Goal: Information Seeking & Learning: Learn about a topic

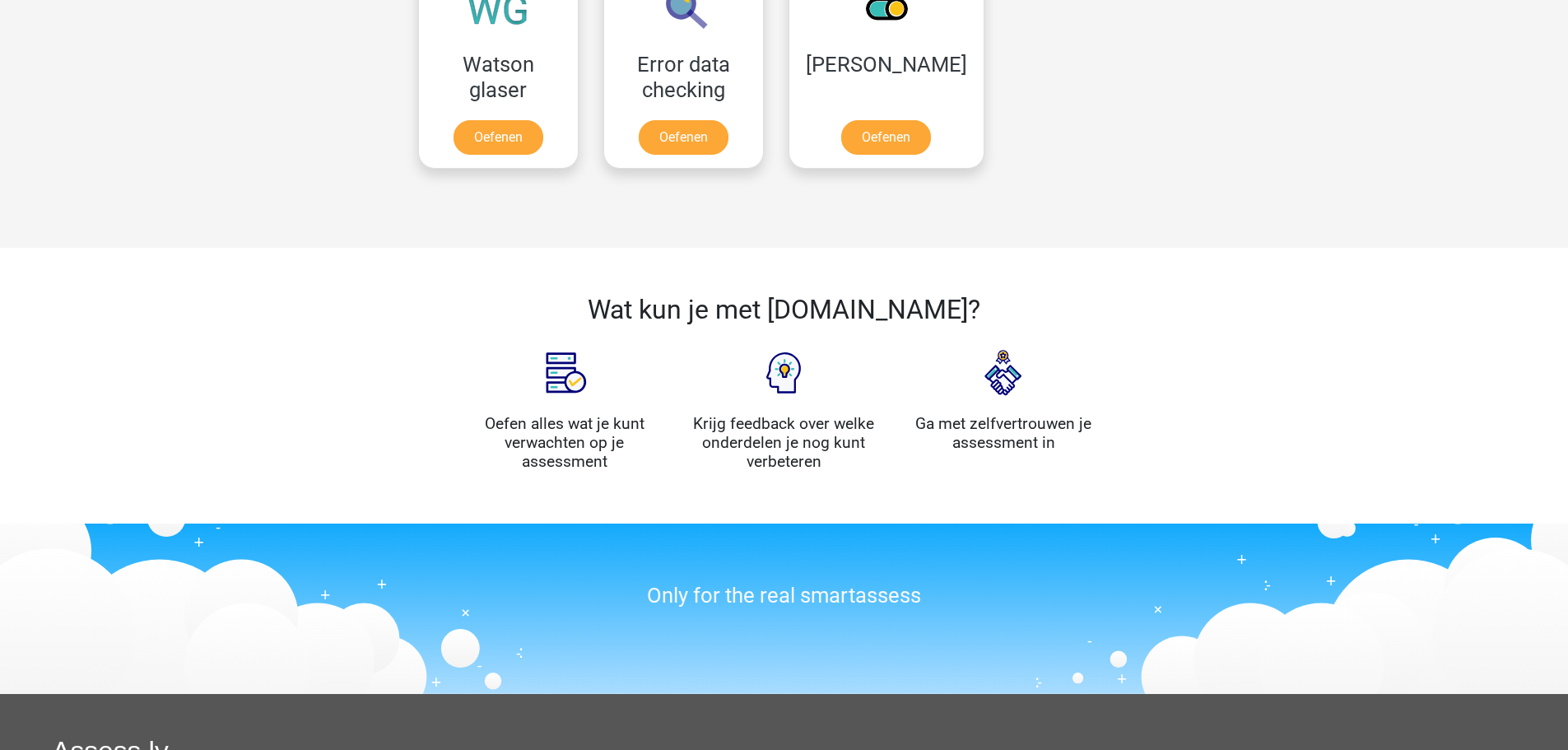
scroll to position [1481, 0]
click at [871, 138] on link "Oefenen" at bounding box center [886, 141] width 94 height 36
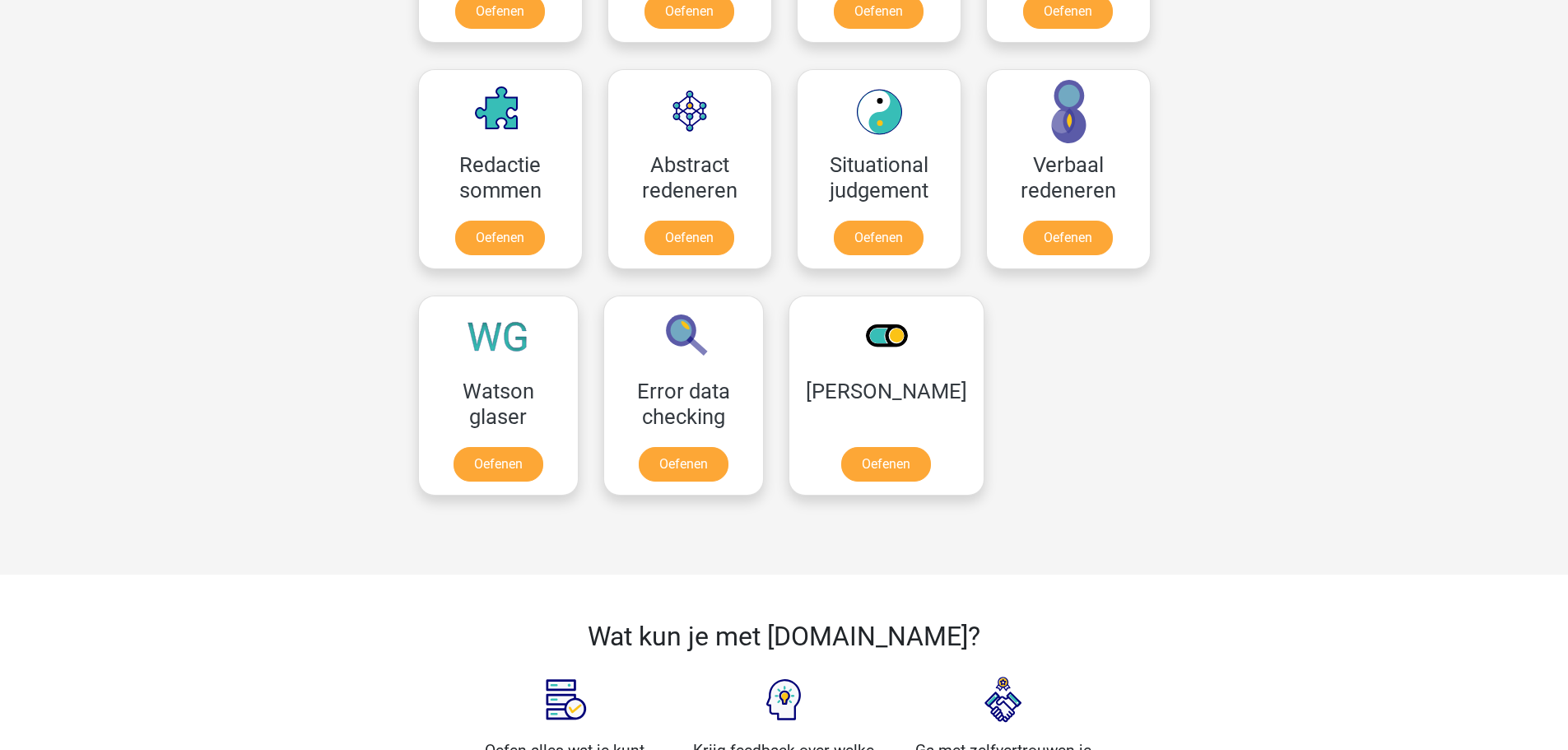
scroll to position [1143, 0]
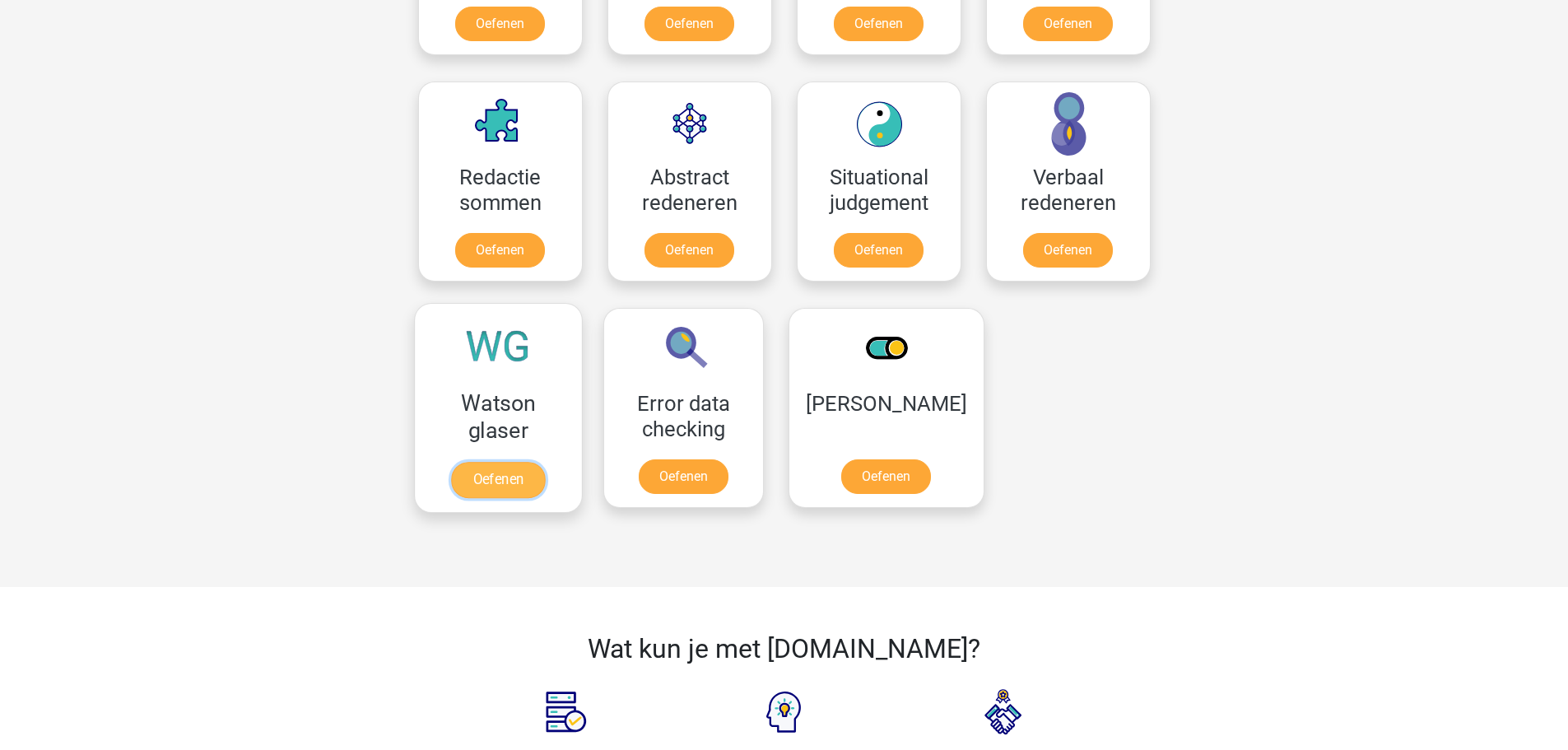
click at [506, 486] on link "Oefenen" at bounding box center [498, 480] width 94 height 36
click at [512, 263] on link "Oefenen" at bounding box center [500, 253] width 94 height 36
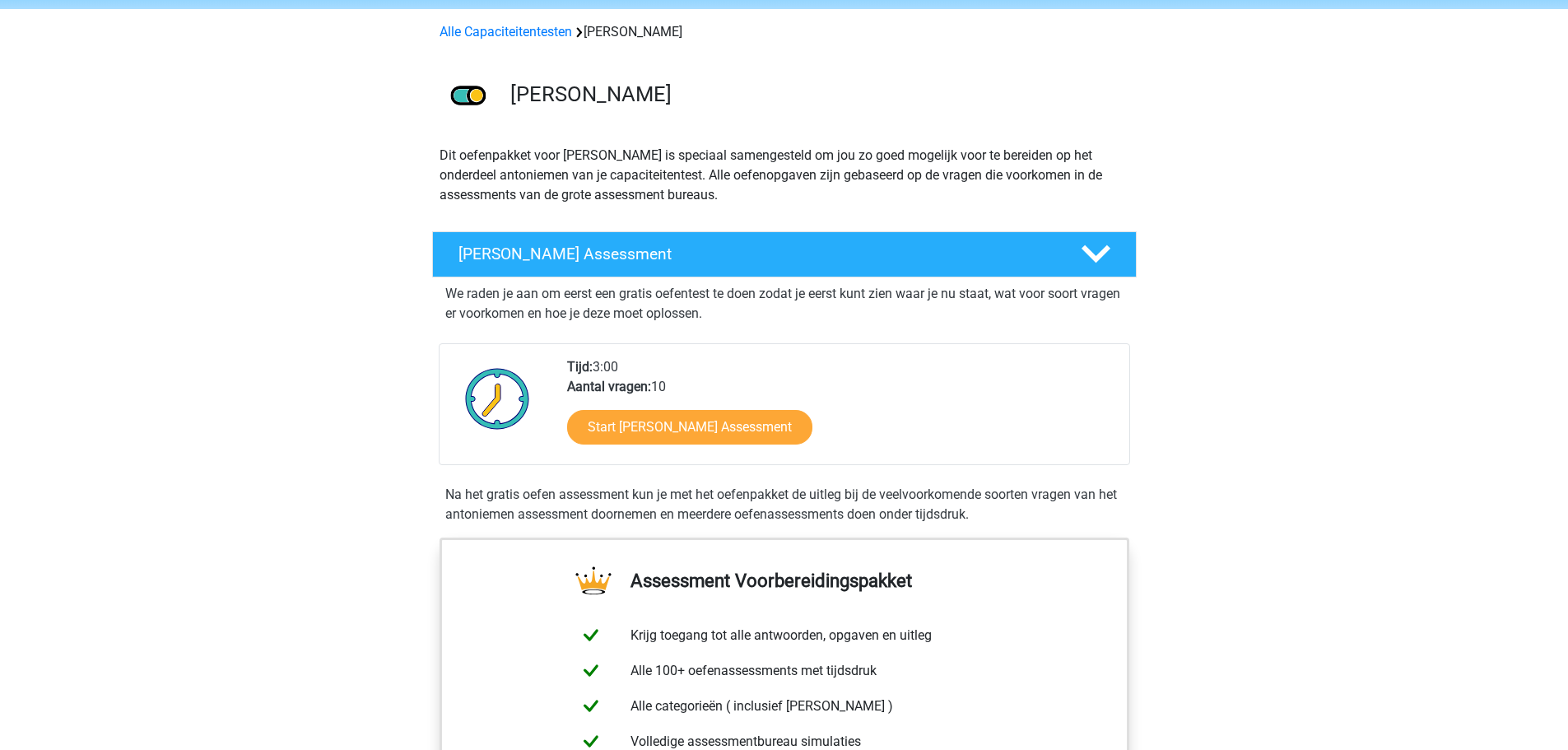
scroll to position [82, 0]
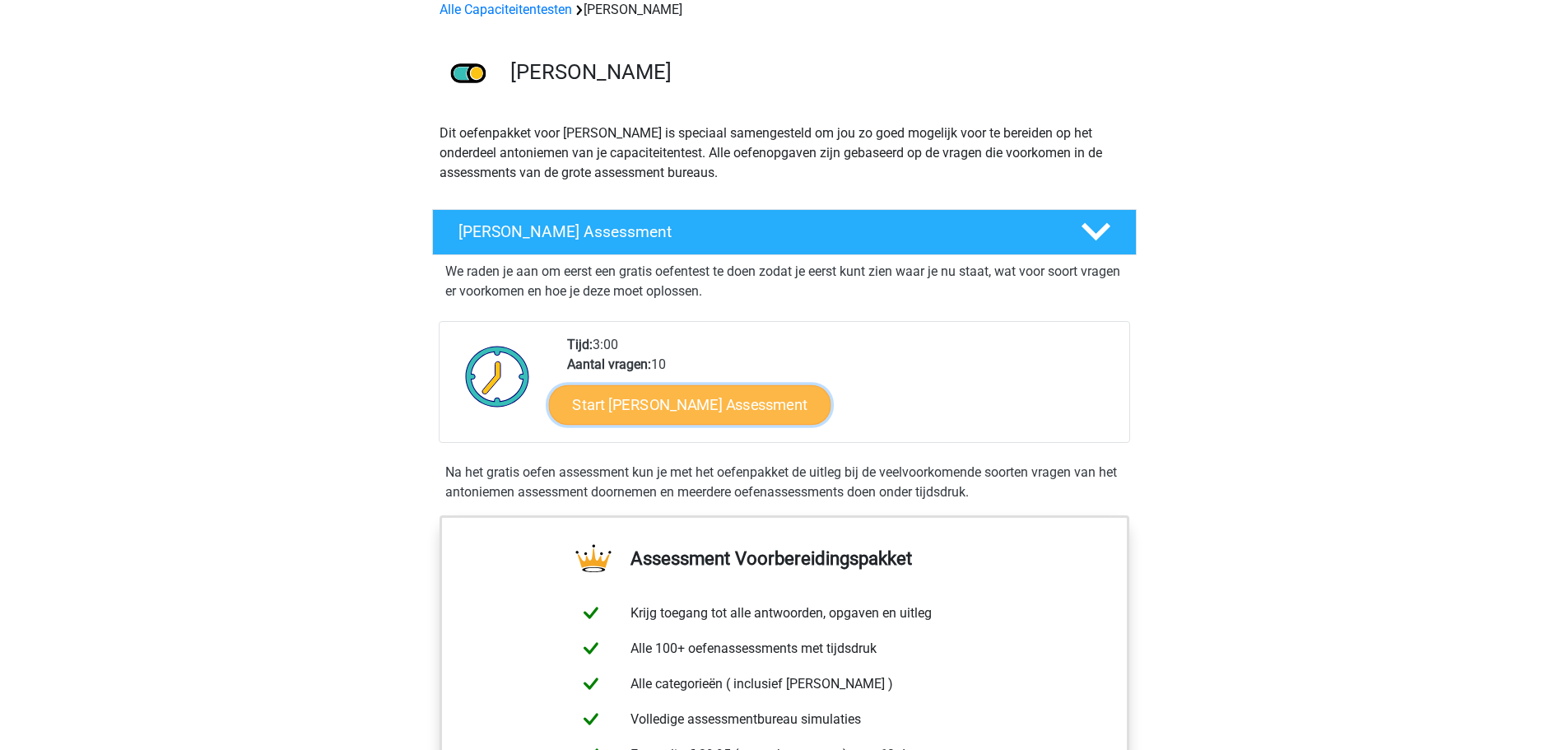
click at [763, 412] on link "Start [PERSON_NAME] Assessment" at bounding box center [689, 404] width 282 height 39
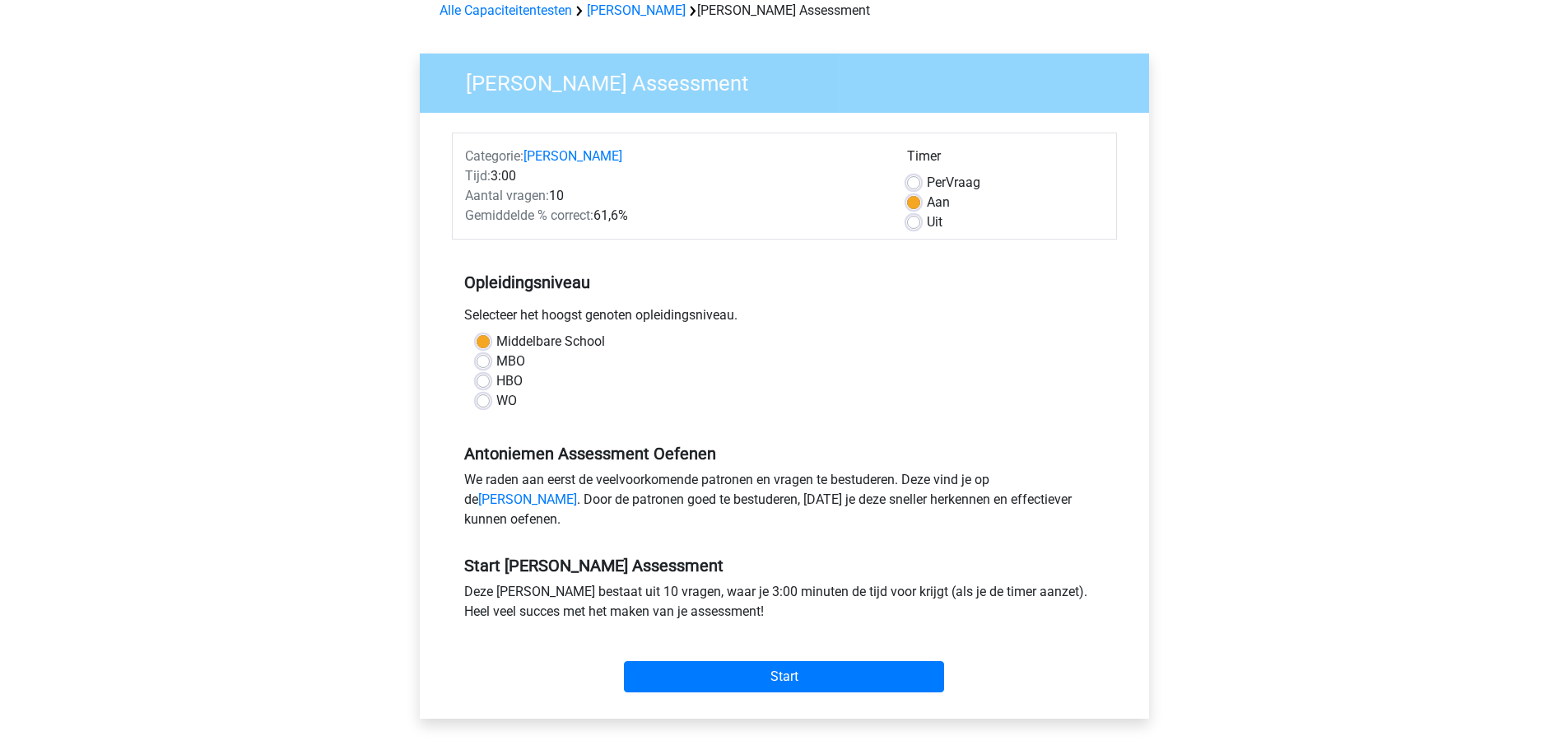
scroll to position [82, 0]
click at [496, 382] on label "HBO" at bounding box center [509, 380] width 26 height 20
click at [484, 382] on input "HBO" at bounding box center [483, 379] width 13 height 16
radio input "true"
click at [821, 688] on input "Start" at bounding box center [784, 675] width 321 height 31
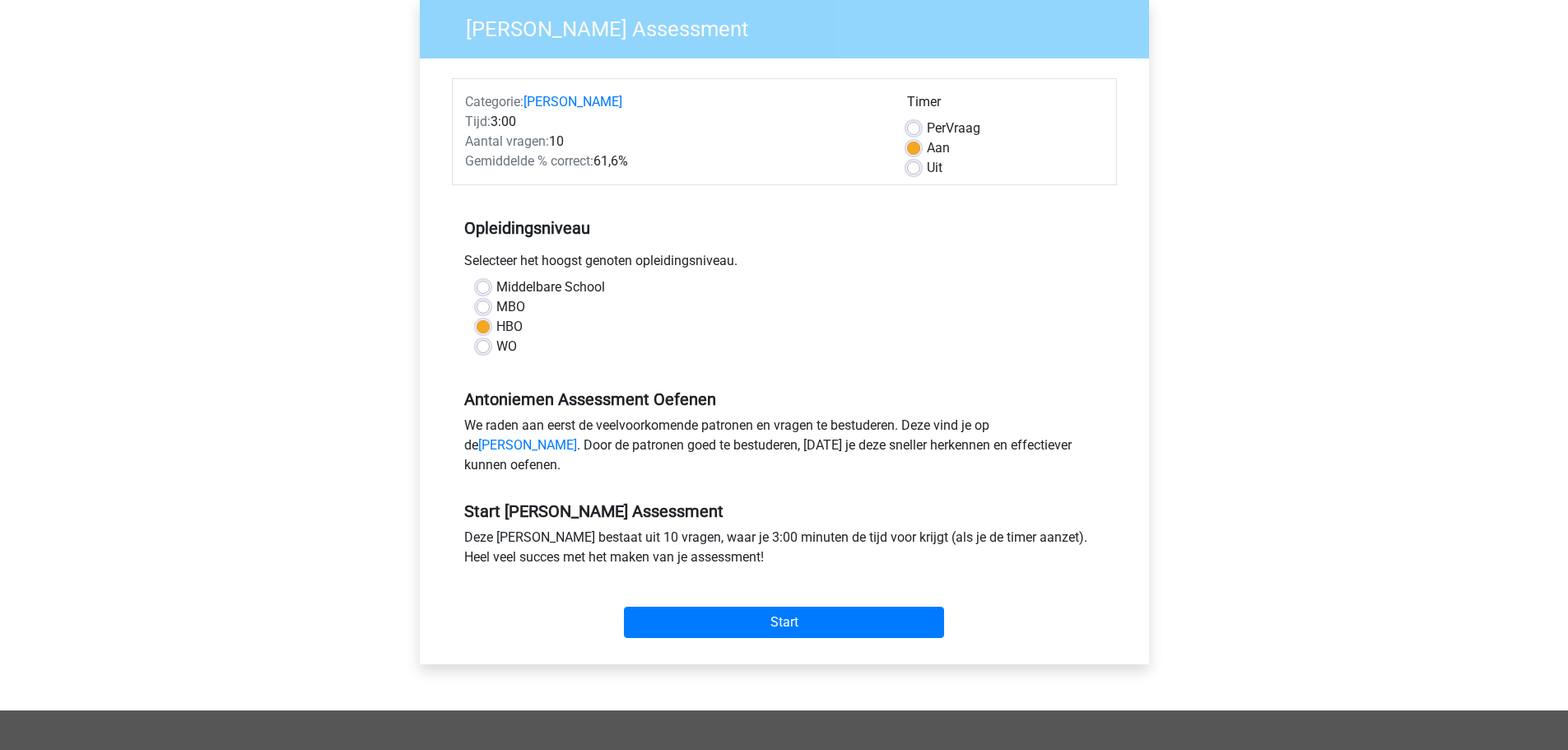
scroll to position [165, 0]
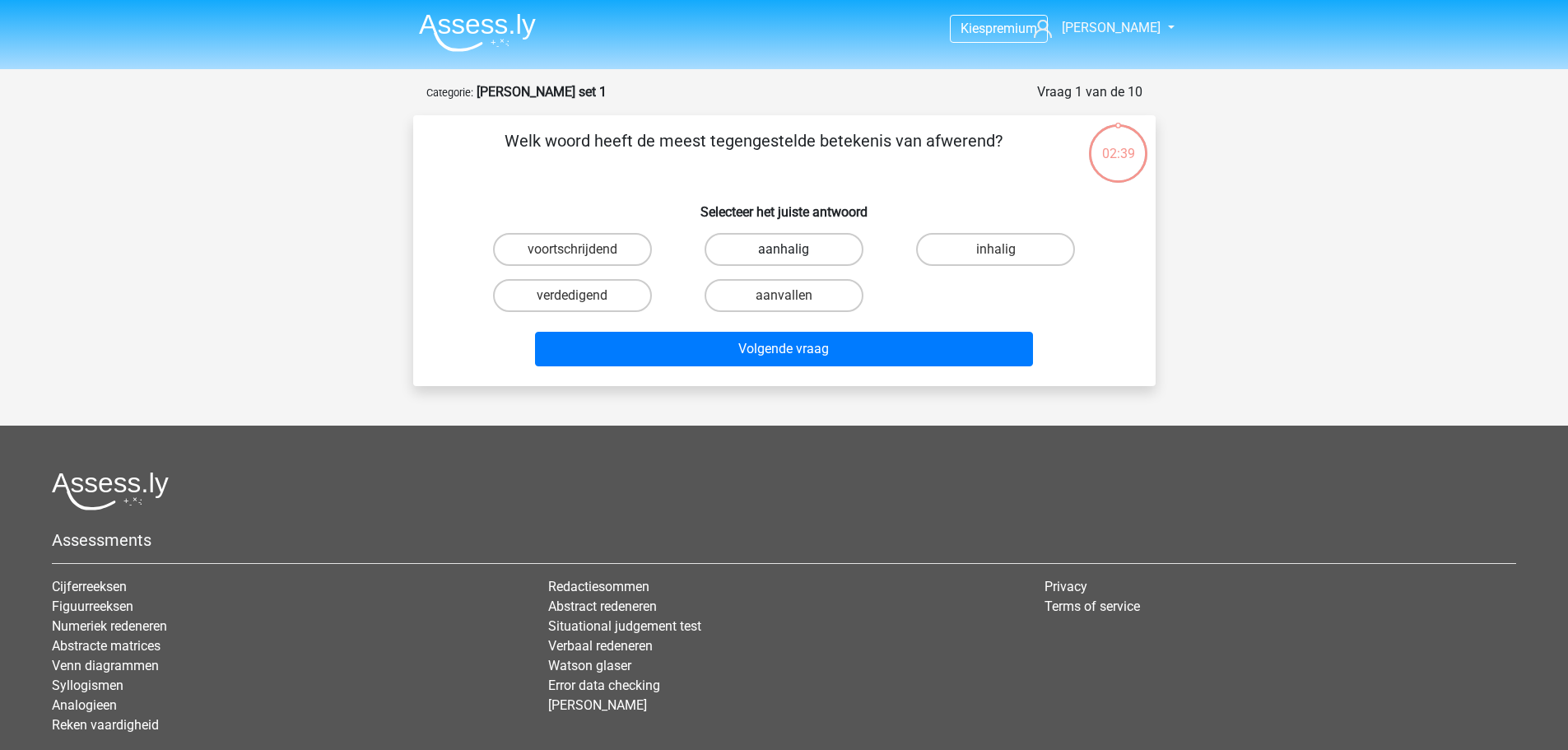
click at [826, 257] on label "aanhalig" at bounding box center [784, 249] width 159 height 33
click at [794, 257] on input "aanhalig" at bounding box center [789, 255] width 11 height 11
radio input "true"
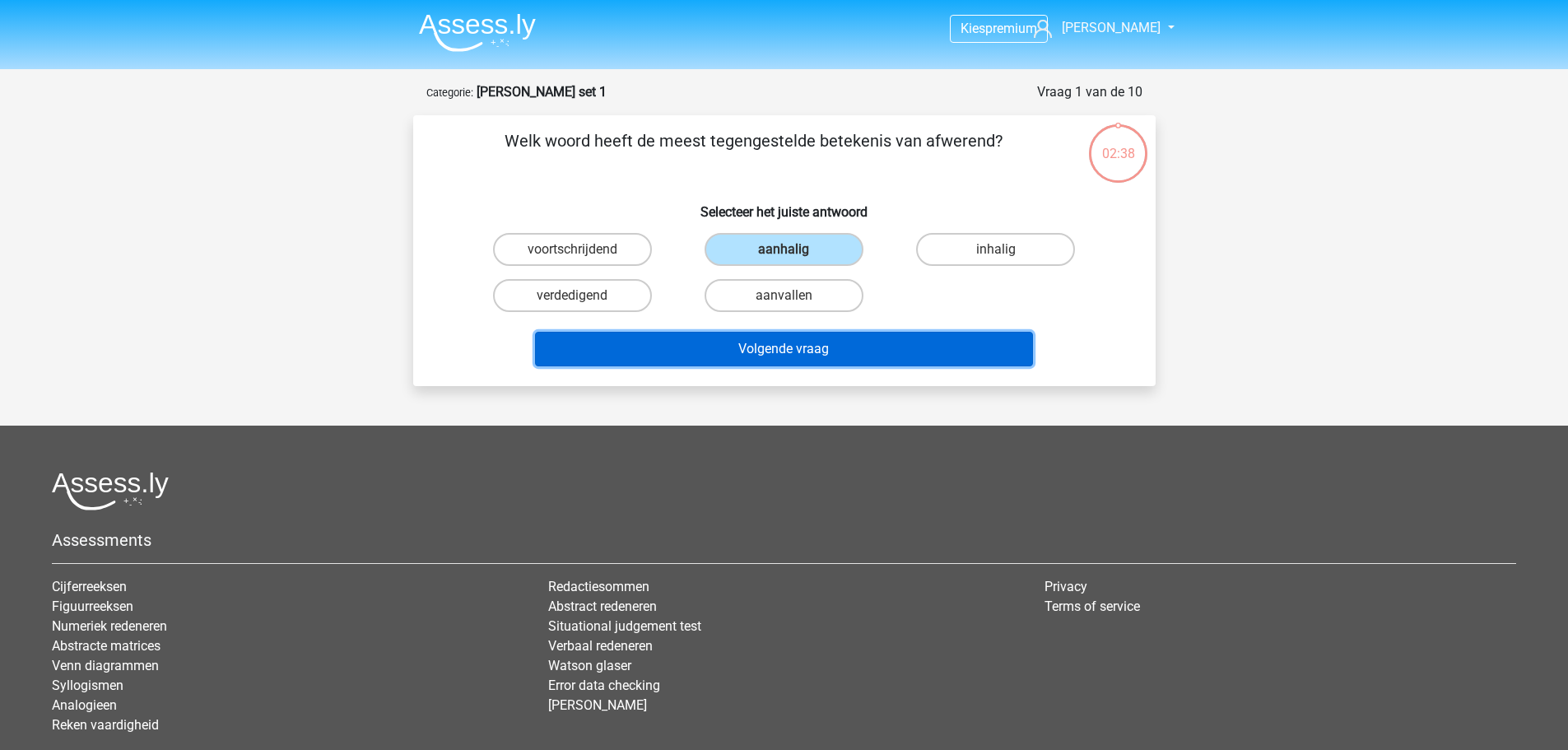
click at [811, 353] on button "Volgende vraag" at bounding box center [784, 349] width 498 height 35
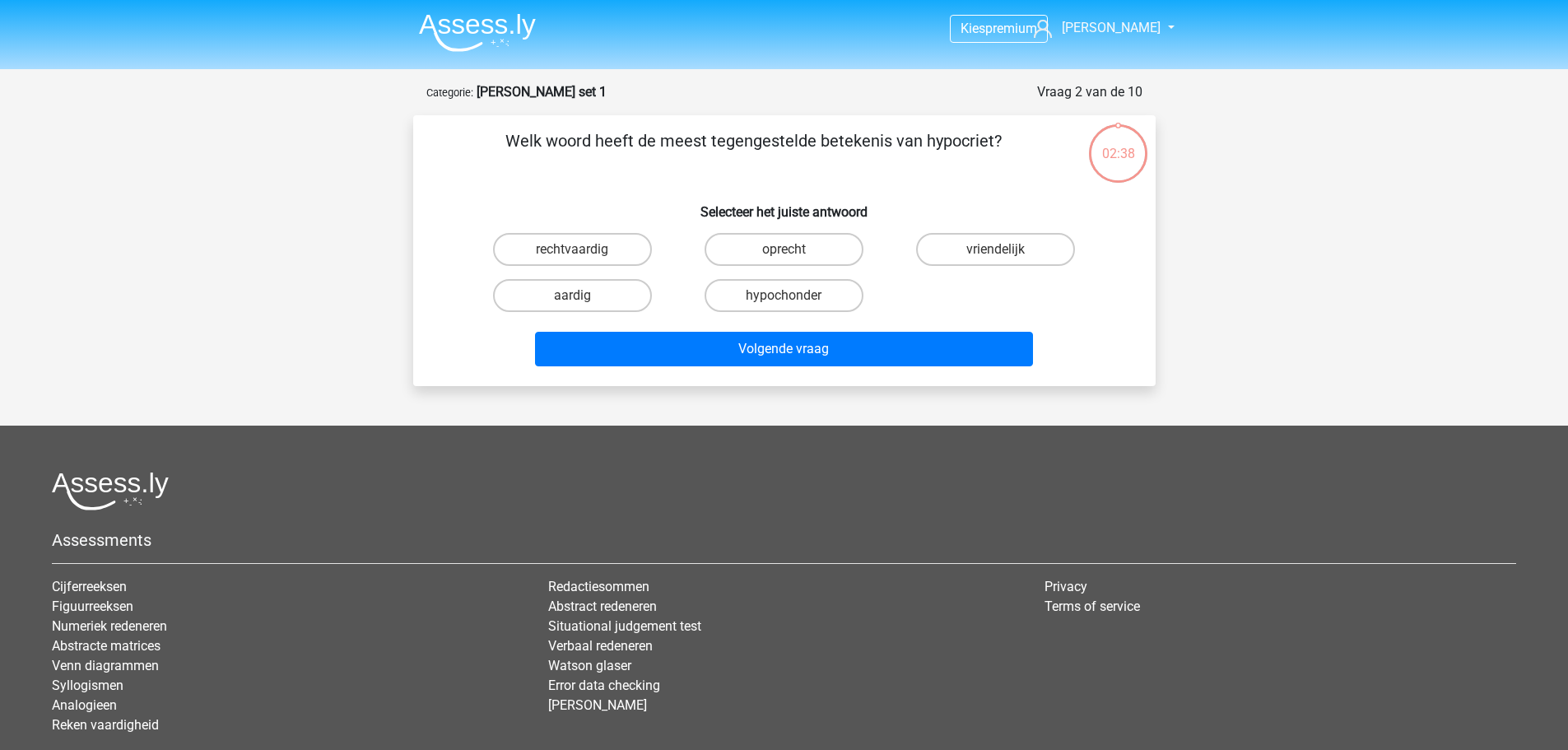
scroll to position [82, 0]
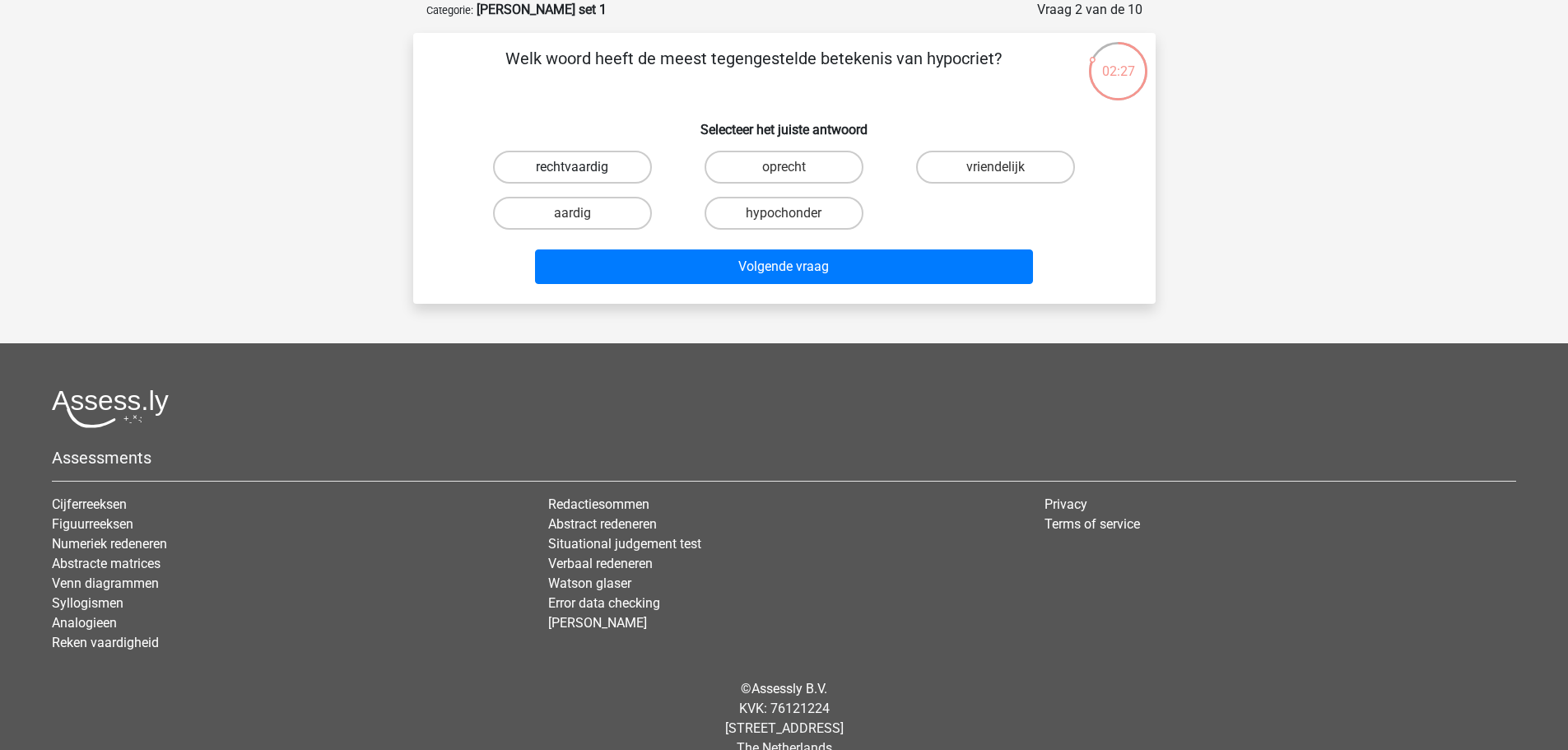
click at [597, 168] on label "rechtvaardig" at bounding box center [572, 166] width 159 height 33
click at [583, 168] on input "rechtvaardig" at bounding box center [578, 173] width 11 height 11
radio input "true"
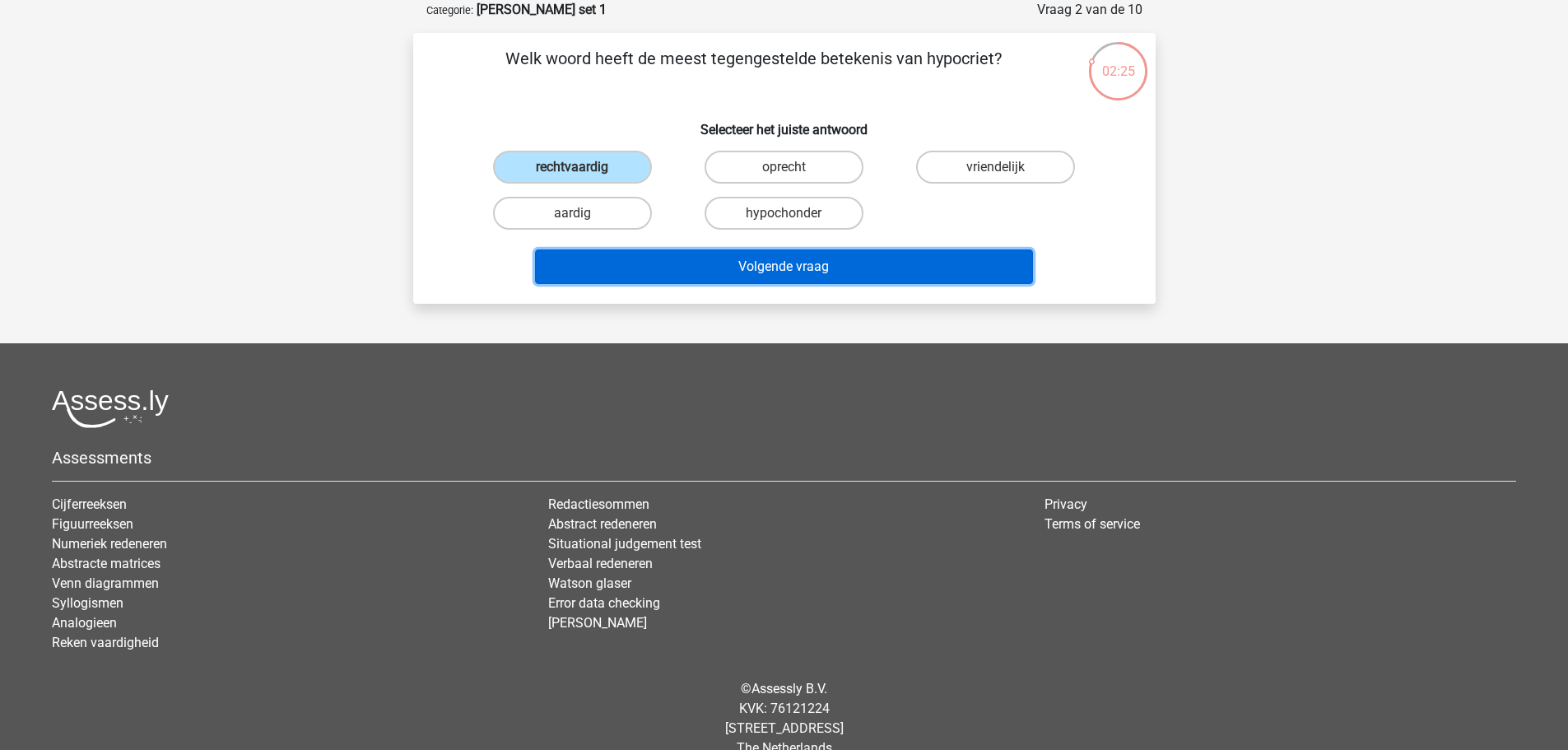
click at [822, 270] on button "Volgende vraag" at bounding box center [784, 267] width 498 height 35
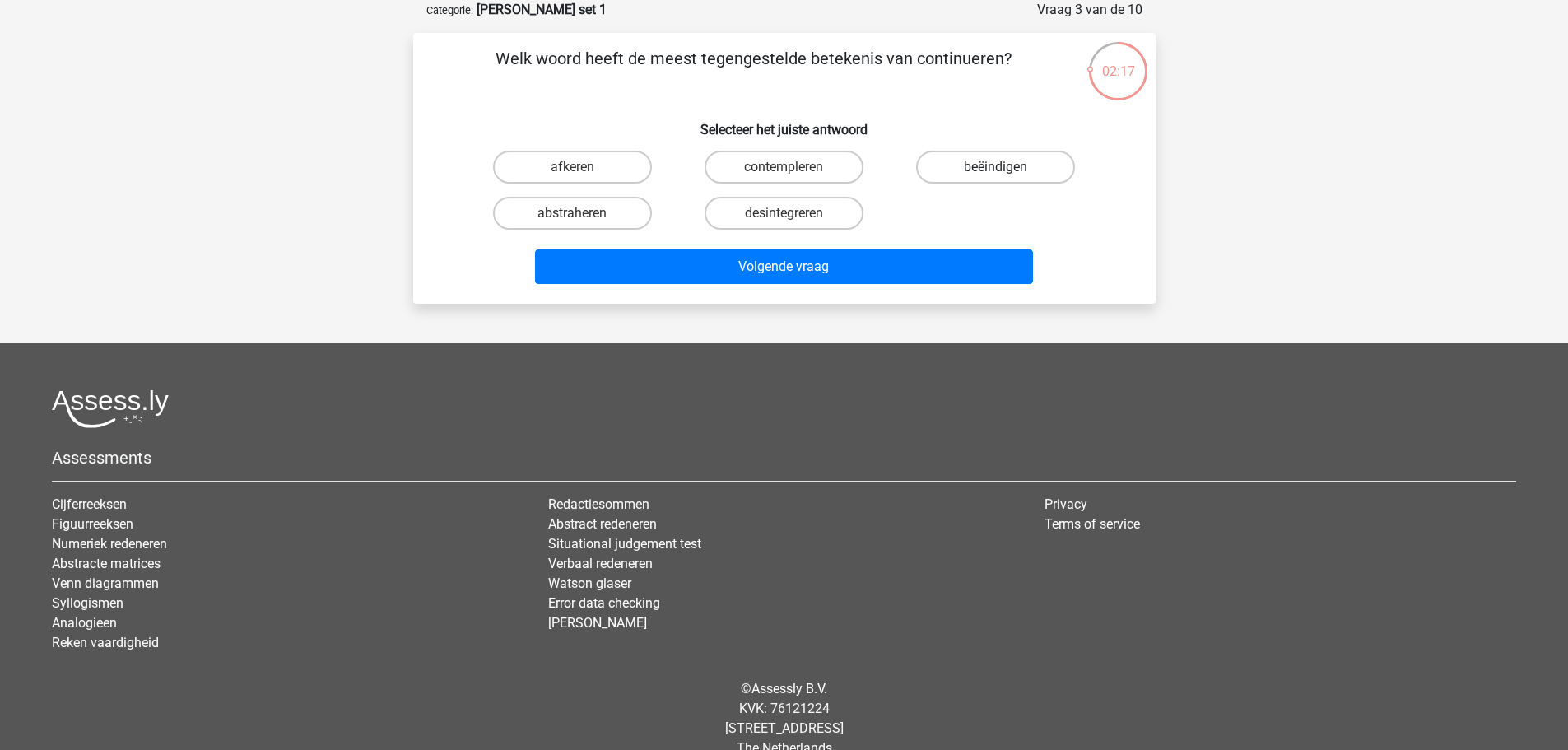
click at [982, 165] on label "beëindigen" at bounding box center [995, 166] width 159 height 33
click at [996, 167] on input "beëindigen" at bounding box center [1001, 173] width 11 height 11
radio input "true"
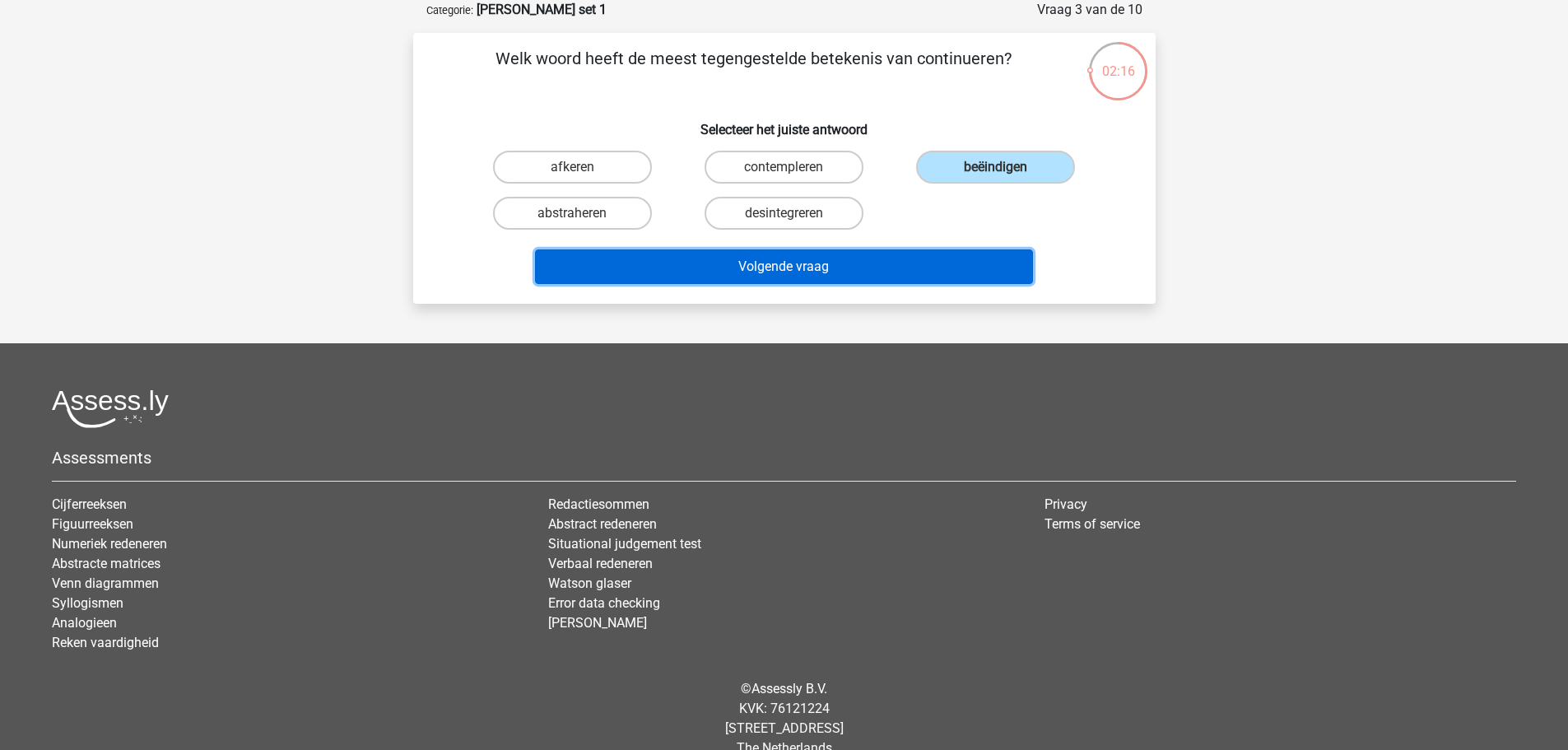
click at [784, 254] on button "Volgende vraag" at bounding box center [784, 267] width 498 height 35
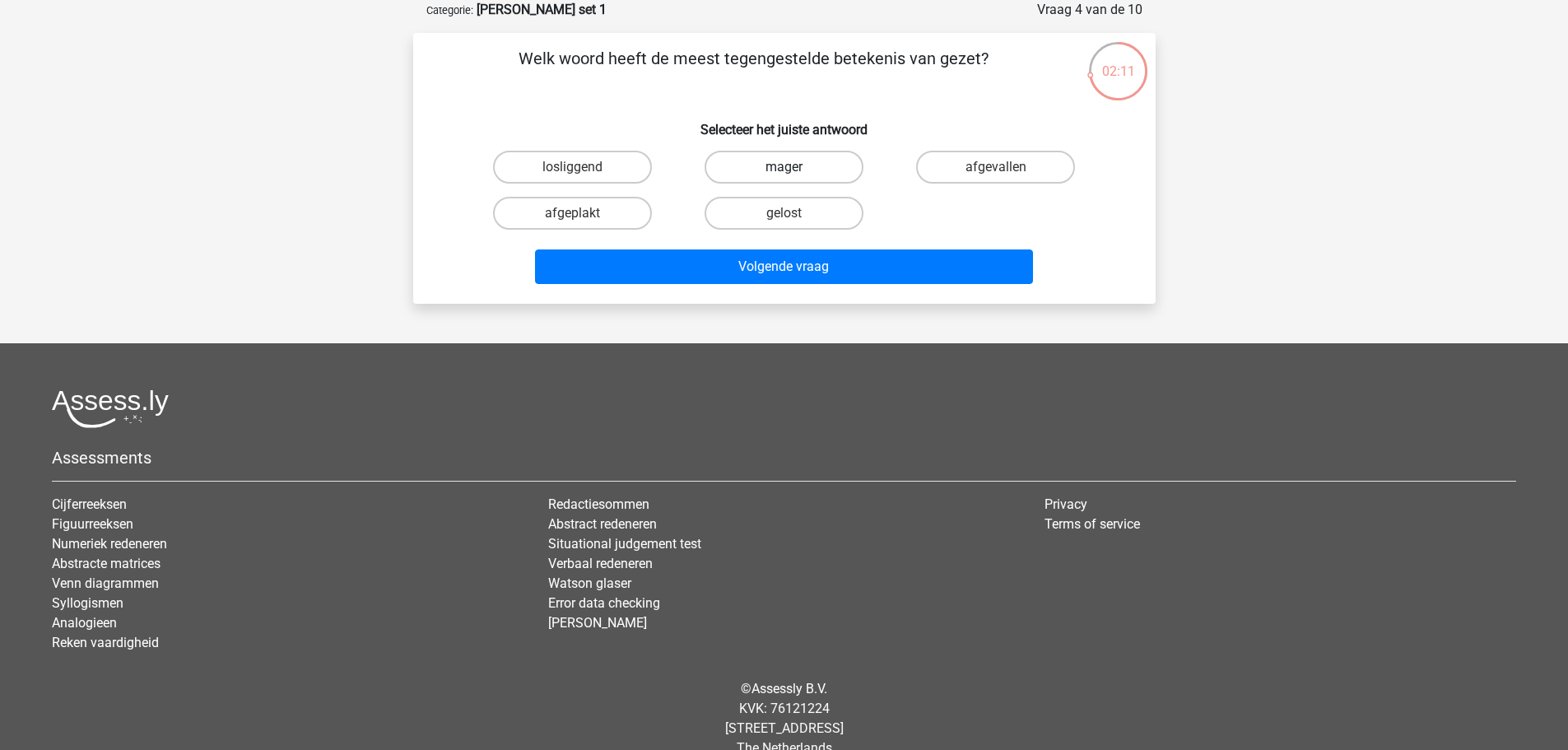
click at [794, 163] on label "mager" at bounding box center [784, 166] width 159 height 33
click at [794, 167] on input "mager" at bounding box center [789, 173] width 11 height 11
radio input "true"
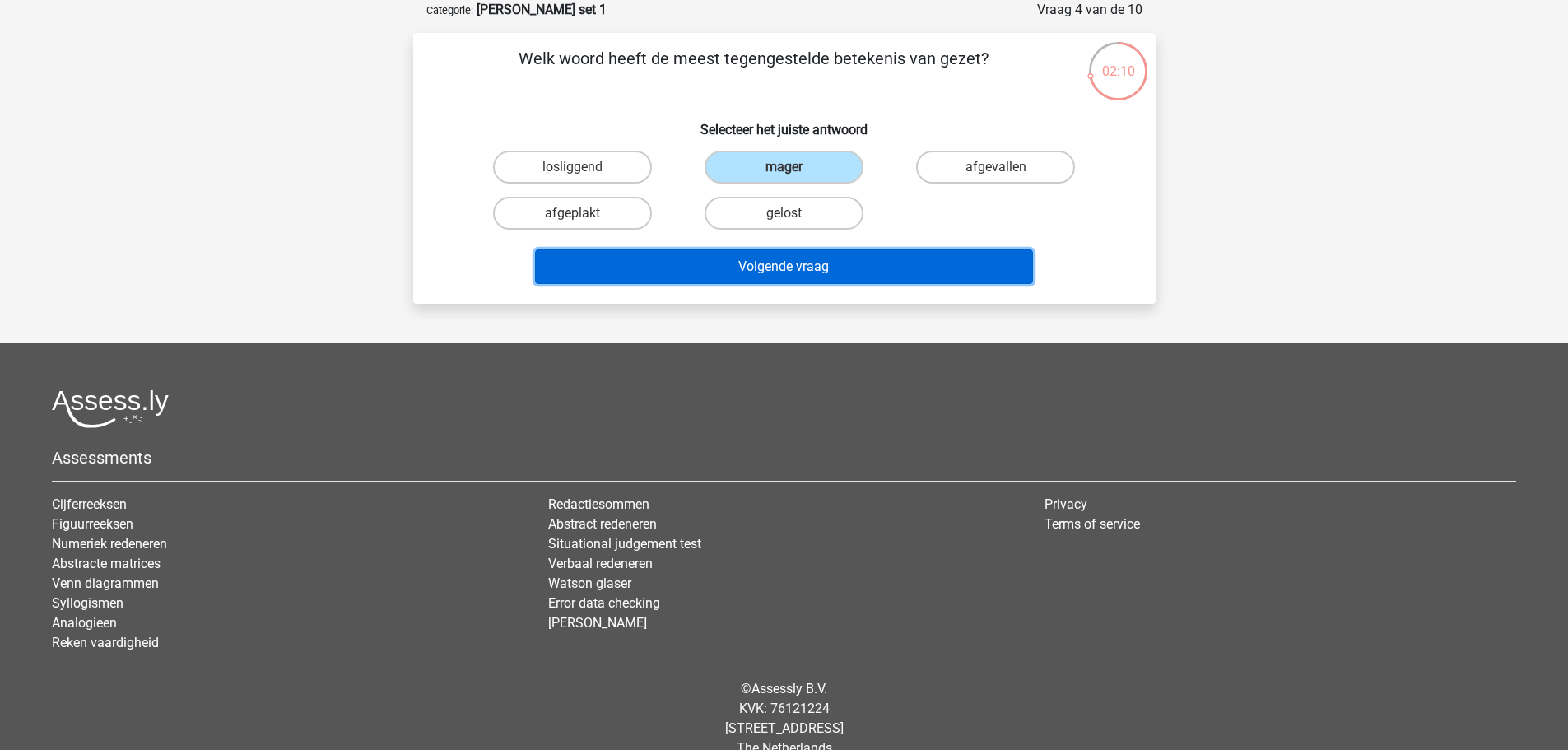
click at [784, 258] on button "Volgende vraag" at bounding box center [784, 267] width 498 height 35
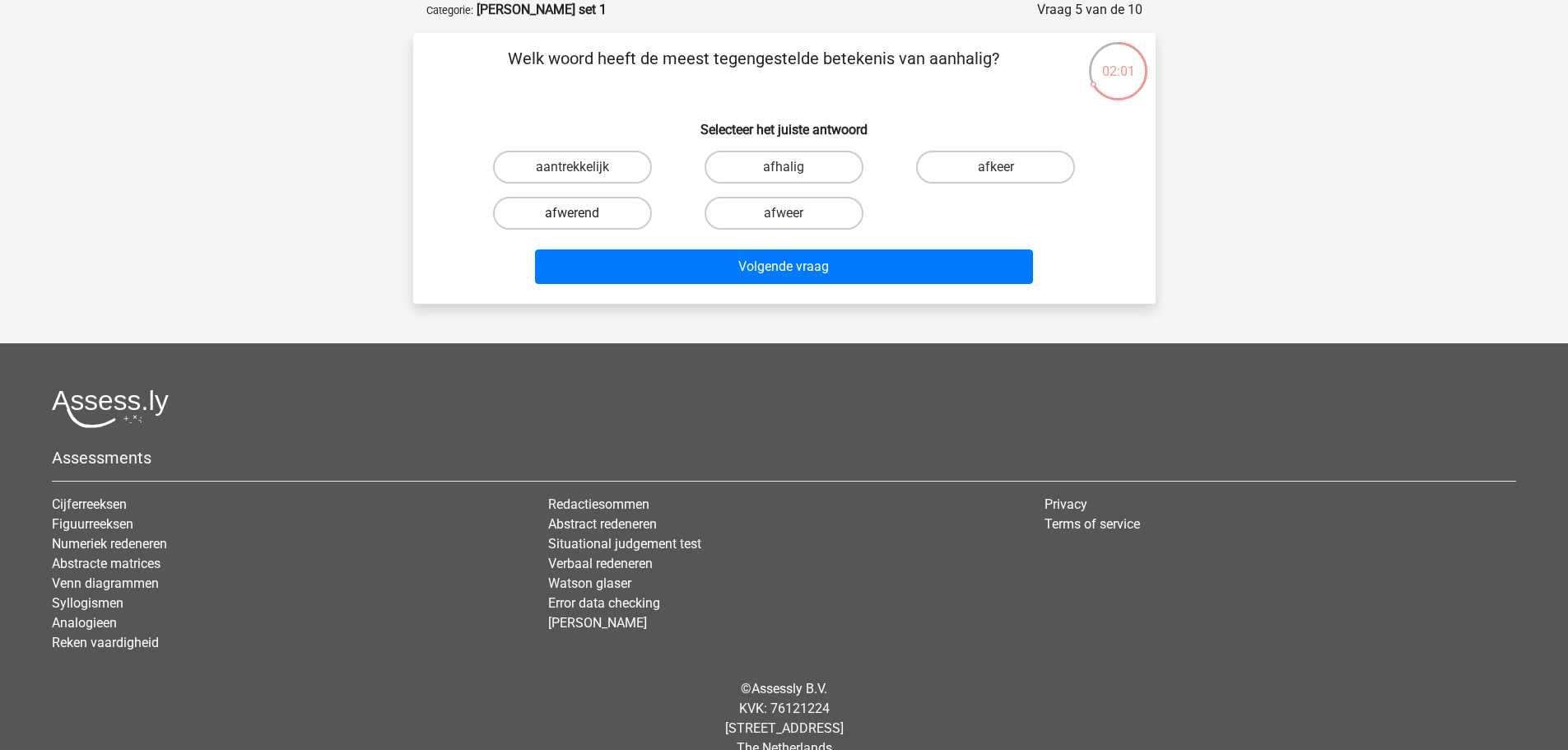
click at [591, 221] on label "afwerend" at bounding box center [572, 213] width 159 height 33
click at [583, 221] on input "afwerend" at bounding box center [578, 218] width 11 height 11
radio input "true"
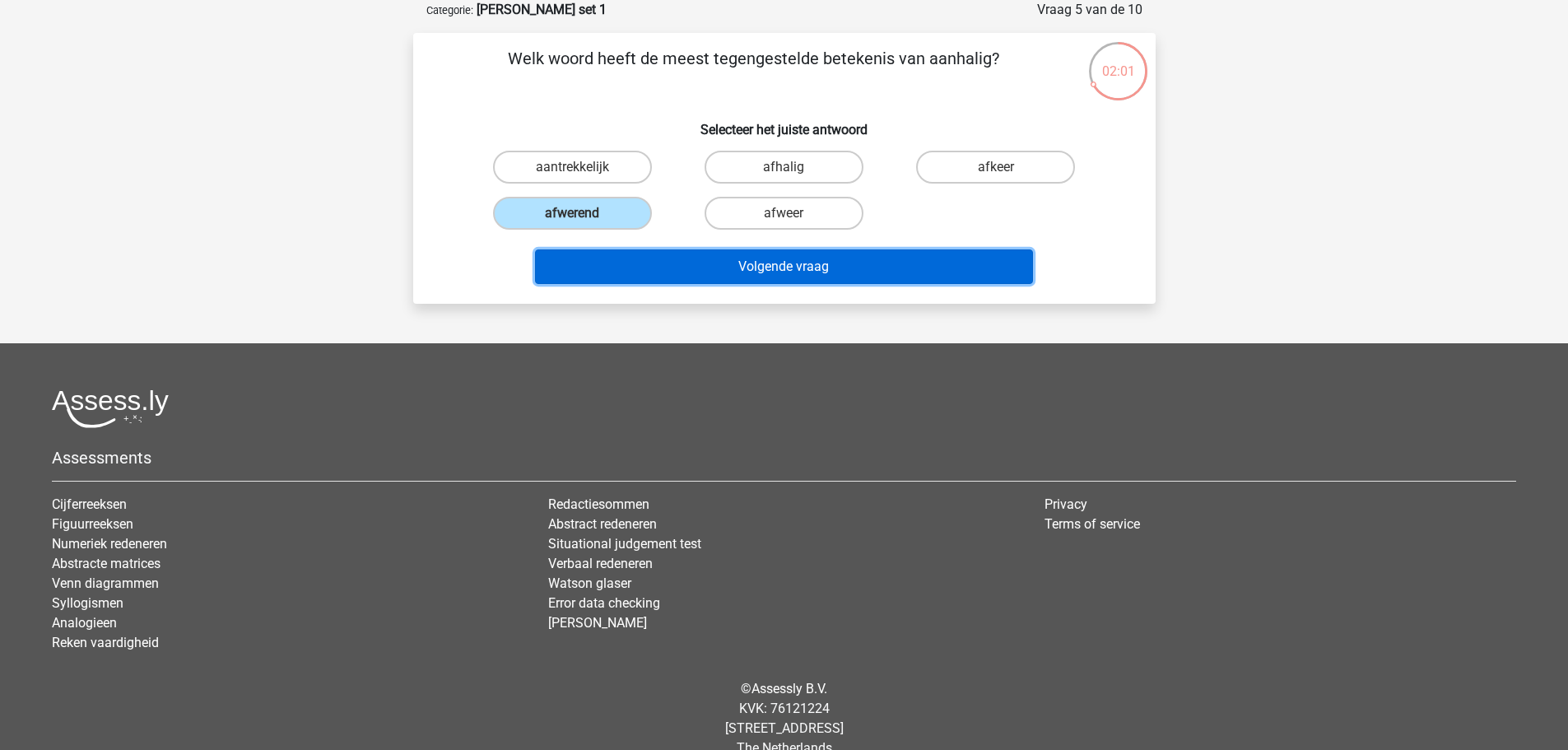
click at [777, 260] on button "Volgende vraag" at bounding box center [784, 267] width 498 height 35
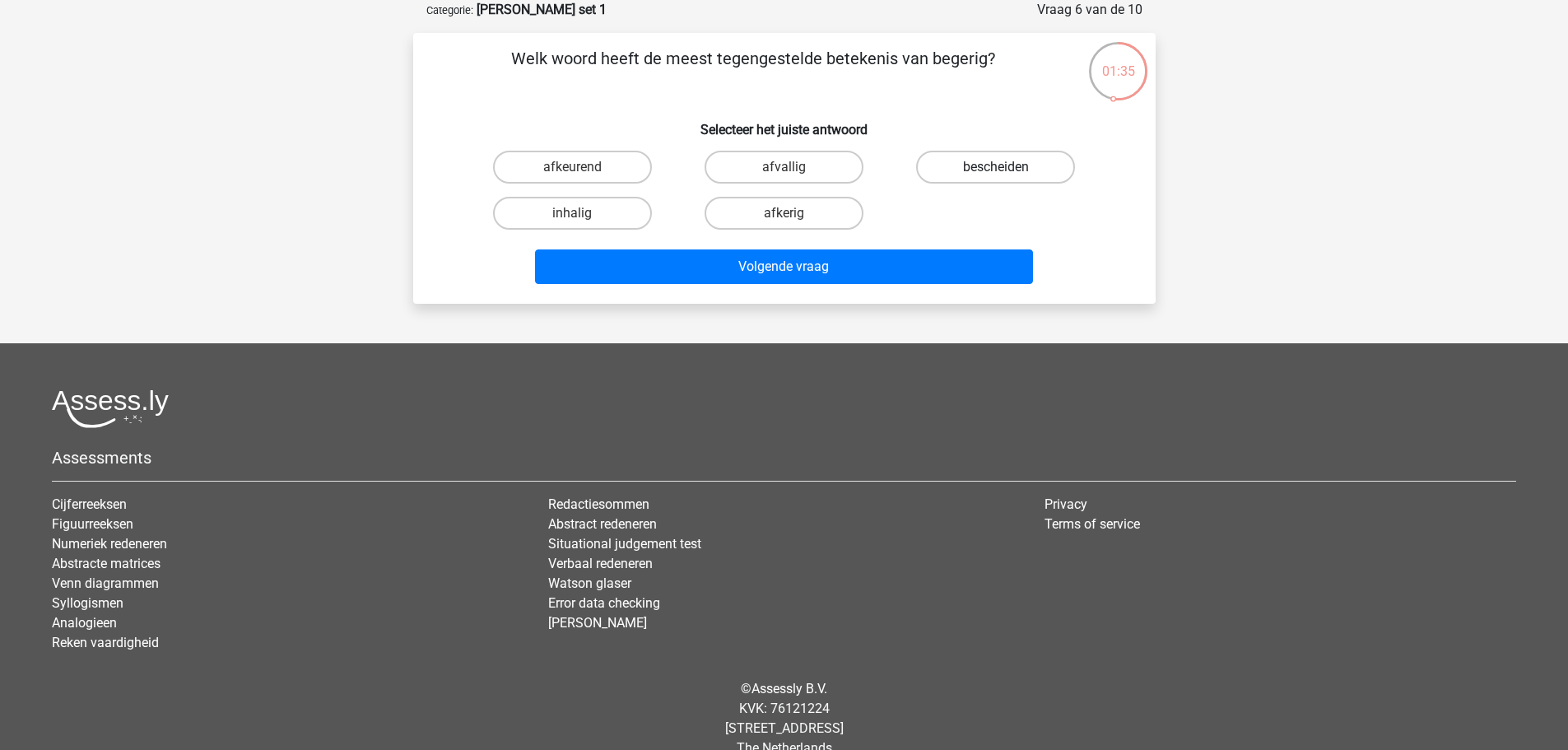
click at [1023, 165] on label "bescheiden" at bounding box center [995, 166] width 159 height 33
click at [1007, 167] on input "bescheiden" at bounding box center [1001, 173] width 11 height 11
radio input "true"
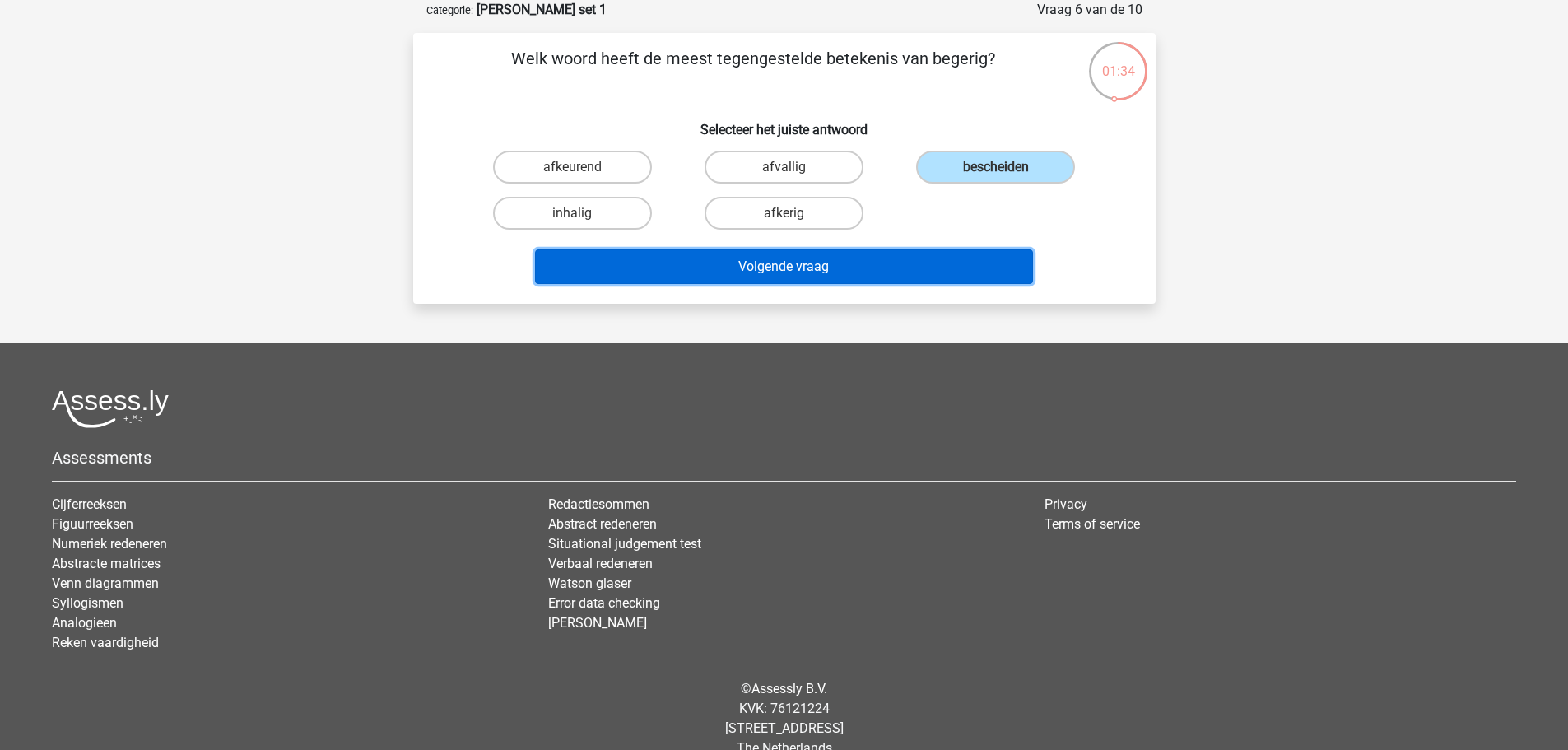
click at [884, 269] on button "Volgende vraag" at bounding box center [784, 267] width 498 height 35
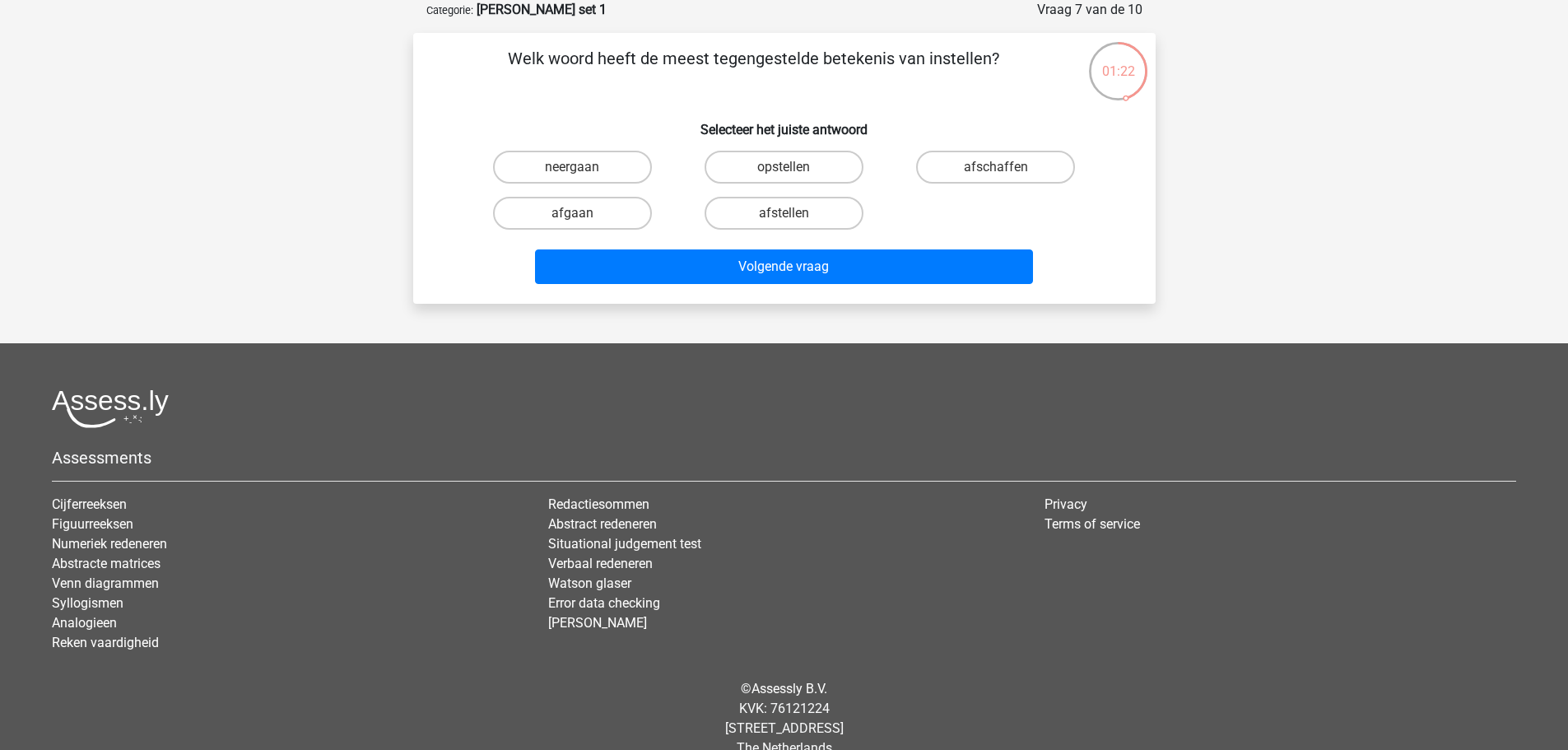
click at [1000, 167] on input "afschaffen" at bounding box center [1001, 173] width 11 height 11
radio input "true"
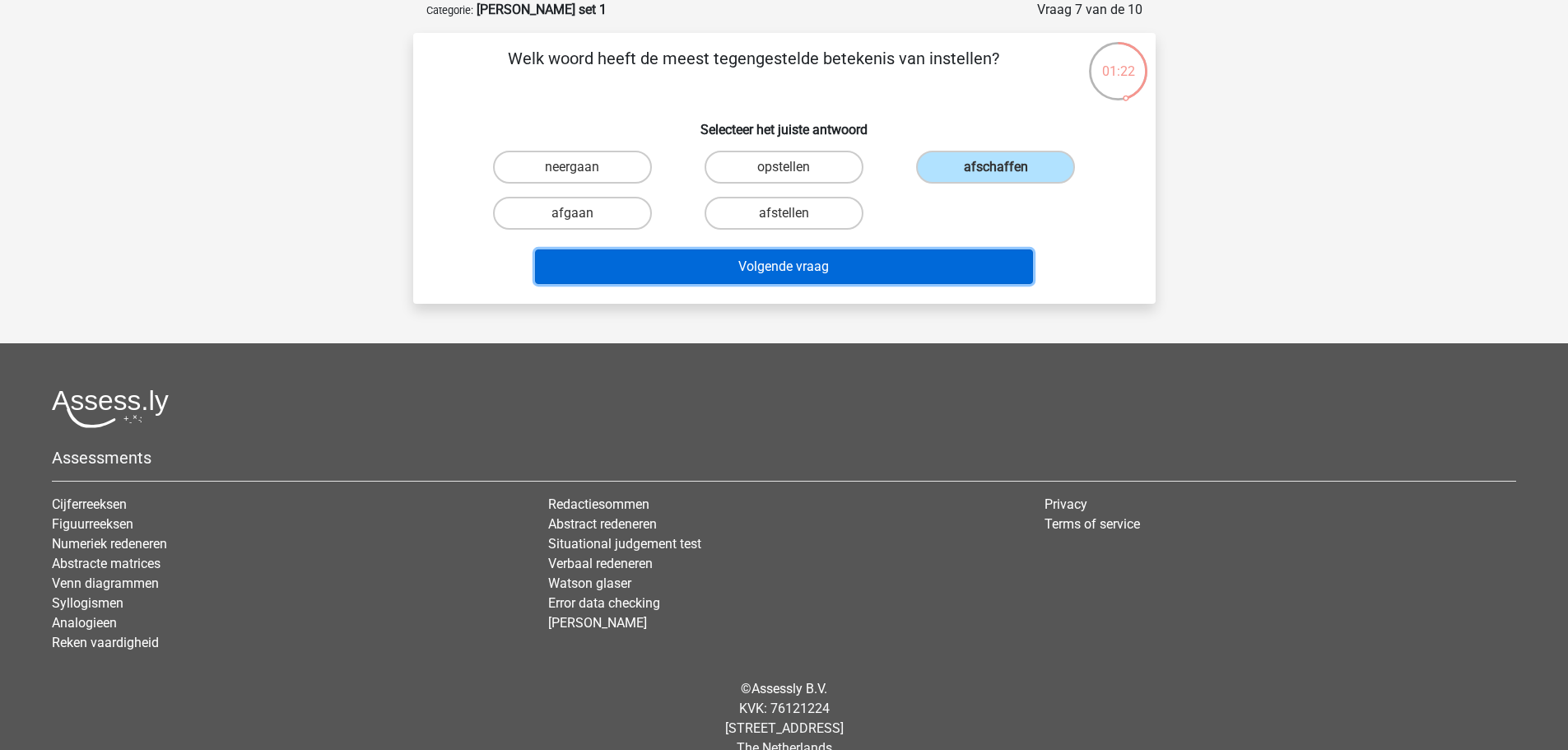
click at [938, 262] on button "Volgende vraag" at bounding box center [784, 267] width 498 height 35
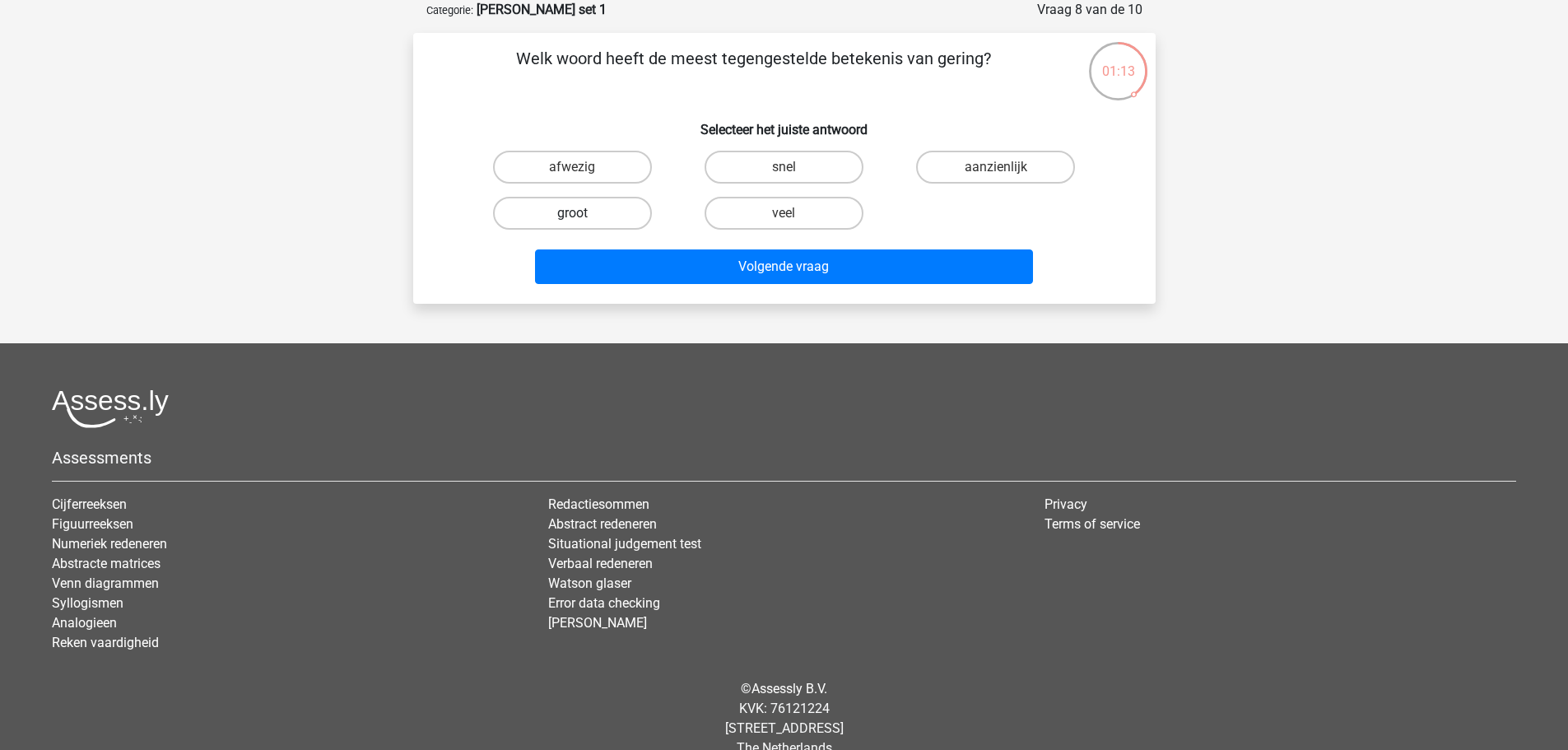
click at [600, 212] on label "groot" at bounding box center [572, 213] width 159 height 33
click at [583, 213] on input "groot" at bounding box center [578, 218] width 11 height 11
radio input "true"
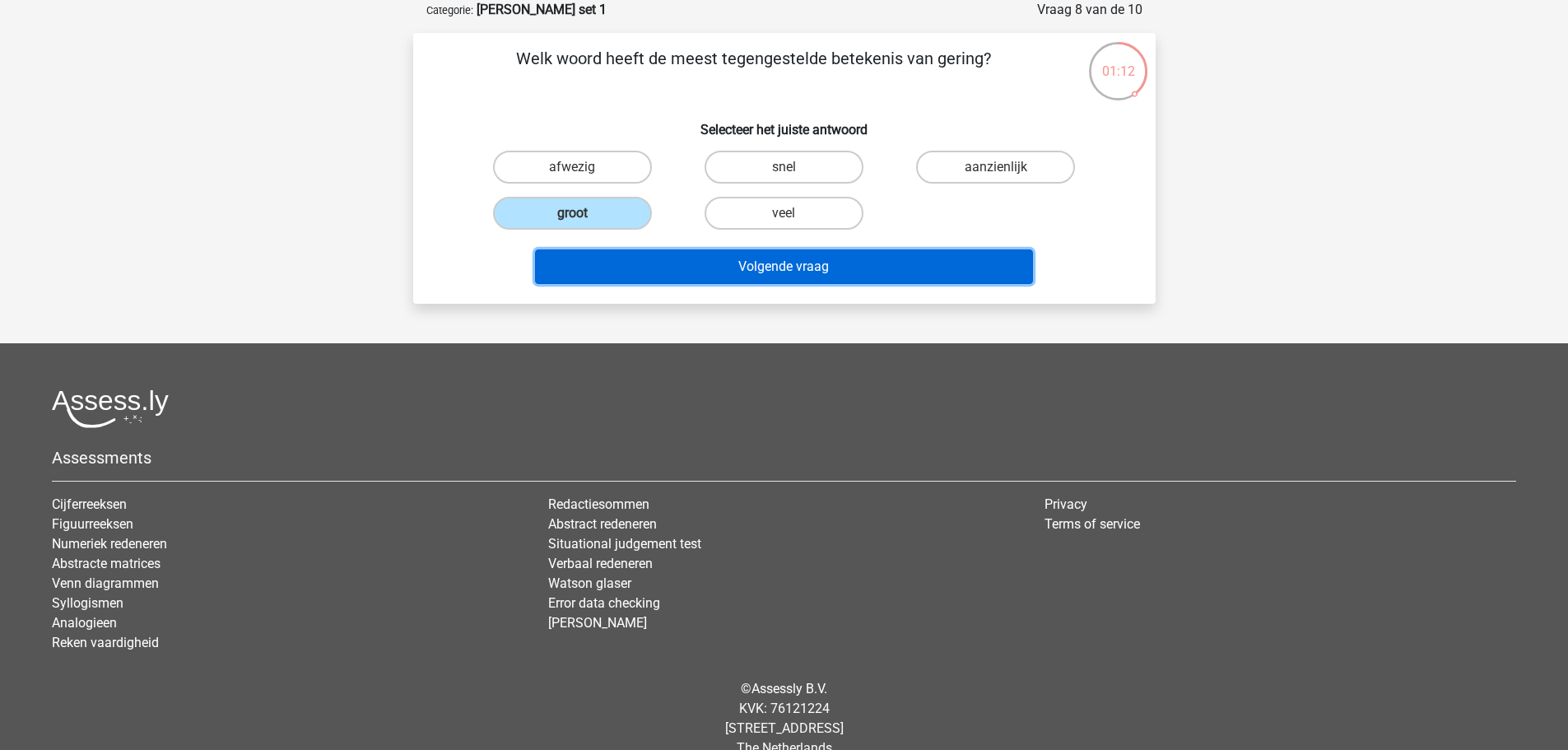
click at [844, 268] on button "Volgende vraag" at bounding box center [784, 267] width 498 height 35
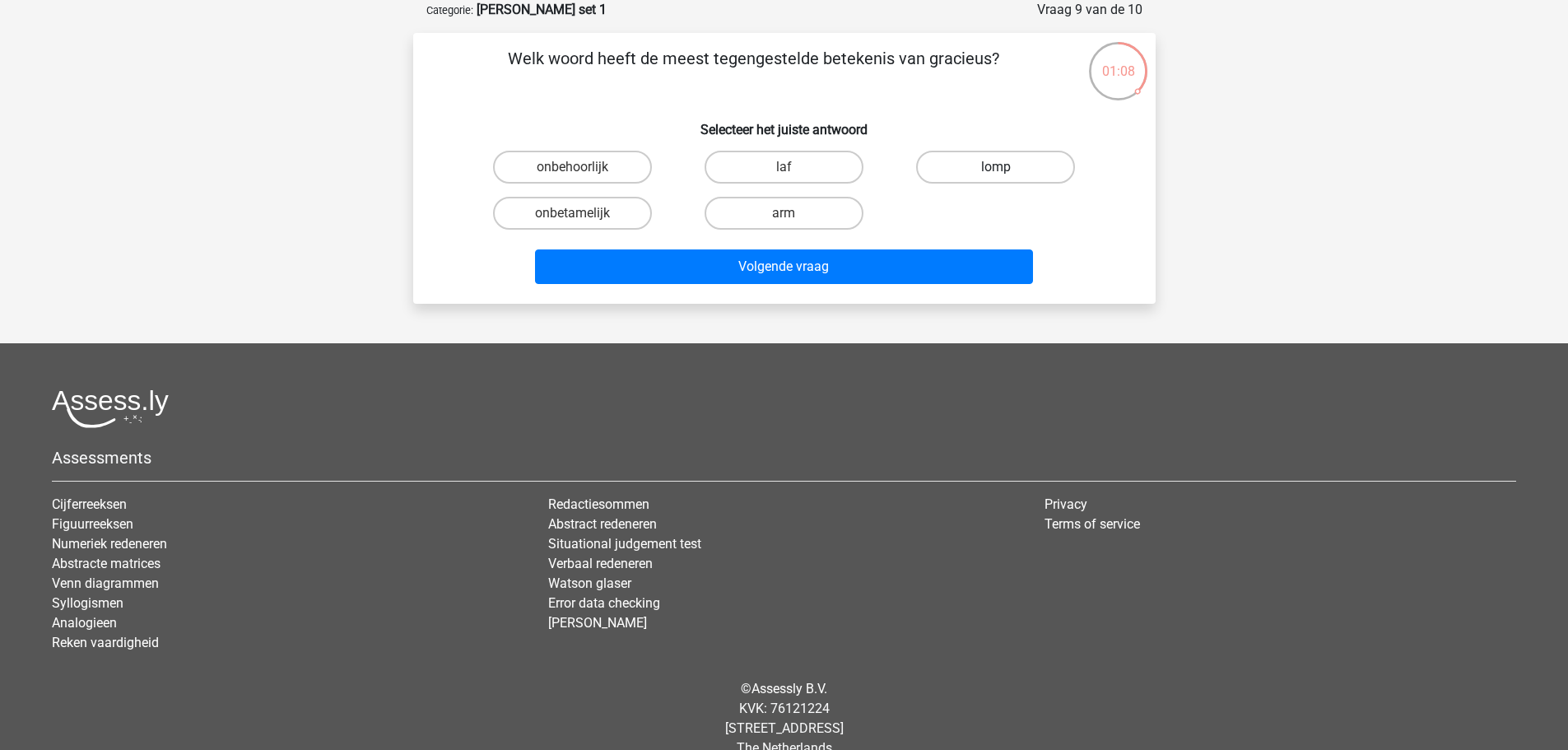
click at [976, 153] on label "lomp" at bounding box center [995, 166] width 159 height 33
click at [996, 167] on input "lomp" at bounding box center [1001, 173] width 11 height 11
radio input "true"
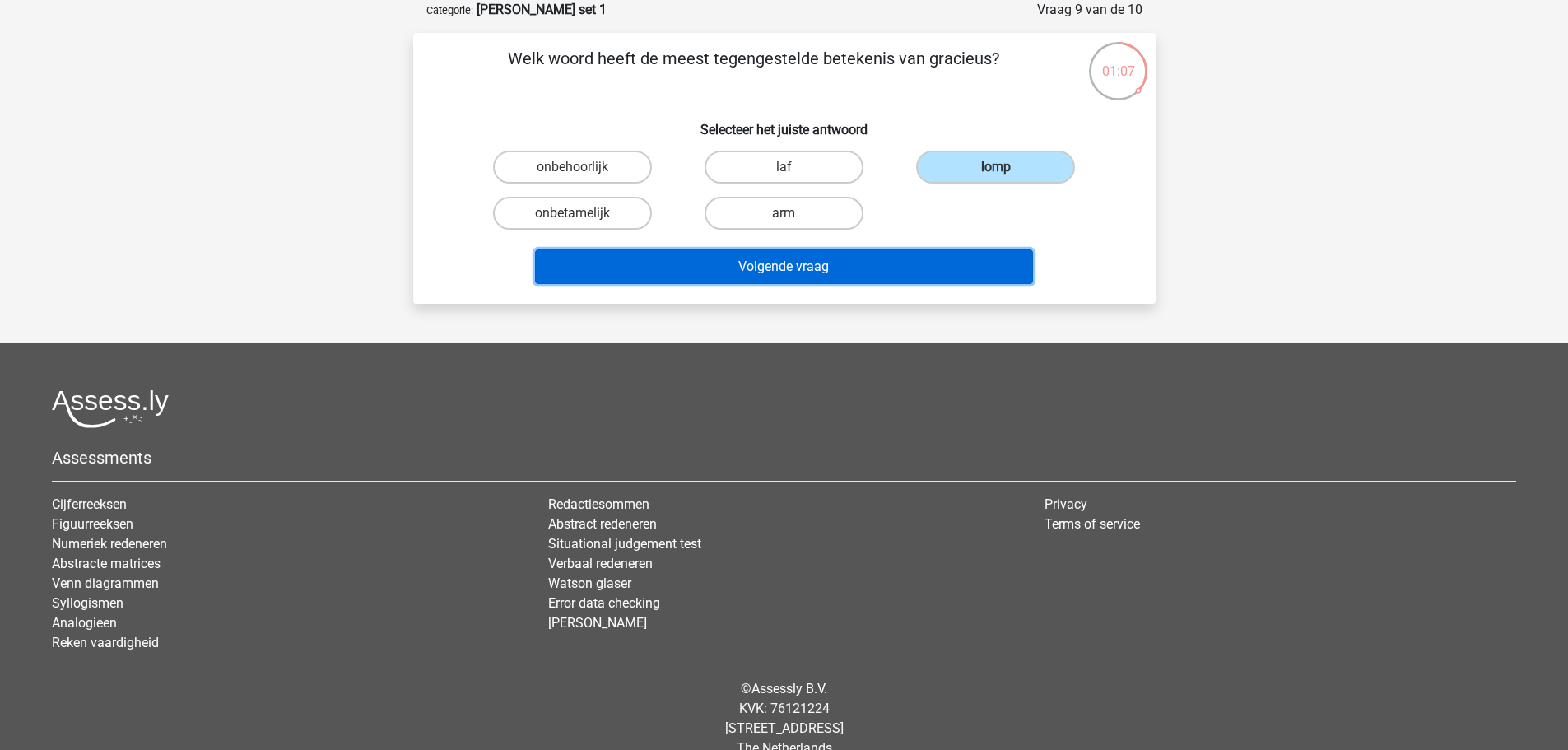
click at [860, 268] on button "Volgende vraag" at bounding box center [784, 267] width 498 height 35
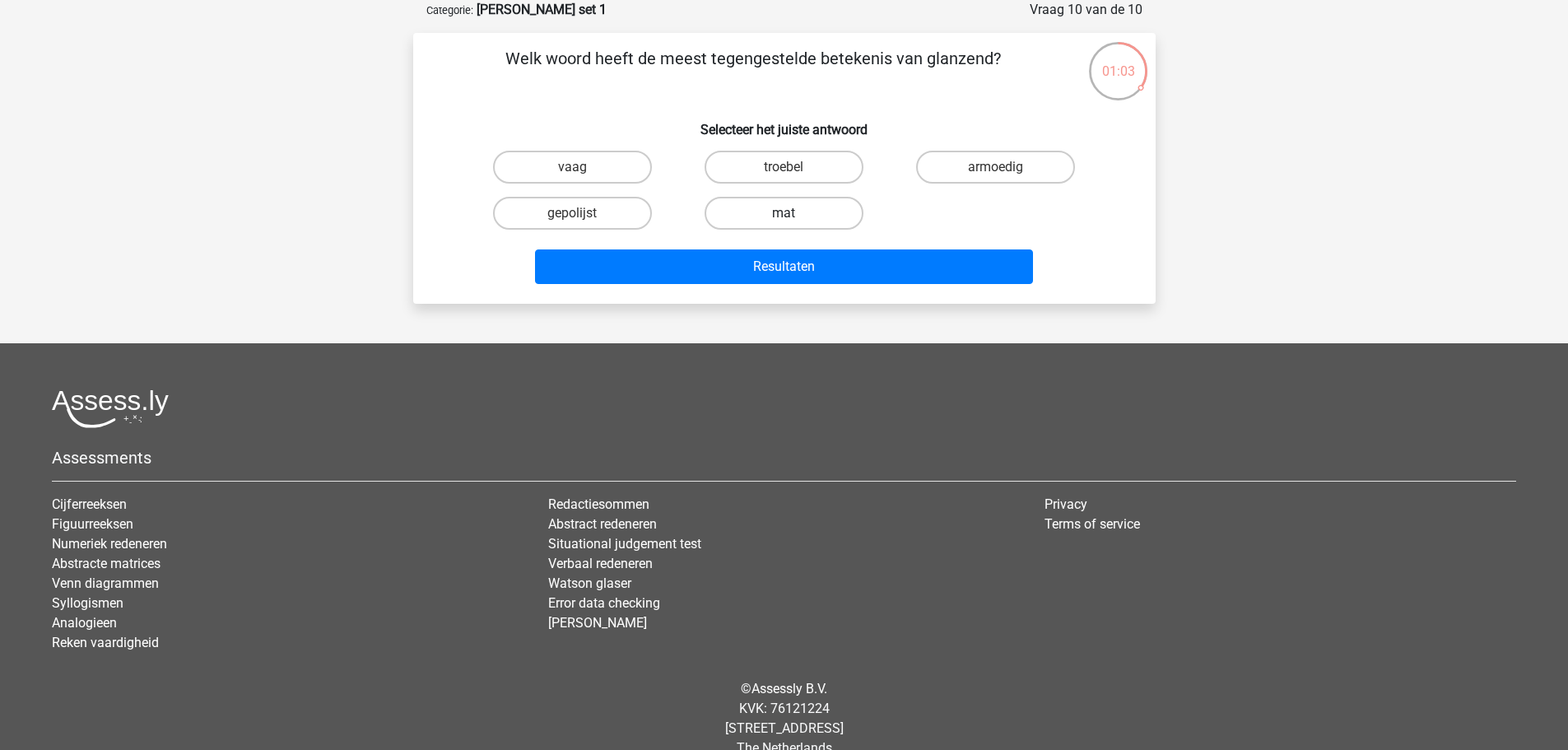
click at [782, 214] on label "mat" at bounding box center [784, 213] width 159 height 33
click at [784, 214] on input "mat" at bounding box center [789, 218] width 11 height 11
radio input "true"
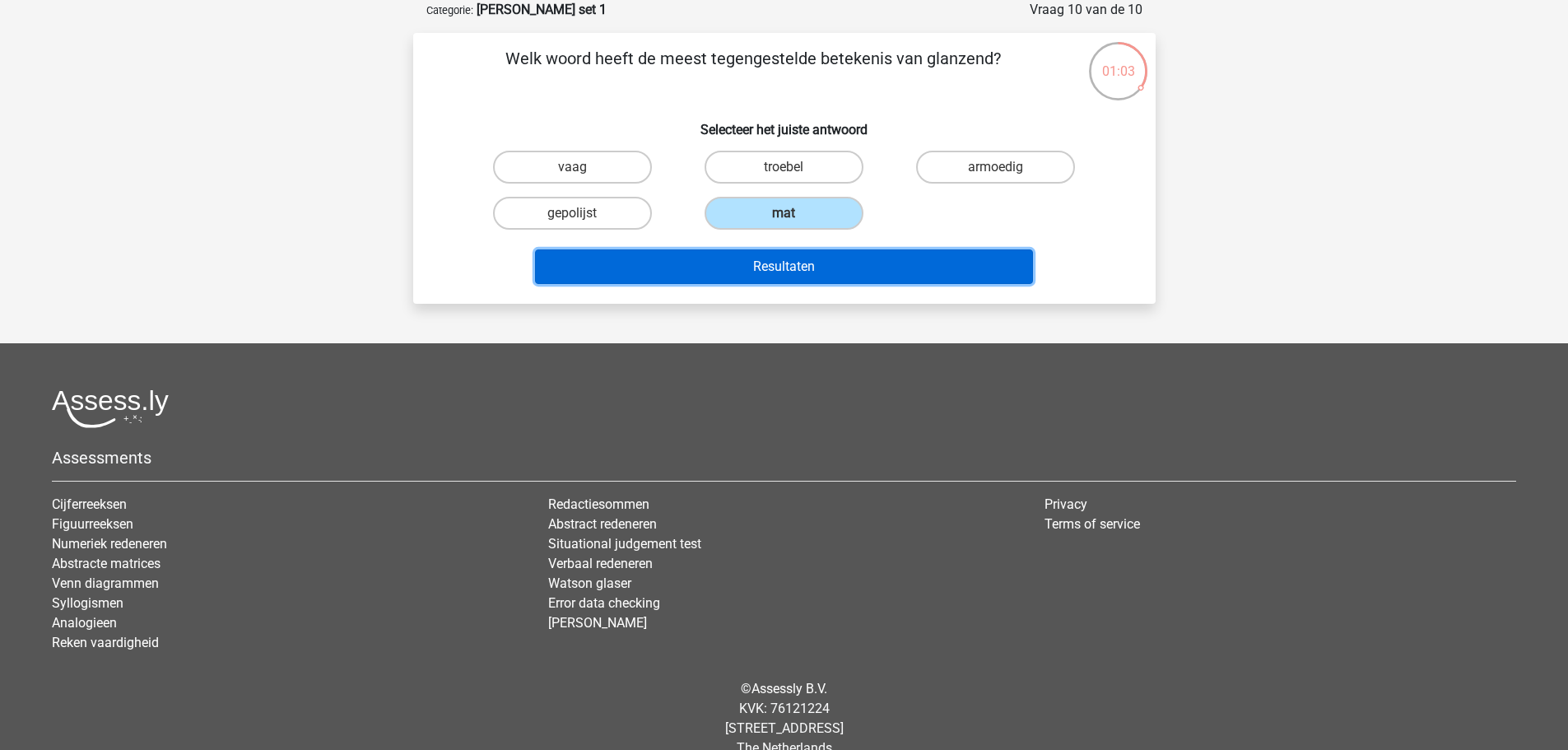
click at [794, 267] on button "Resultaten" at bounding box center [784, 267] width 498 height 35
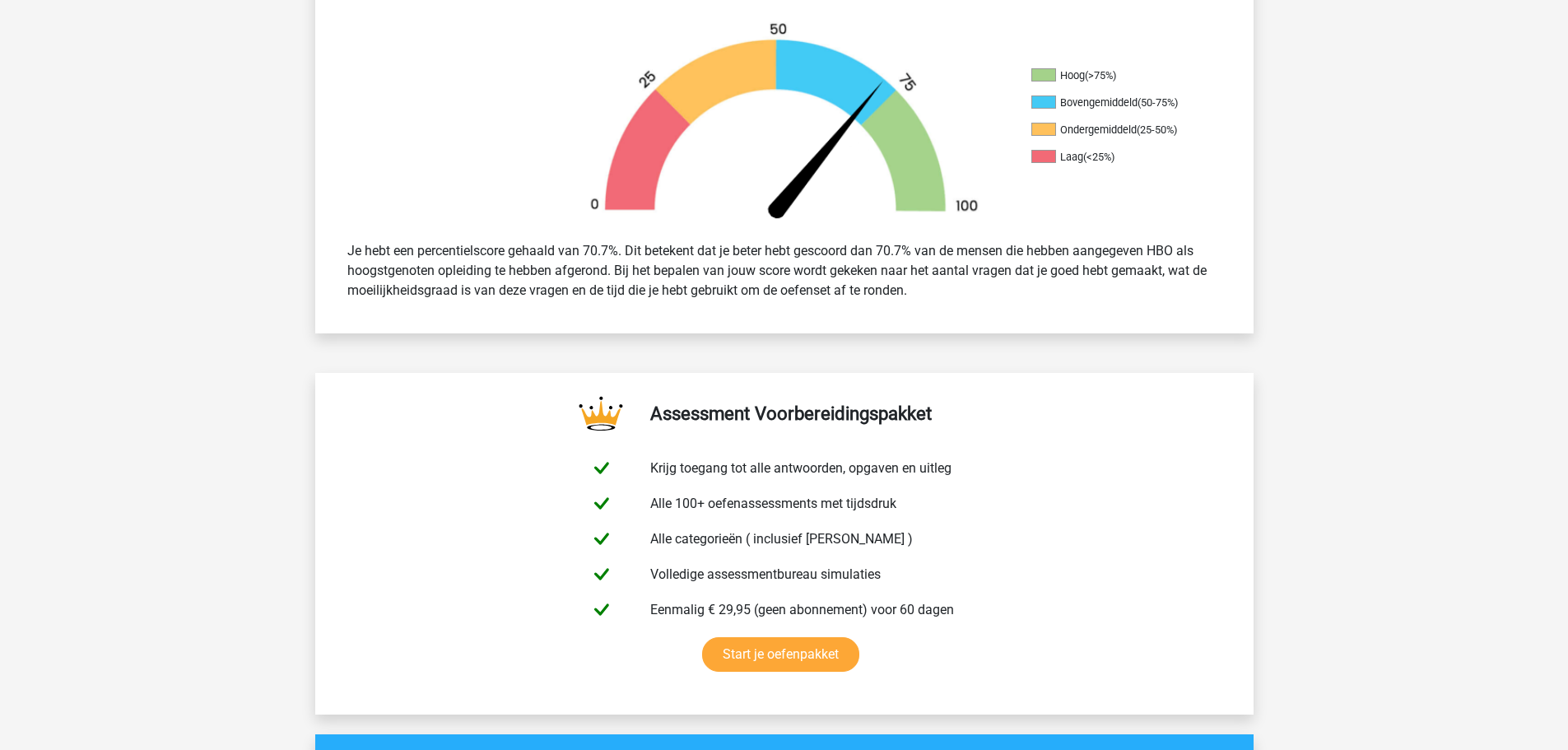
scroll to position [494, 0]
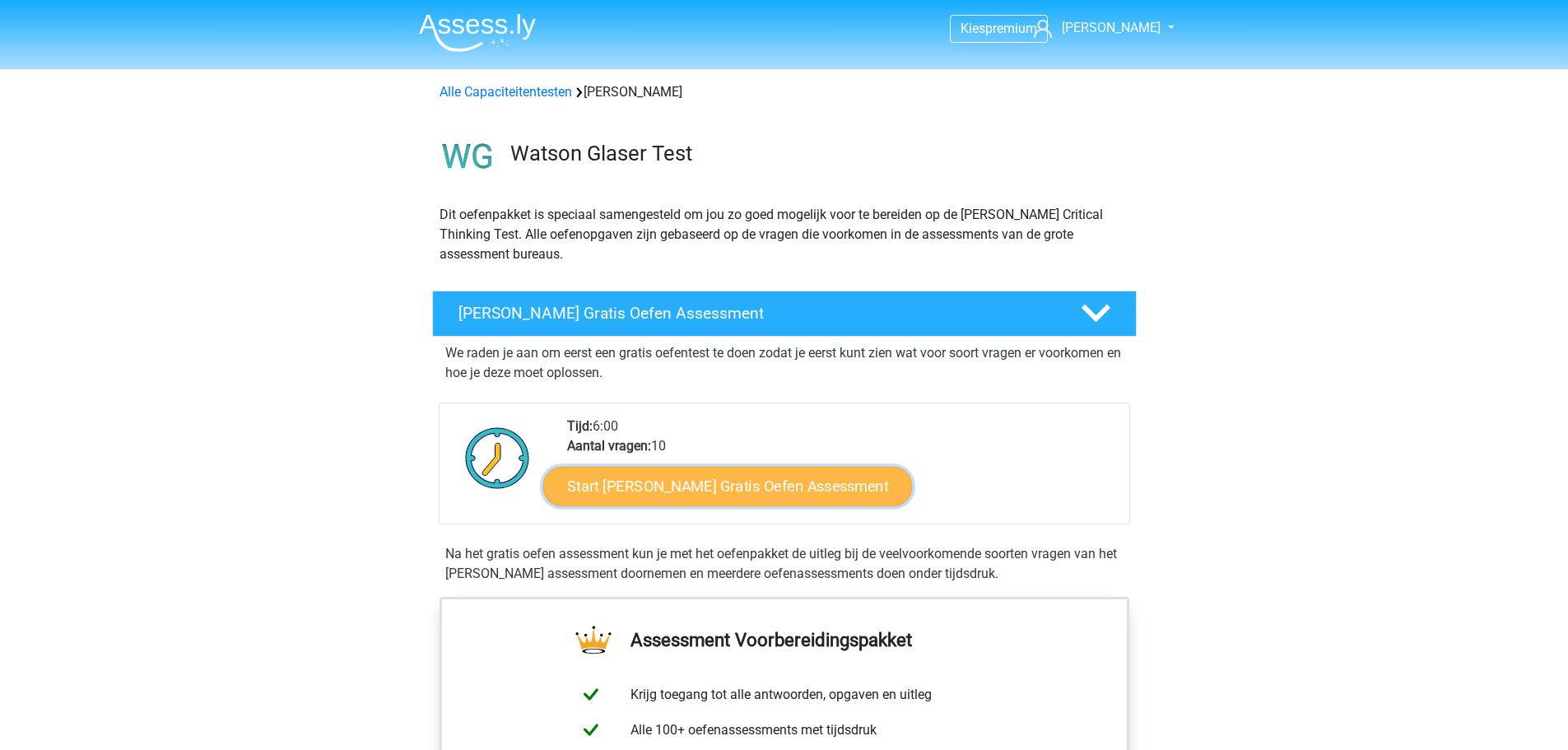
click at [705, 490] on link "Start Watson Glaser Gratis Oefen Assessment" at bounding box center [728, 486] width 370 height 39
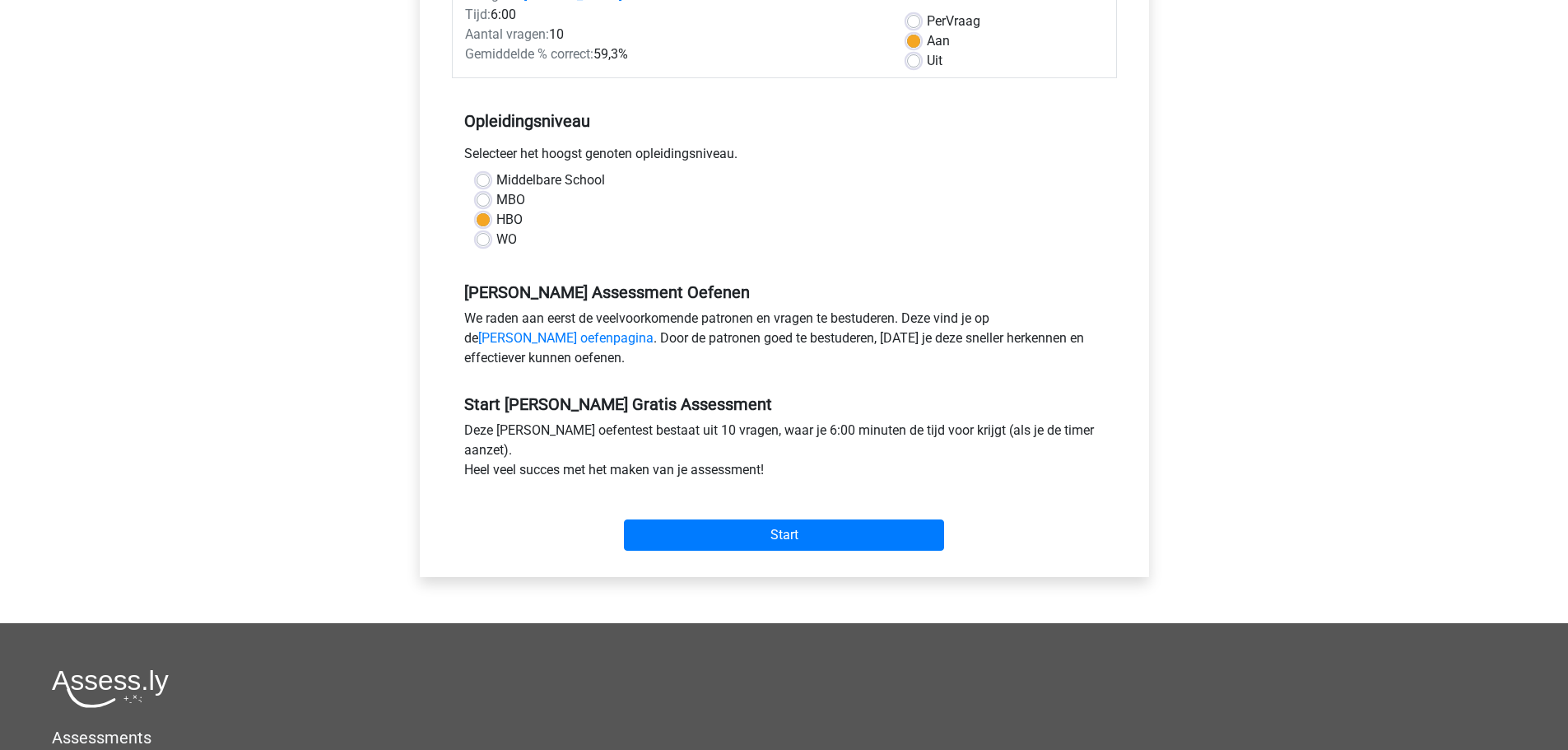
scroll to position [247, 0]
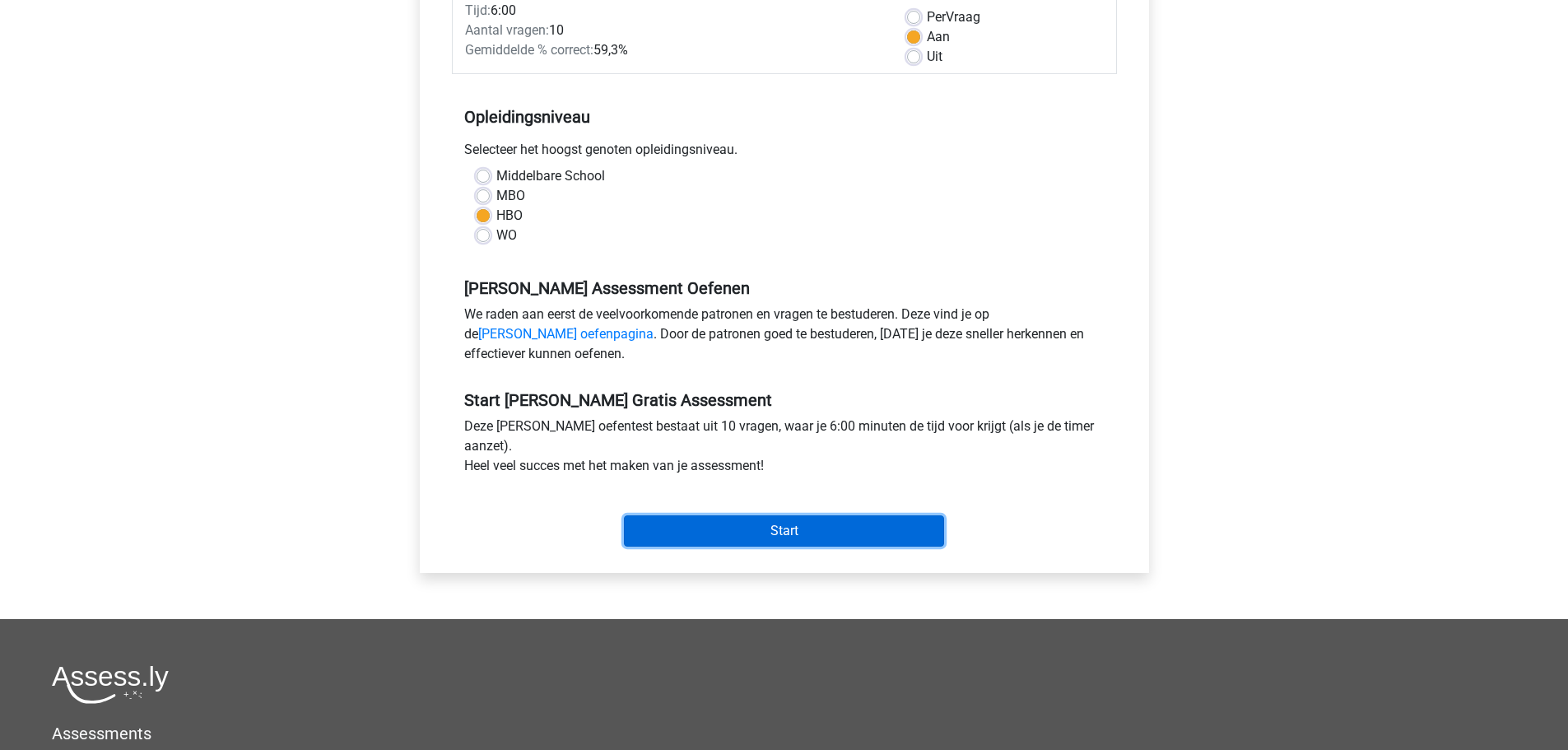
click at [795, 537] on input "Start" at bounding box center [784, 531] width 321 height 31
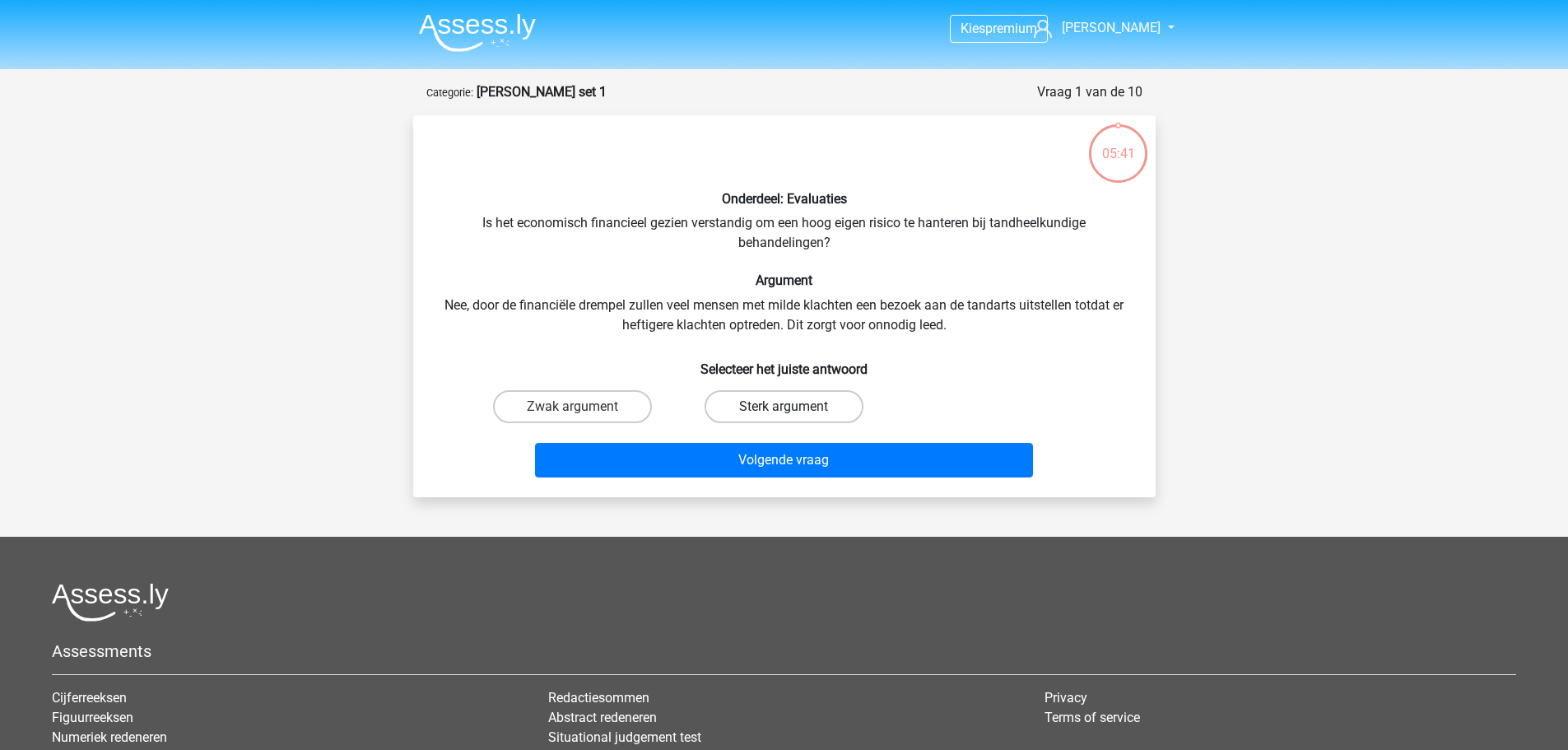
click at [822, 394] on label "Sterk argument" at bounding box center [784, 406] width 159 height 33
click at [794, 406] on input "Sterk argument" at bounding box center [789, 412] width 11 height 11
radio input "true"
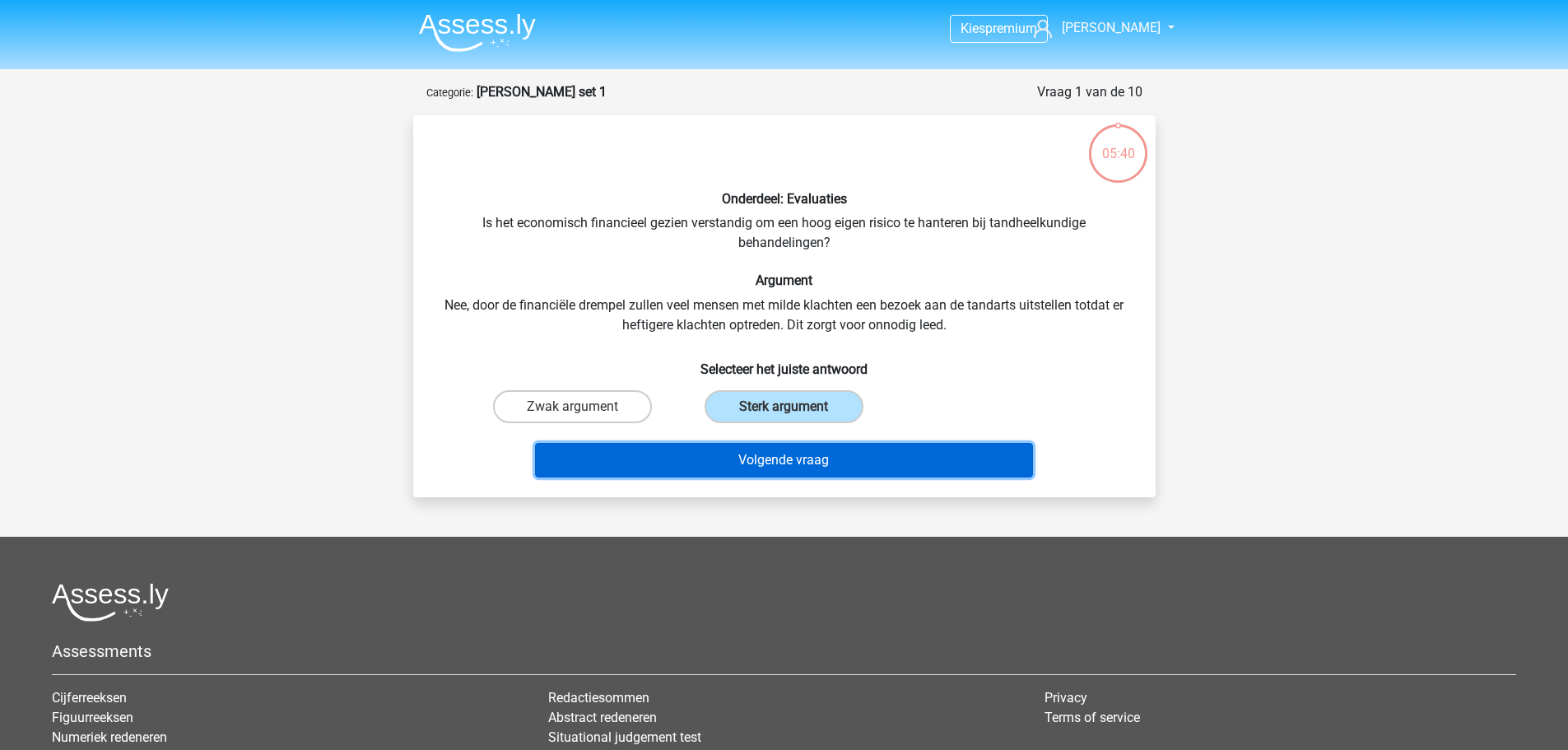
click at [836, 465] on button "Volgende vraag" at bounding box center [784, 460] width 498 height 35
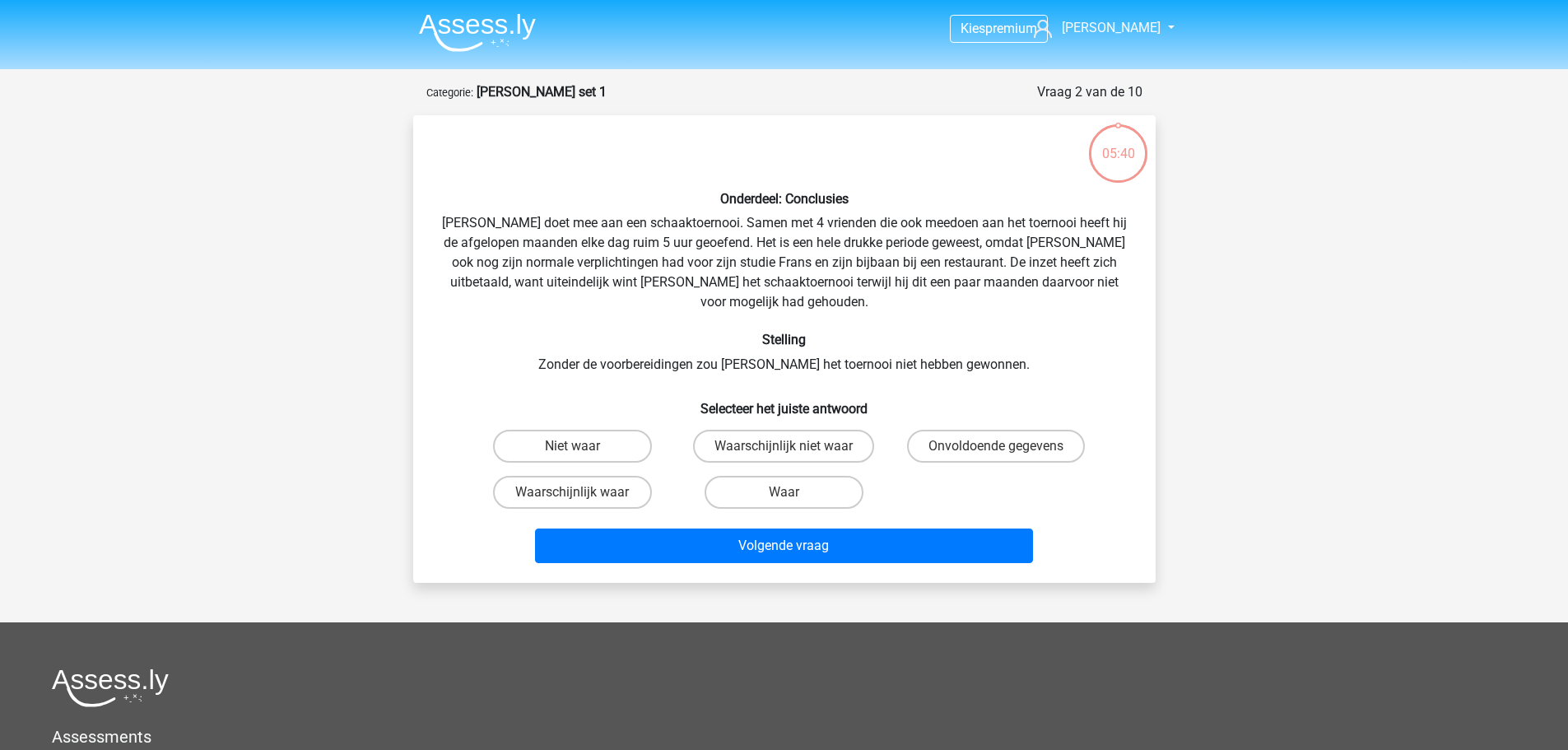
scroll to position [82, 0]
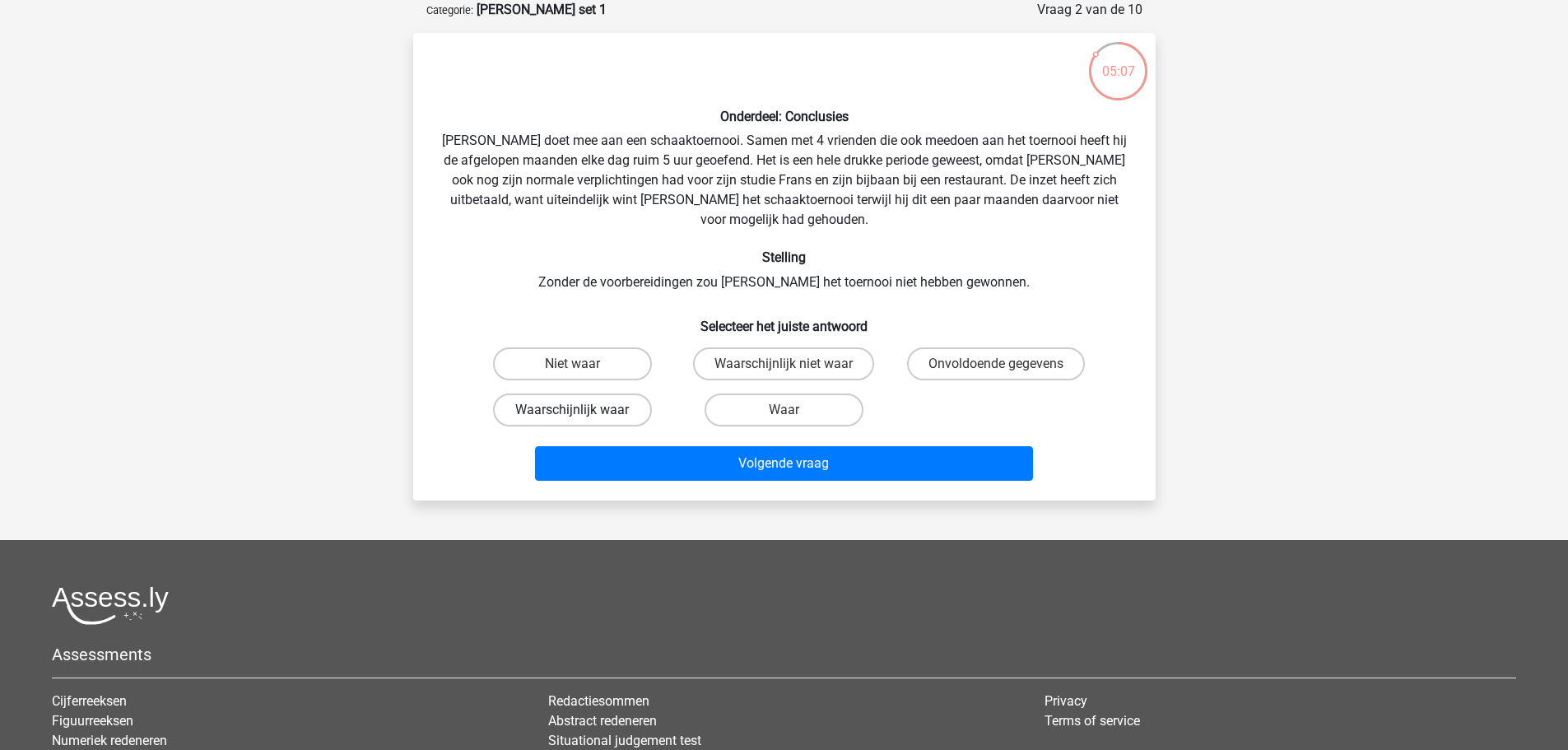
click at [565, 393] on label "Waarschijnlijk waar" at bounding box center [572, 409] width 159 height 33
click at [572, 410] on input "Waarschijnlijk waar" at bounding box center [578, 415] width 11 height 11
radio input "true"
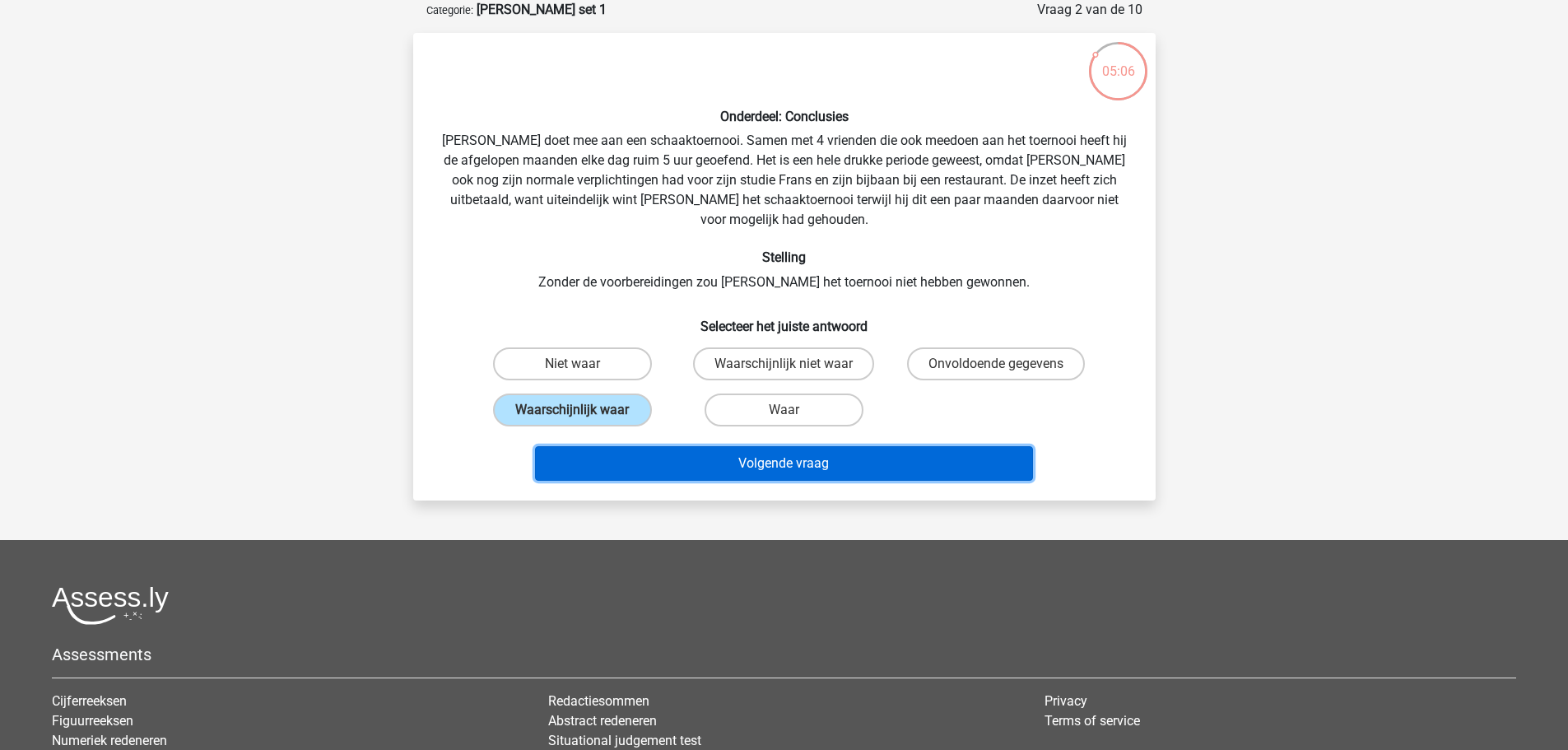
click at [804, 446] on button "Volgende vraag" at bounding box center [784, 463] width 498 height 35
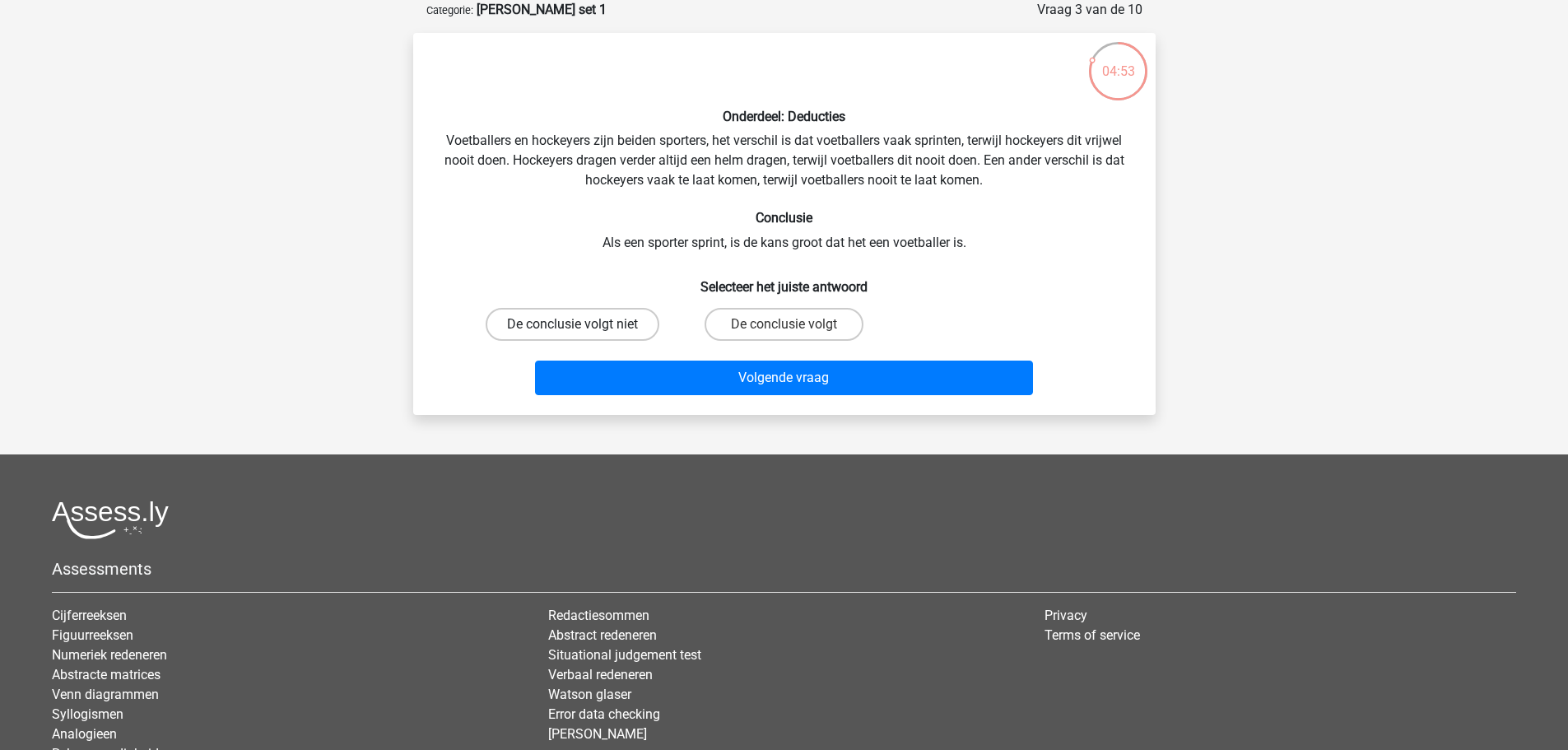
click at [566, 322] on label "De conclusie volgt niet" at bounding box center [572, 324] width 174 height 33
click at [572, 324] on input "De conclusie volgt niet" at bounding box center [578, 329] width 11 height 11
radio input "true"
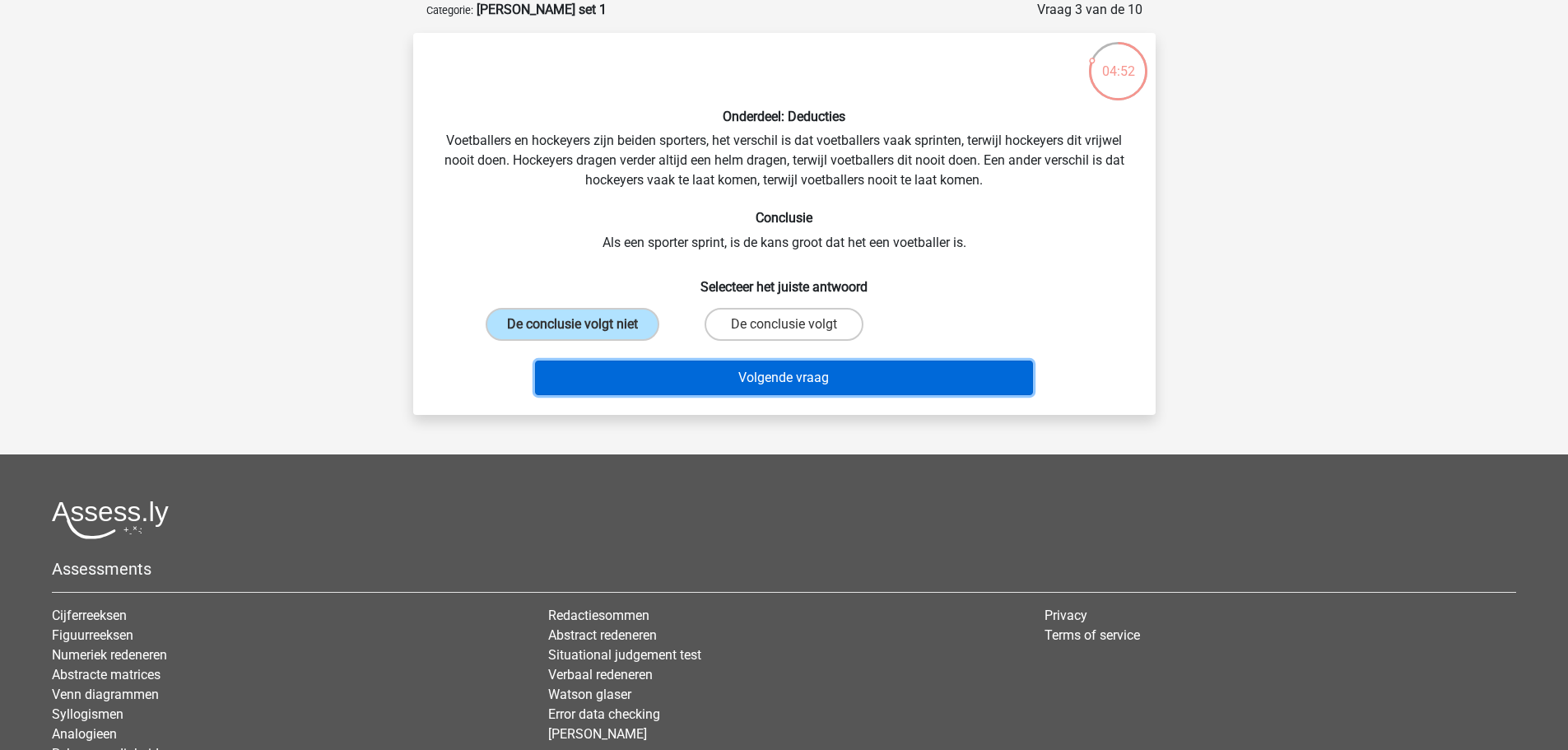
click at [772, 377] on button "Volgende vraag" at bounding box center [784, 378] width 498 height 35
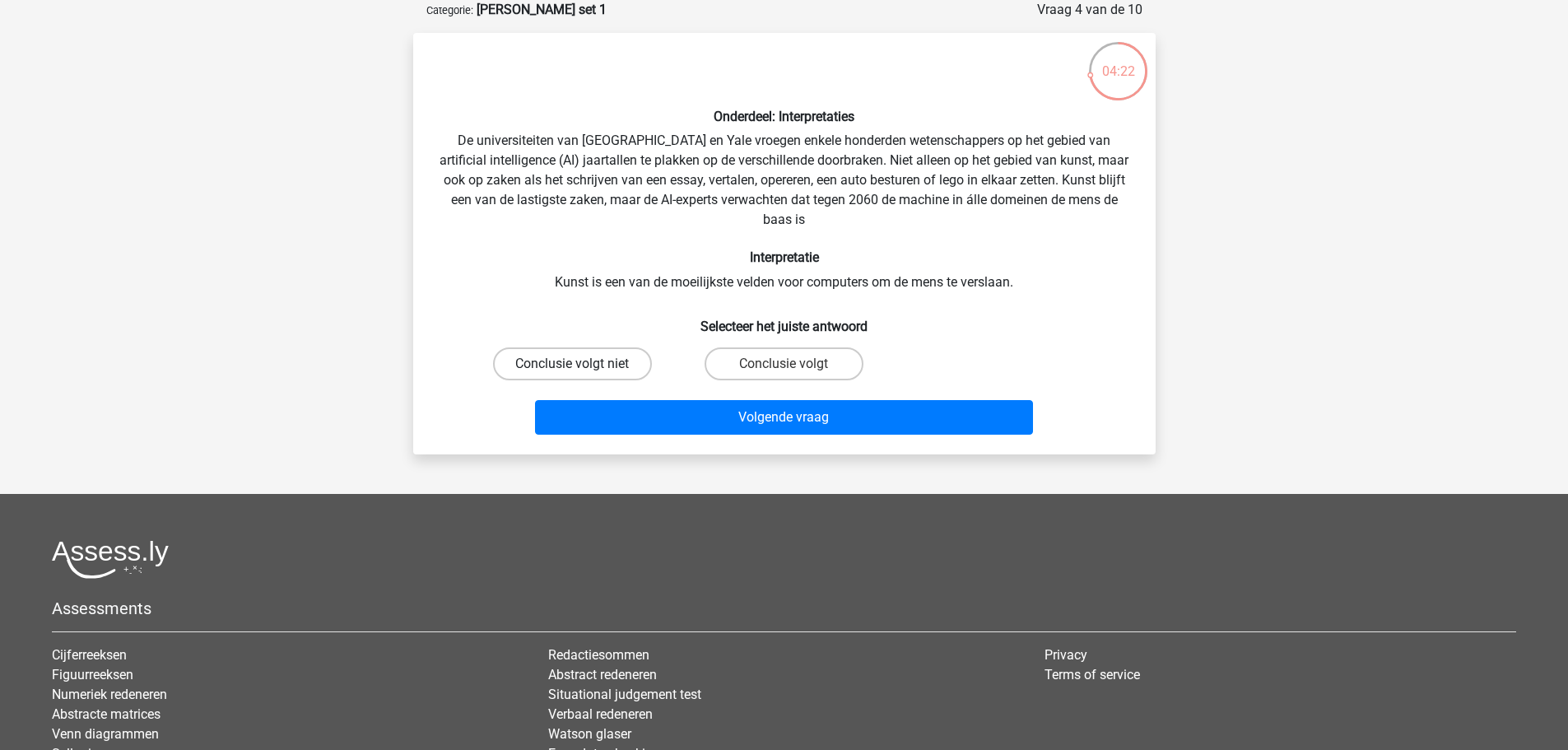
click at [601, 362] on label "Conclusie volgt niet" at bounding box center [572, 363] width 159 height 33
click at [583, 363] on input "Conclusie volgt niet" at bounding box center [578, 369] width 11 height 11
radio input "true"
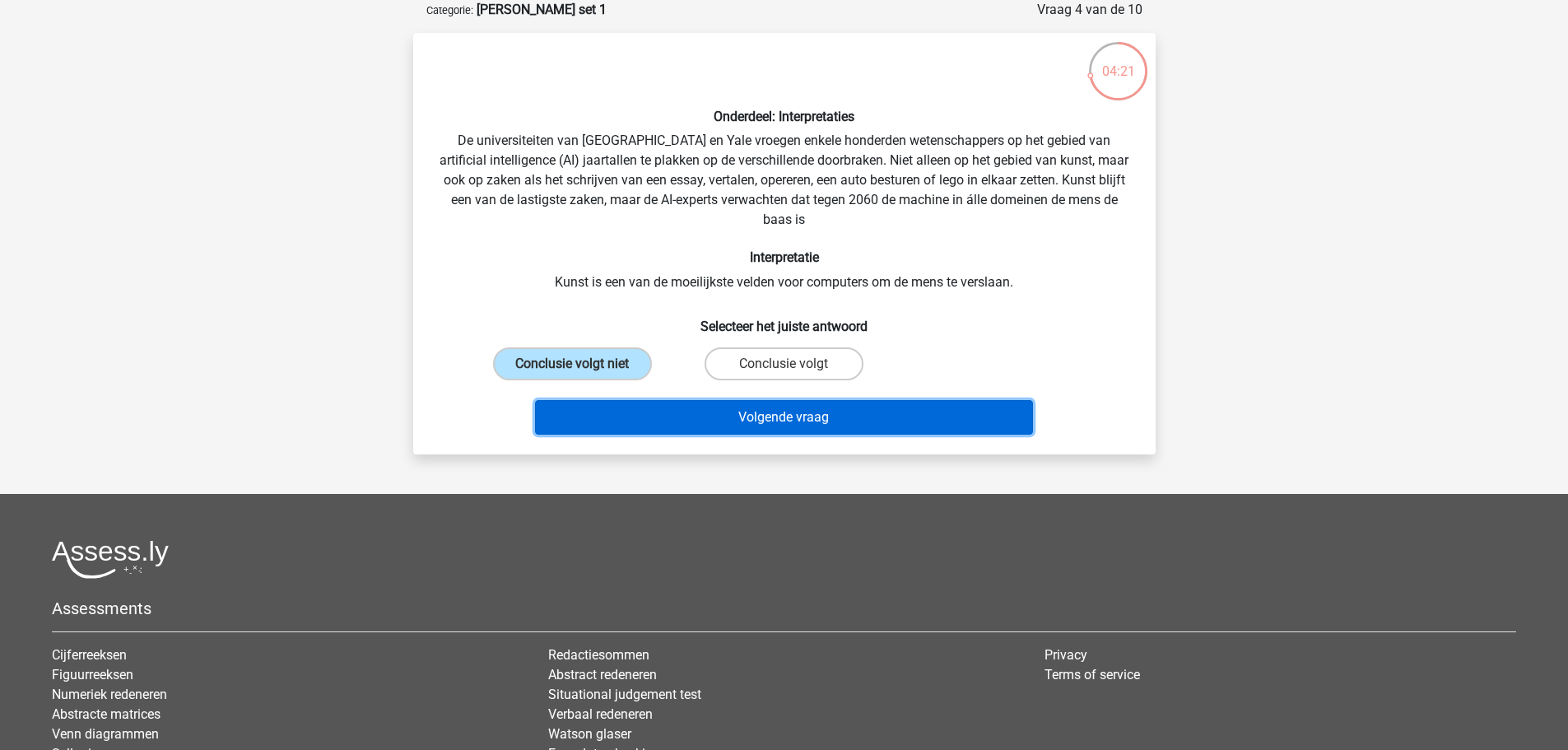
click at [826, 413] on button "Volgende vraag" at bounding box center [784, 417] width 498 height 35
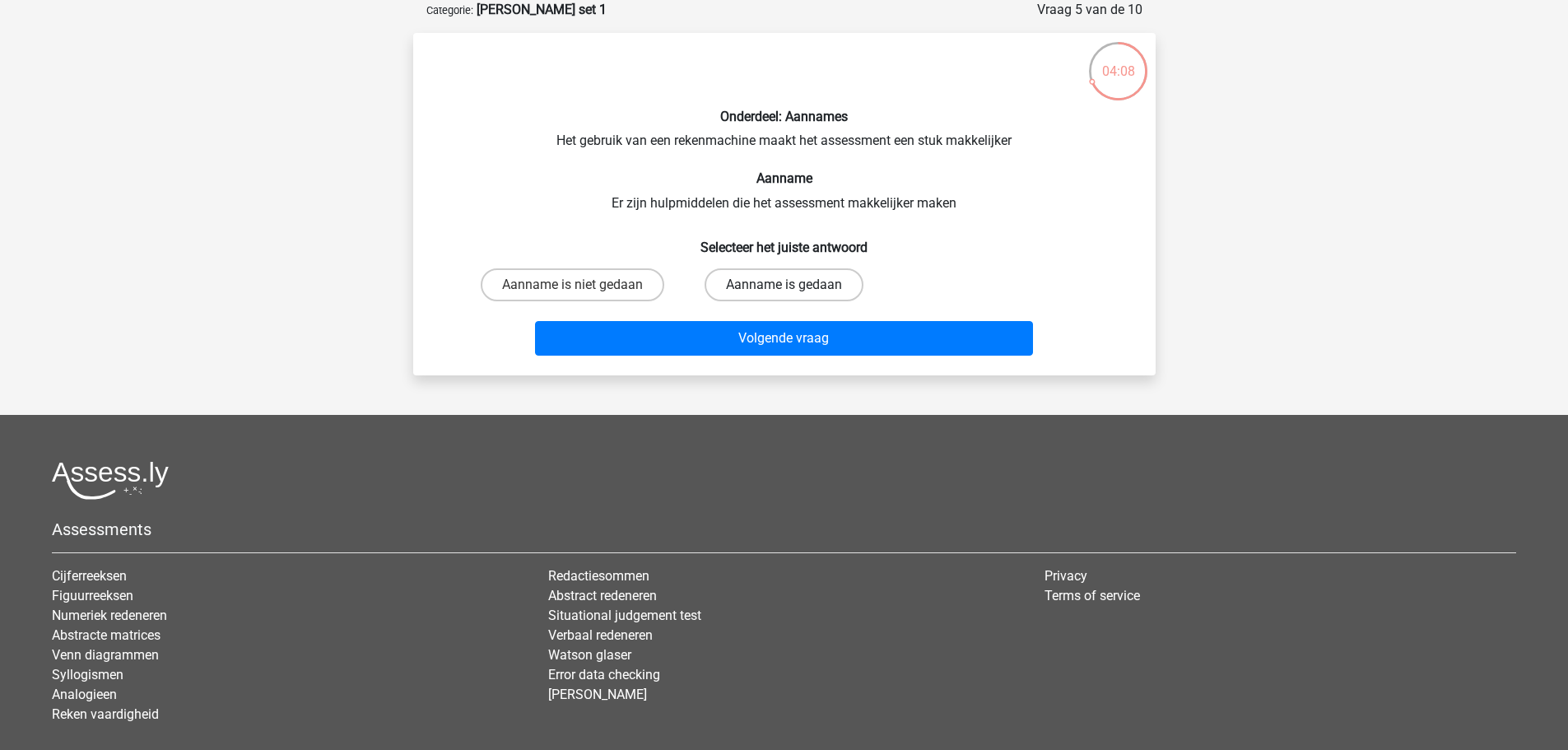
click at [822, 286] on label "Aanname is gedaan" at bounding box center [784, 285] width 159 height 33
click at [794, 286] on input "Aanname is gedaan" at bounding box center [789, 290] width 11 height 11
radio input "true"
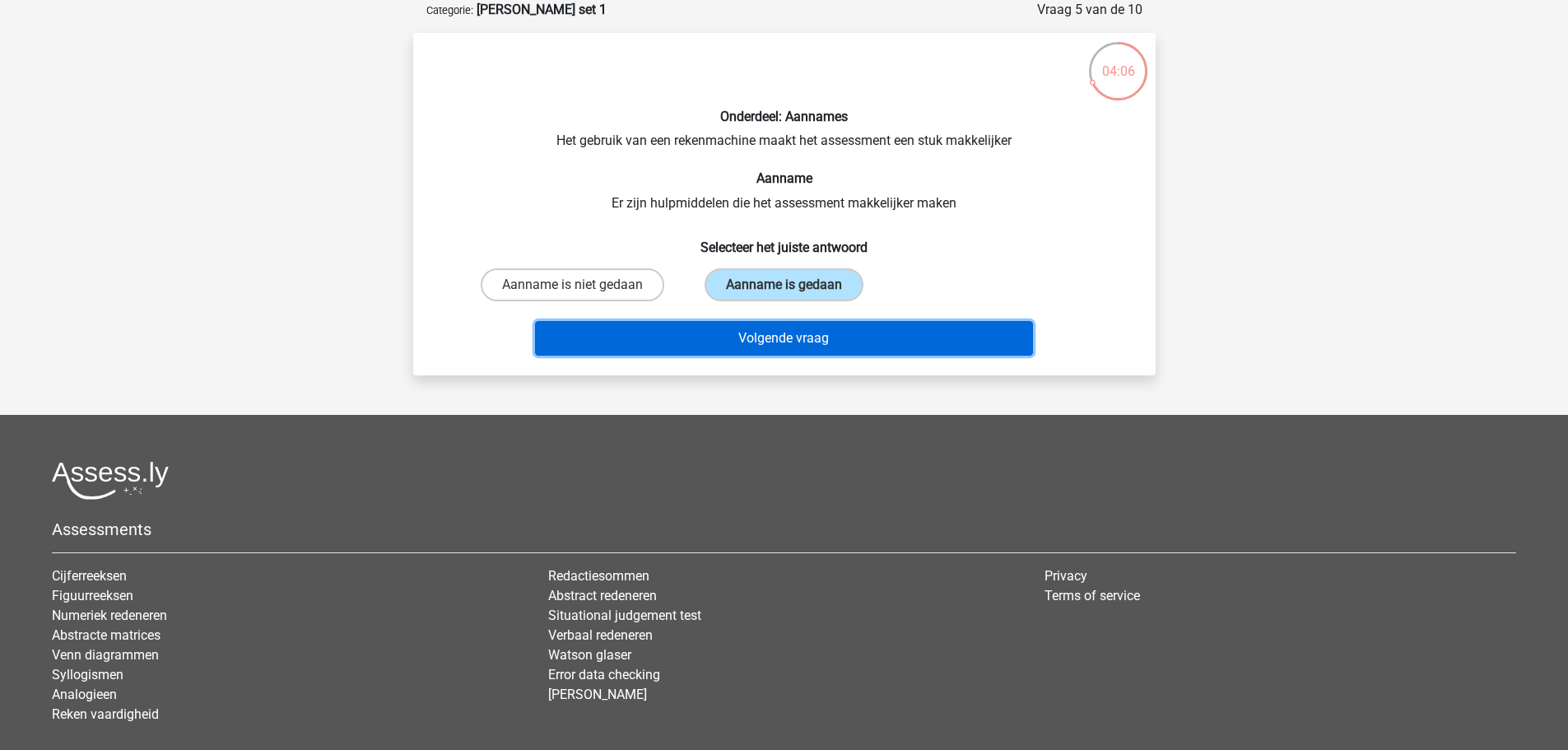
click at [787, 335] on button "Volgende vraag" at bounding box center [784, 338] width 498 height 35
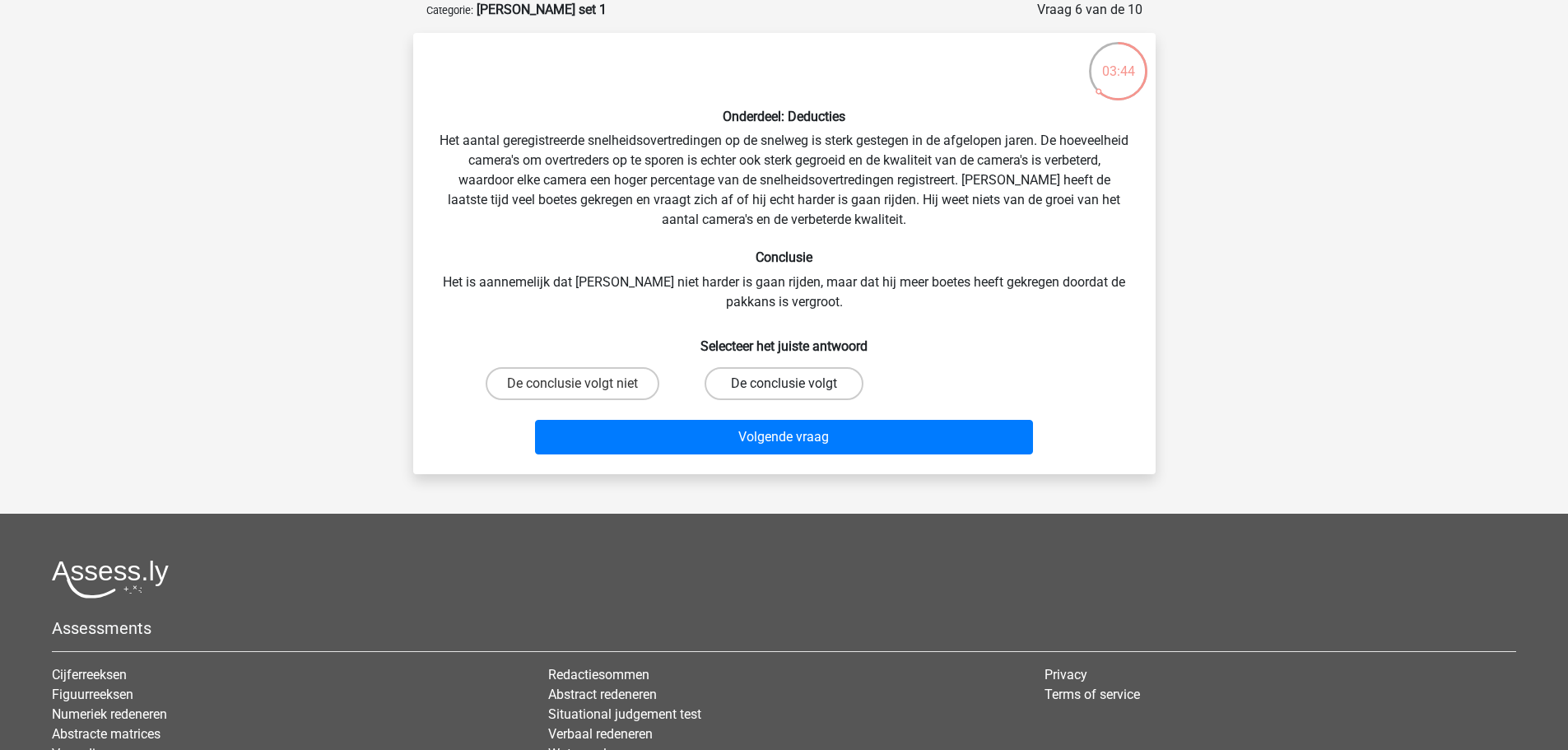
click at [767, 388] on label "De conclusie volgt" at bounding box center [784, 383] width 159 height 33
click at [784, 388] on input "De conclusie volgt" at bounding box center [789, 388] width 11 height 11
radio input "true"
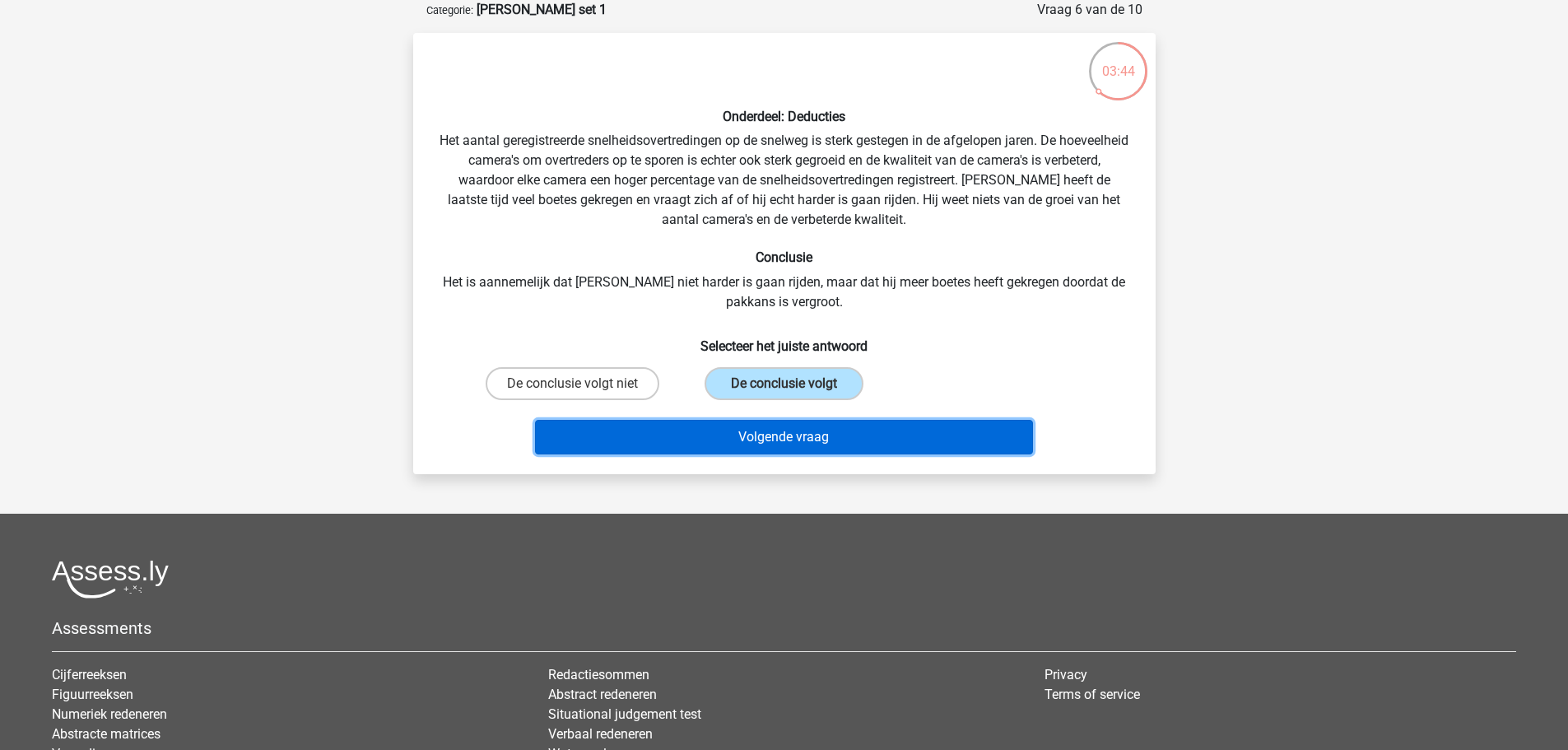
click at [831, 432] on button "Volgende vraag" at bounding box center [784, 437] width 498 height 35
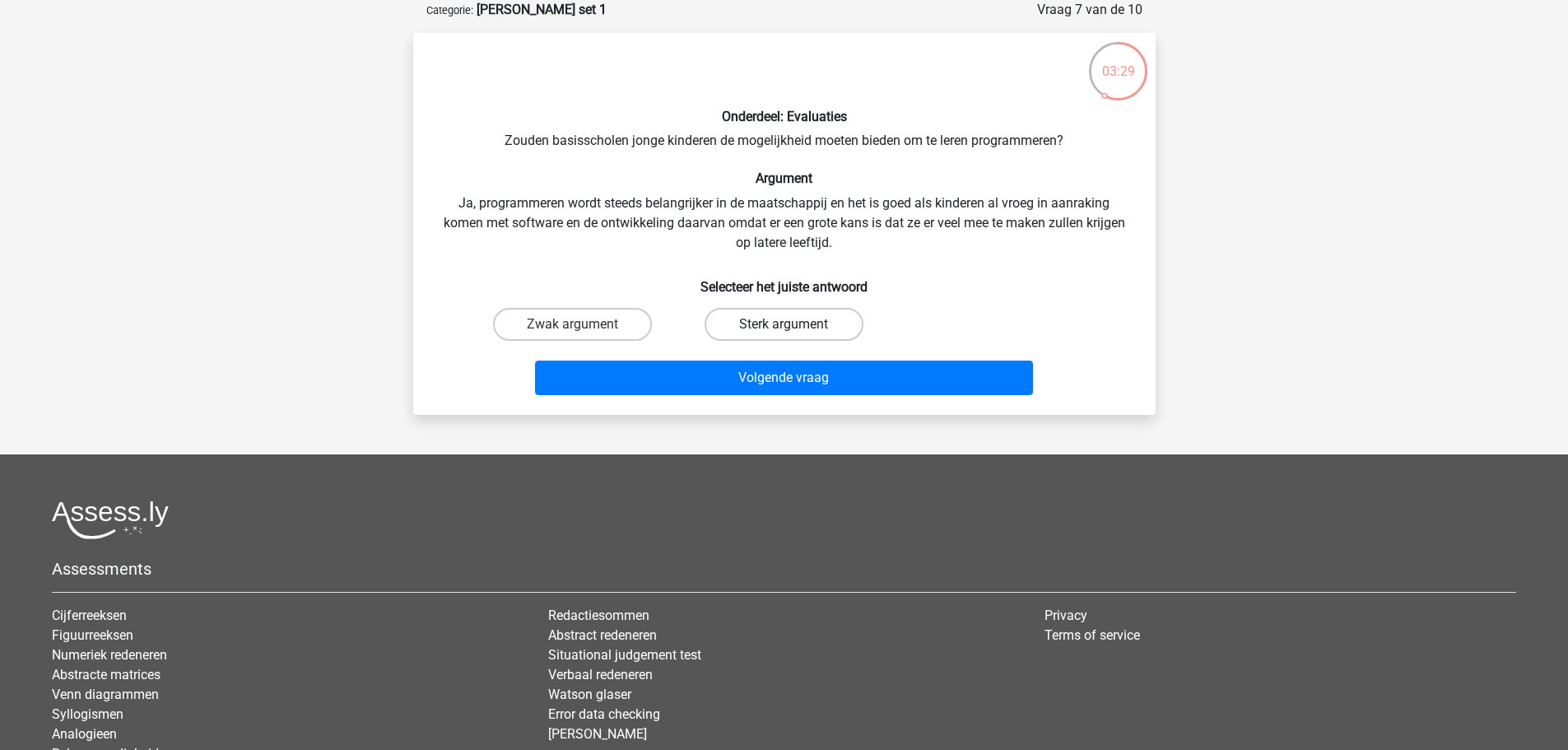
click at [759, 331] on label "Sterk argument" at bounding box center [784, 324] width 159 height 33
click at [784, 331] on input "Sterk argument" at bounding box center [789, 329] width 11 height 11
radio input "true"
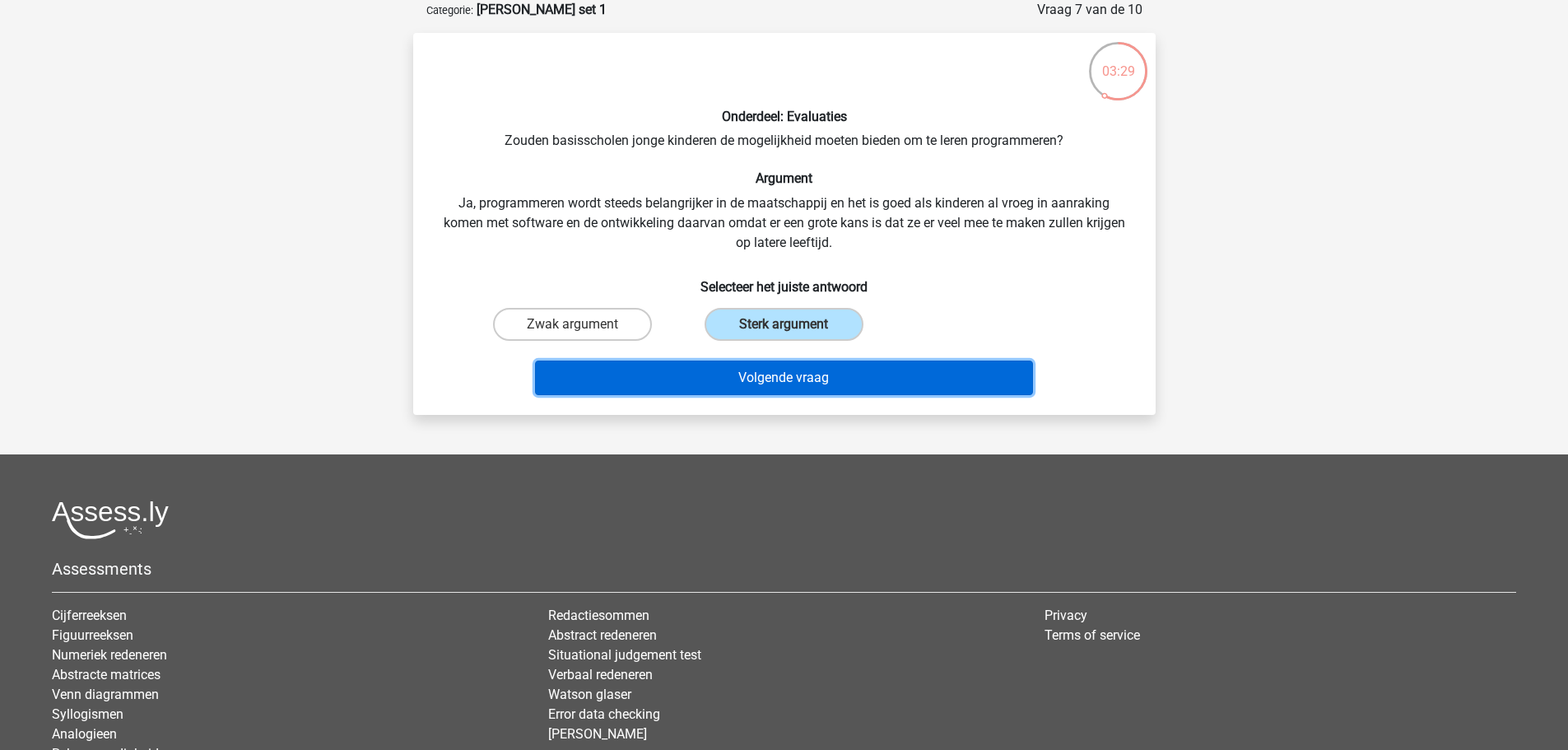
click at [770, 373] on button "Volgende vraag" at bounding box center [784, 378] width 498 height 35
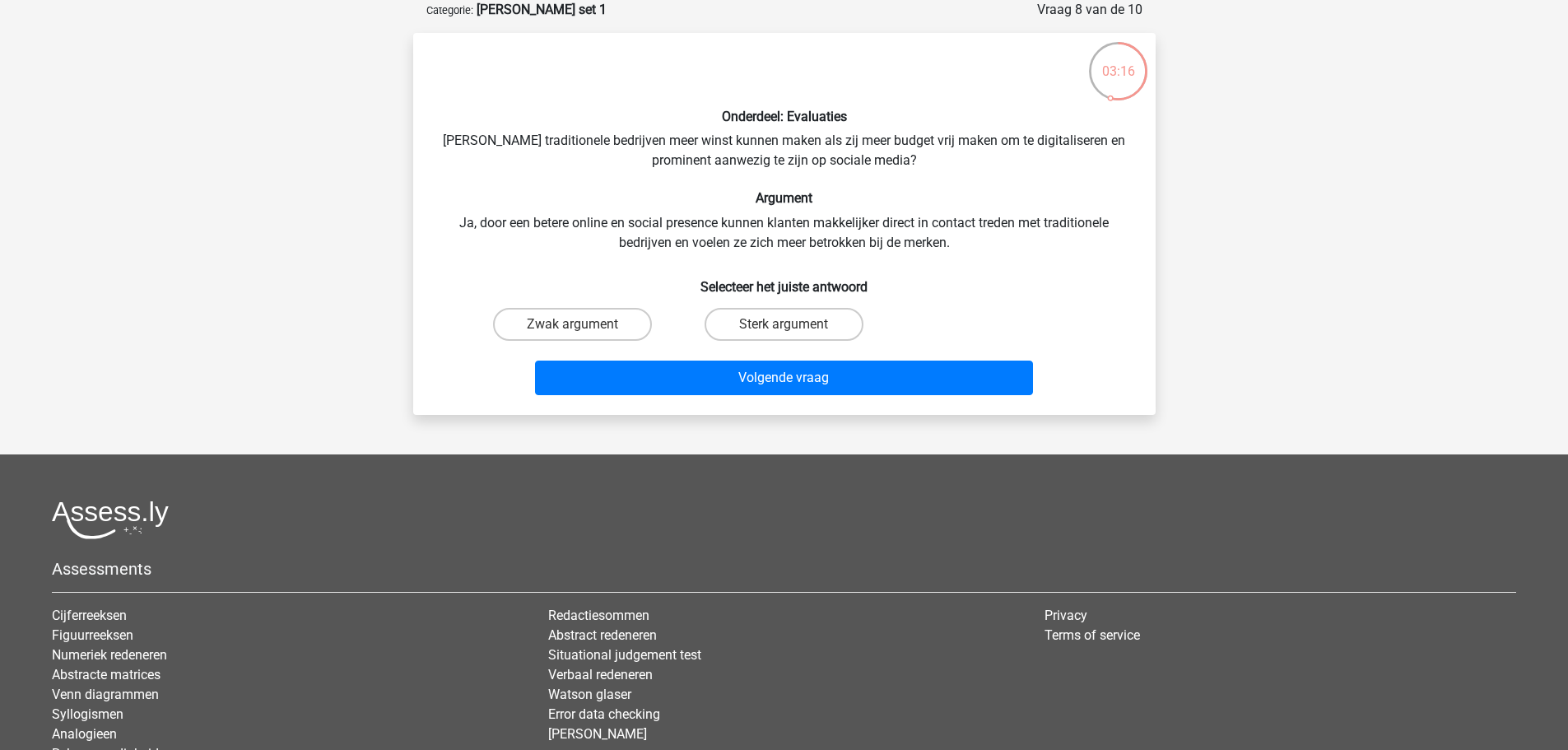
click at [794, 324] on input "Sterk argument" at bounding box center [789, 329] width 11 height 11
radio input "true"
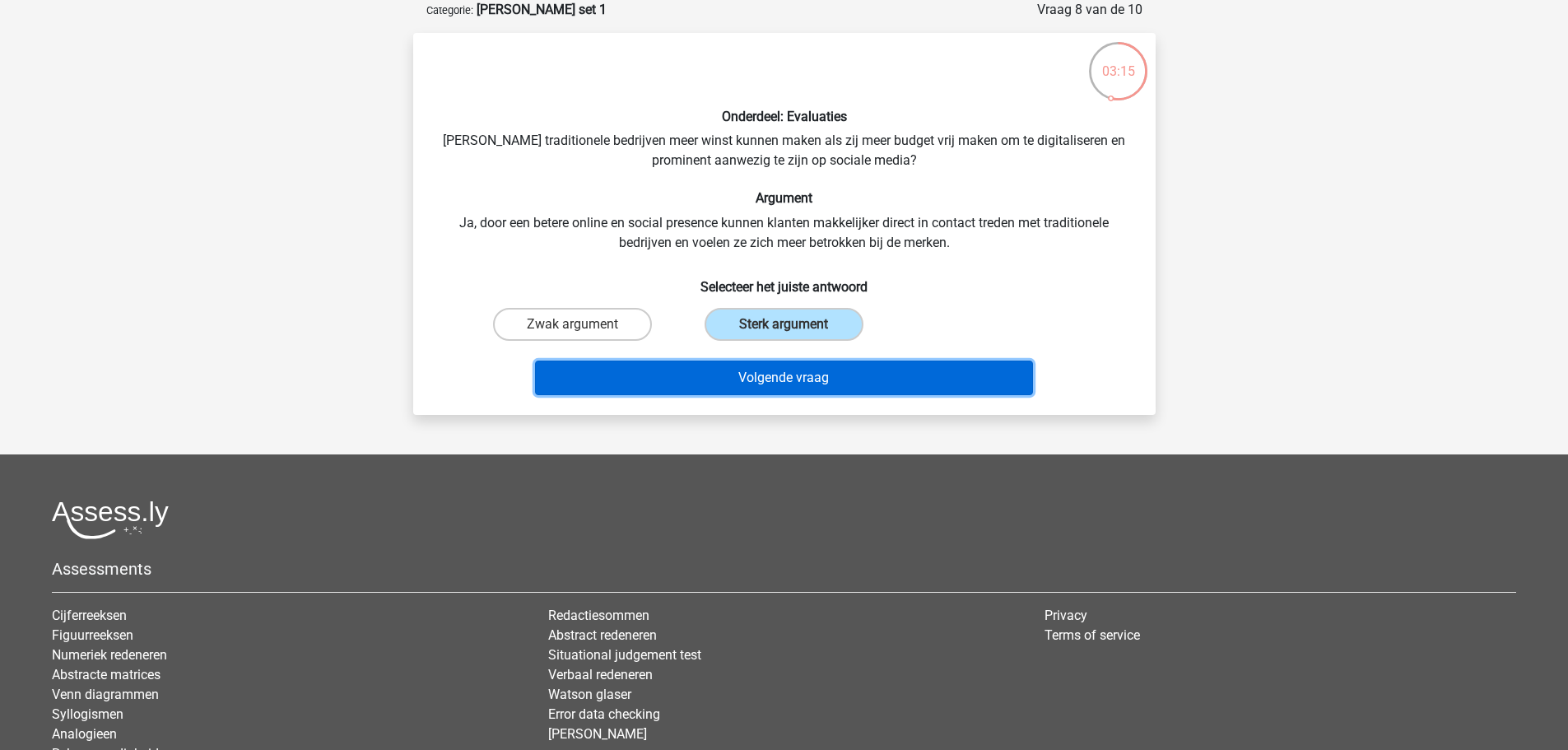
click at [791, 372] on button "Volgende vraag" at bounding box center [784, 378] width 498 height 35
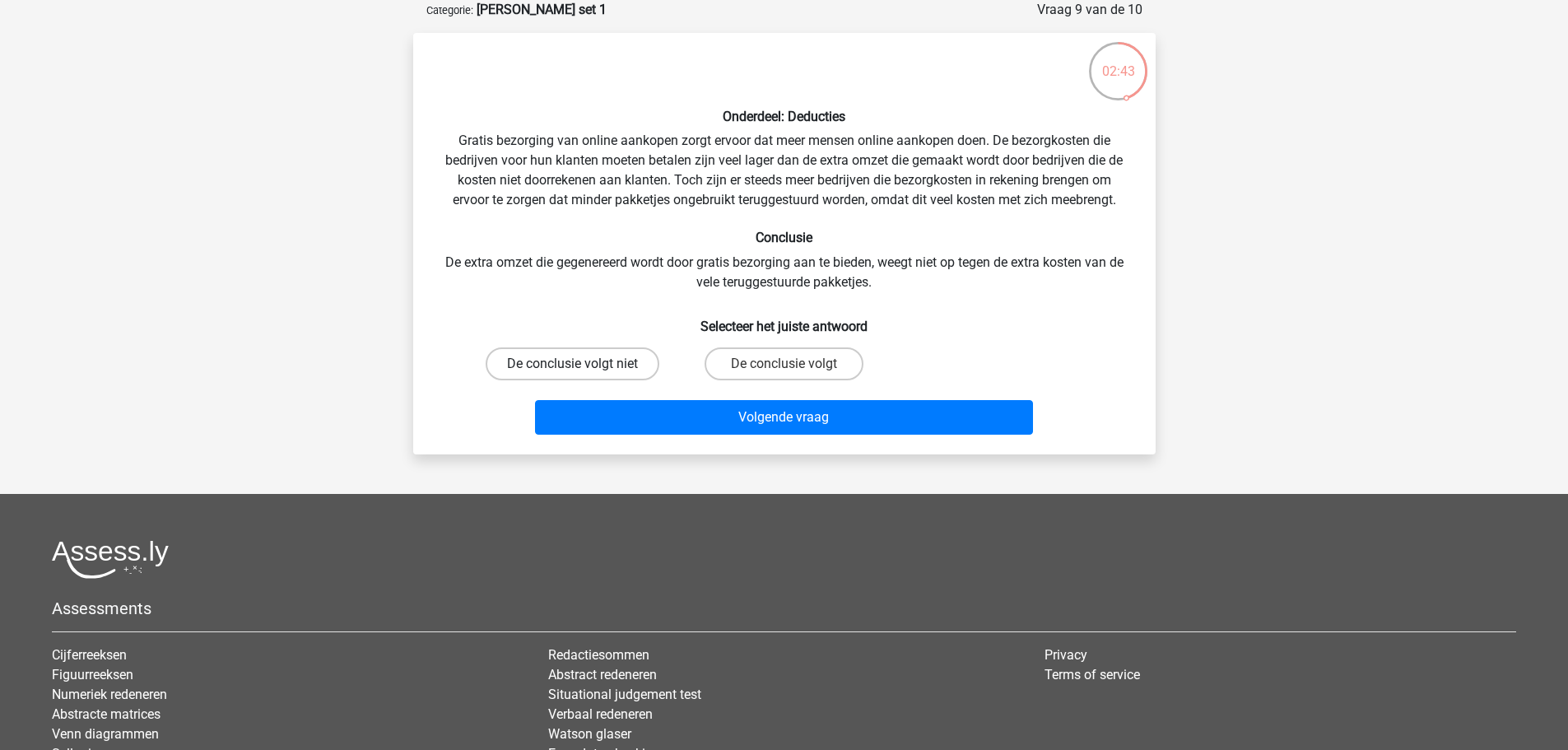
click at [602, 354] on label "De conclusie volgt niet" at bounding box center [572, 363] width 174 height 33
click at [583, 363] on input "De conclusie volgt niet" at bounding box center [578, 369] width 11 height 11
radio input "true"
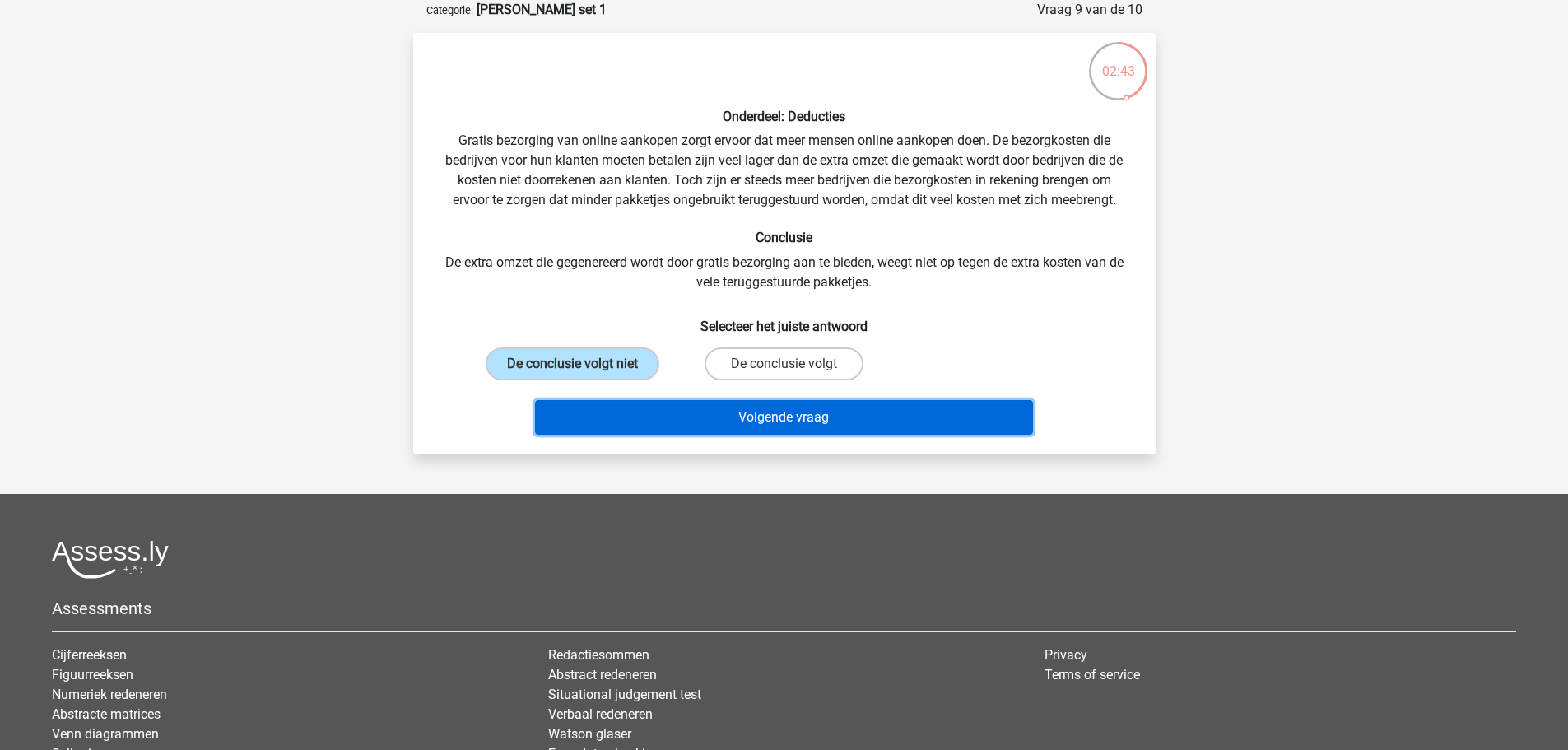
click at [824, 409] on button "Volgende vraag" at bounding box center [784, 417] width 498 height 35
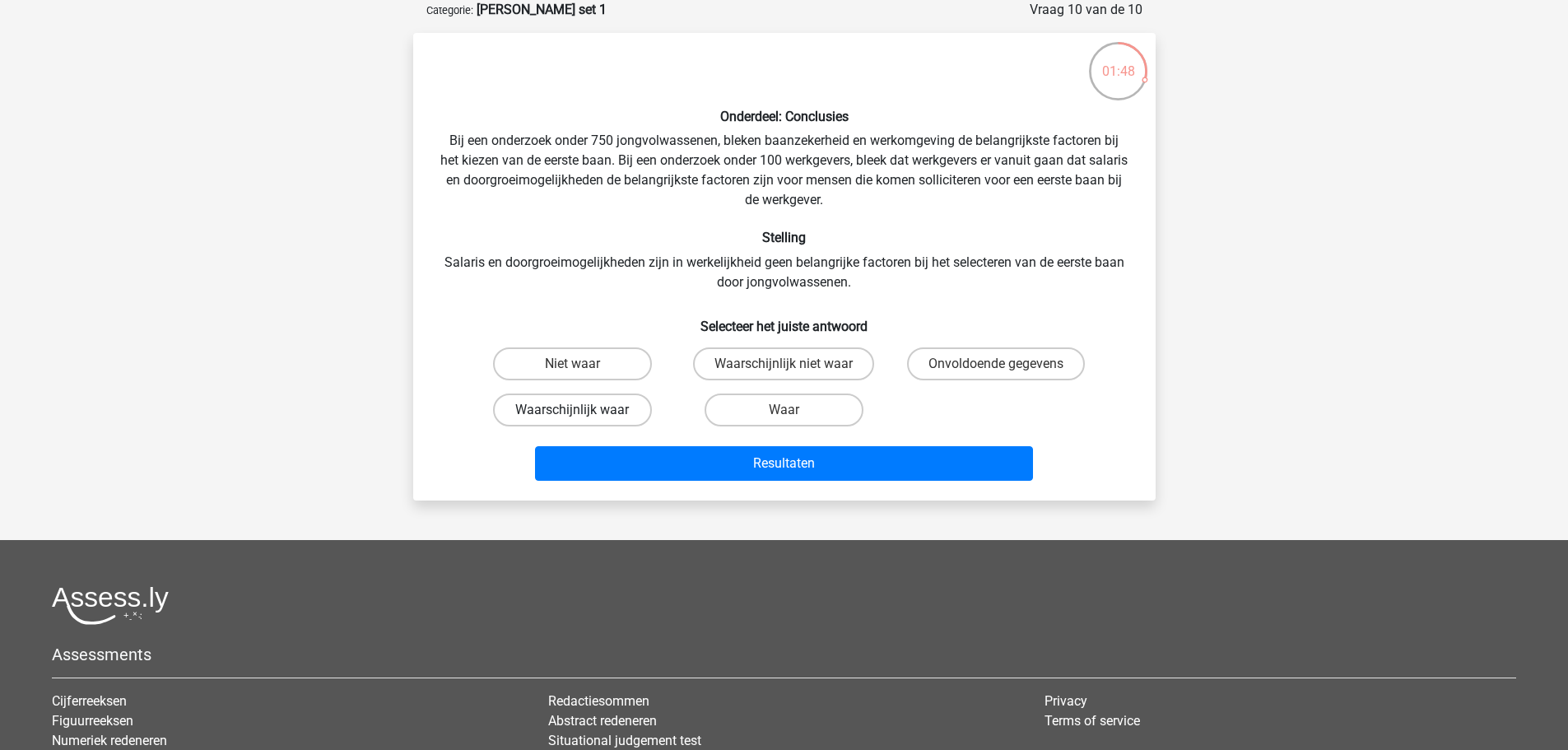
click at [553, 413] on label "Waarschijnlijk waar" at bounding box center [572, 409] width 159 height 33
click at [572, 413] on input "Waarschijnlijk waar" at bounding box center [578, 415] width 11 height 11
radio input "true"
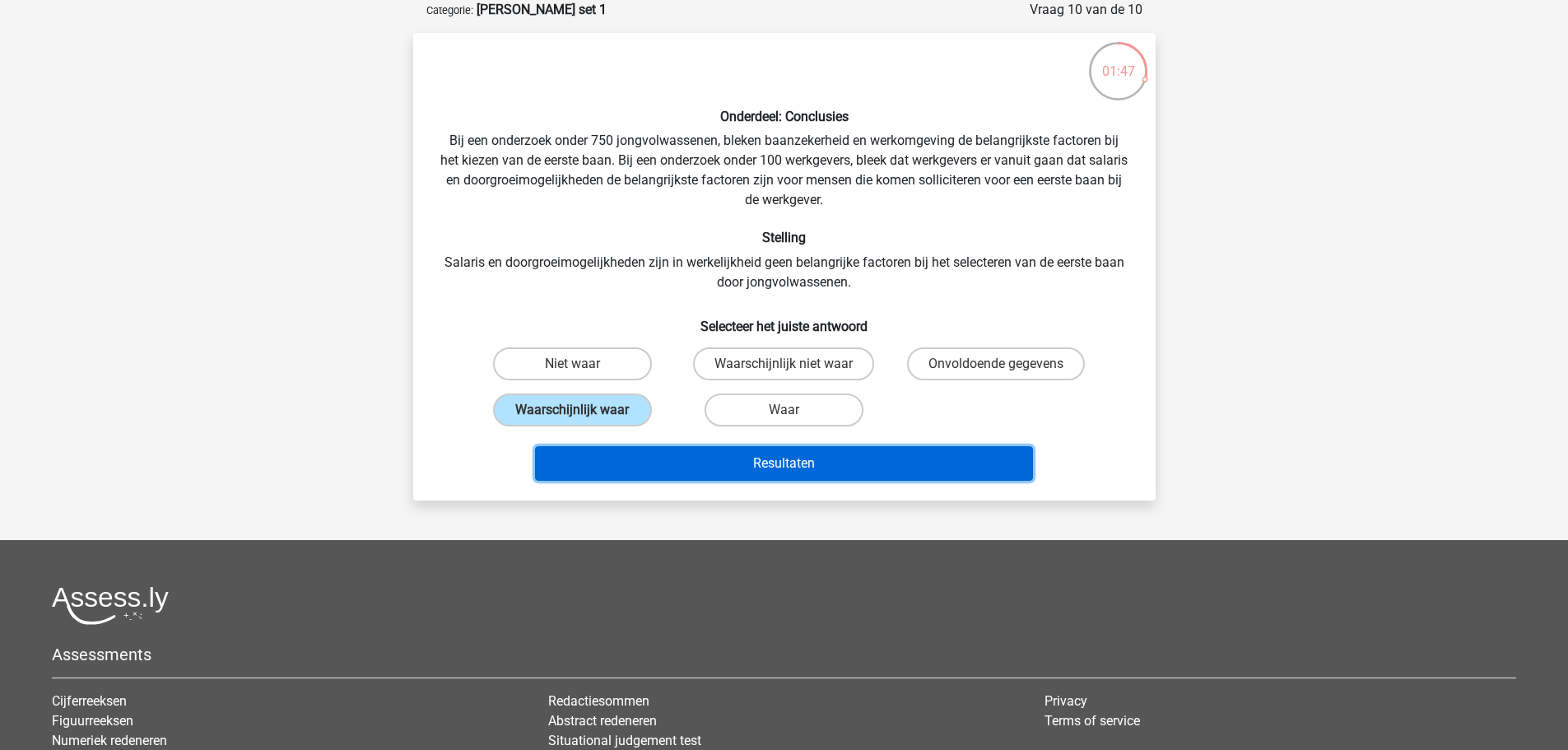
click at [863, 464] on button "Resultaten" at bounding box center [784, 463] width 498 height 35
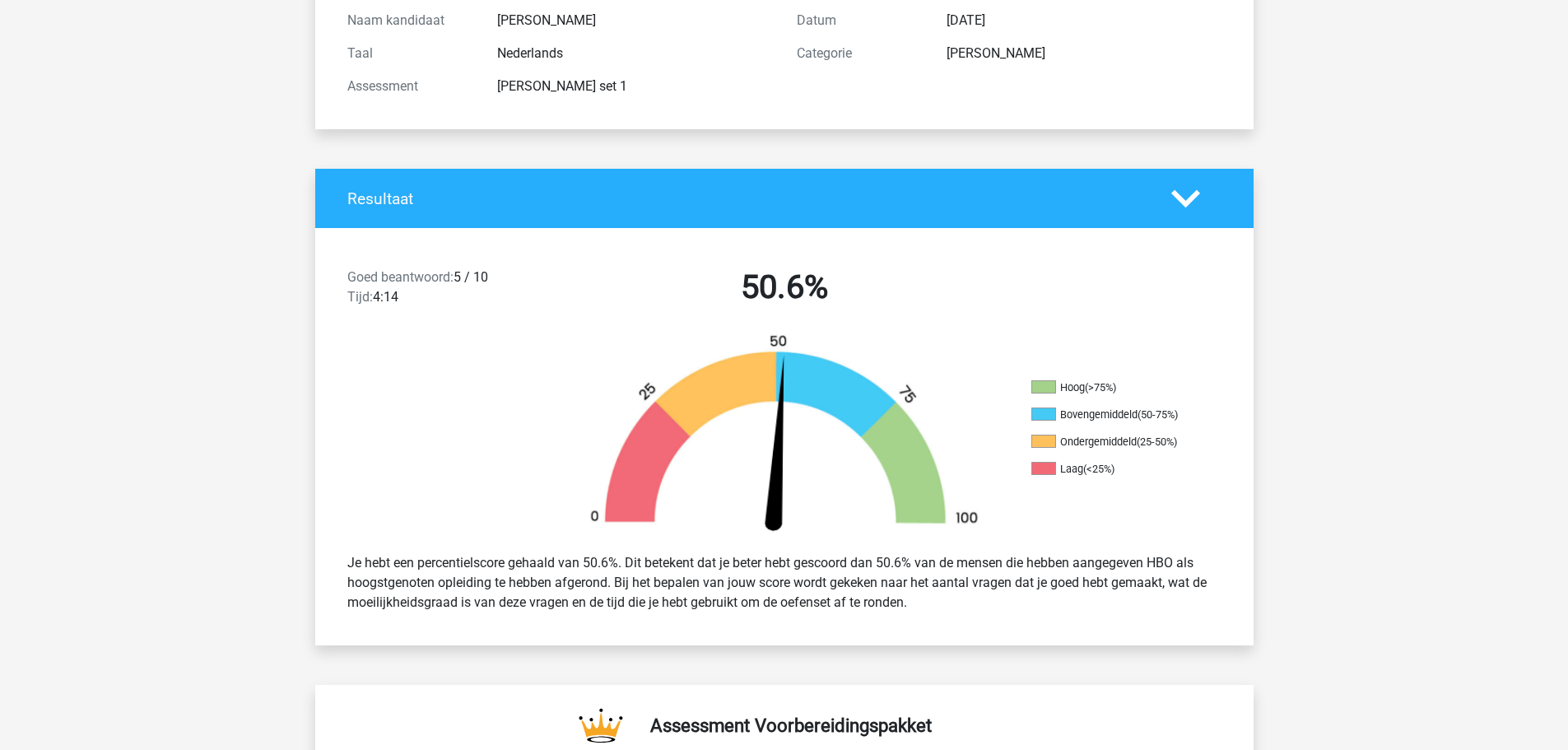
scroll to position [165, 0]
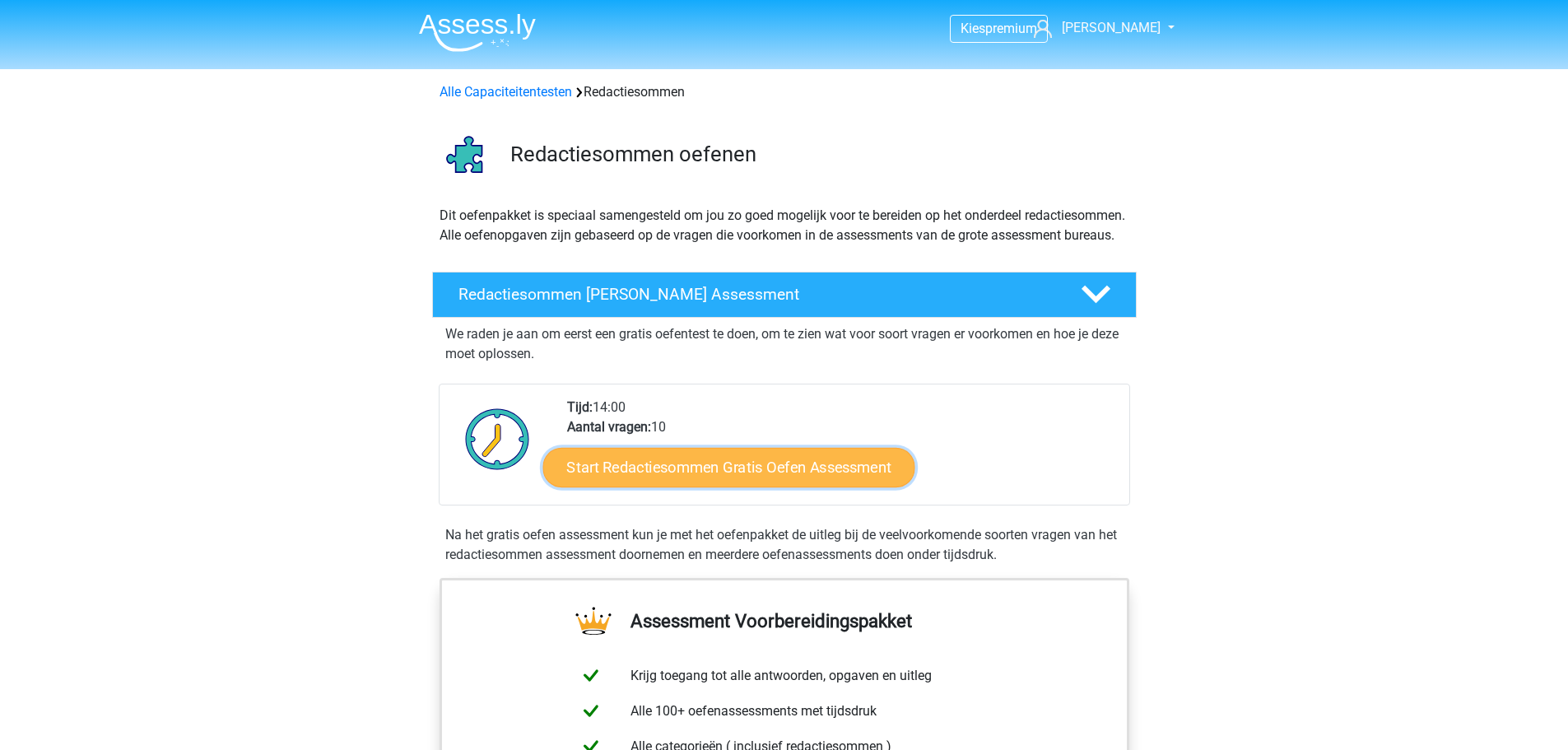
click at [851, 486] on link "Start Redactiesommen Gratis Oefen Assessment" at bounding box center [729, 466] width 373 height 39
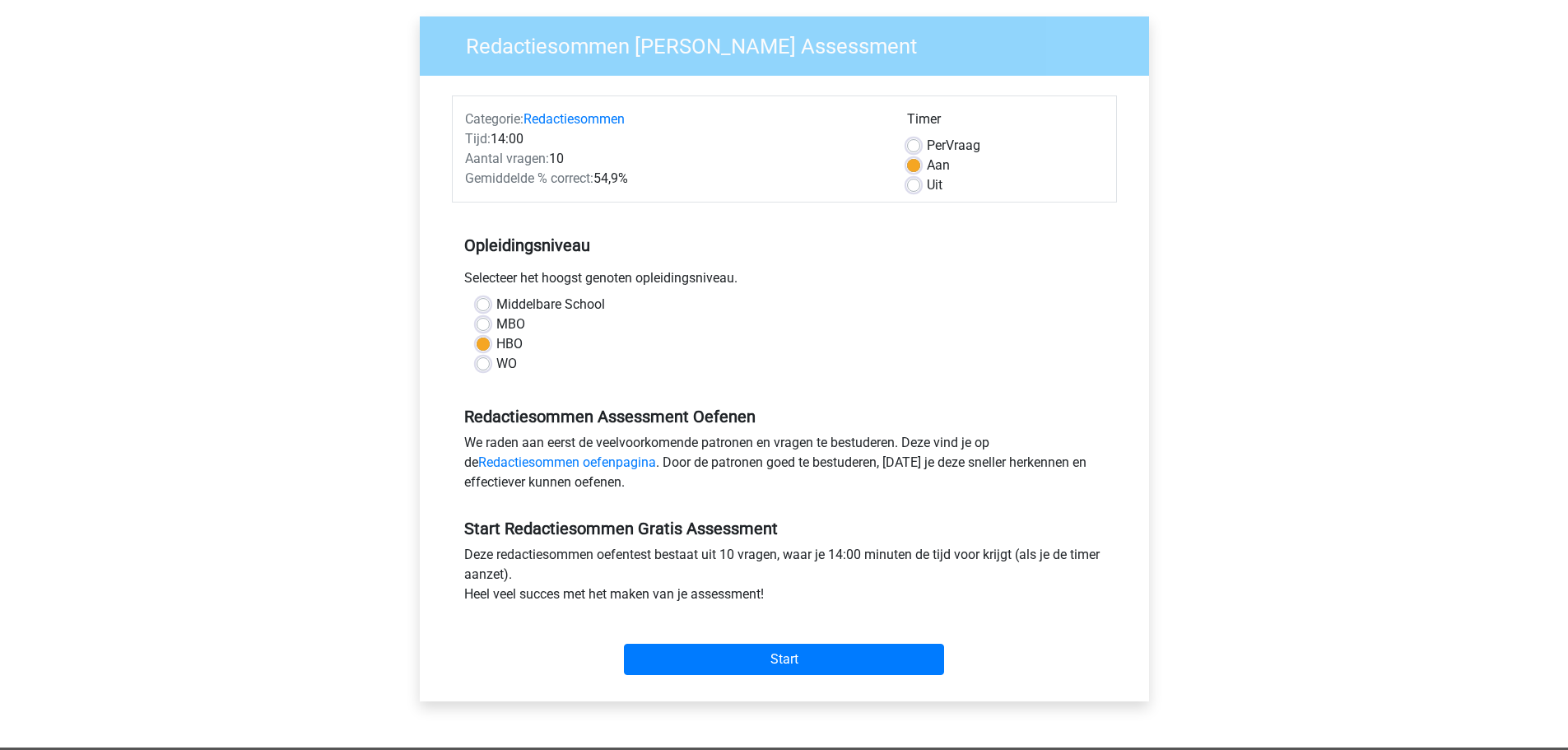
scroll to position [165, 0]
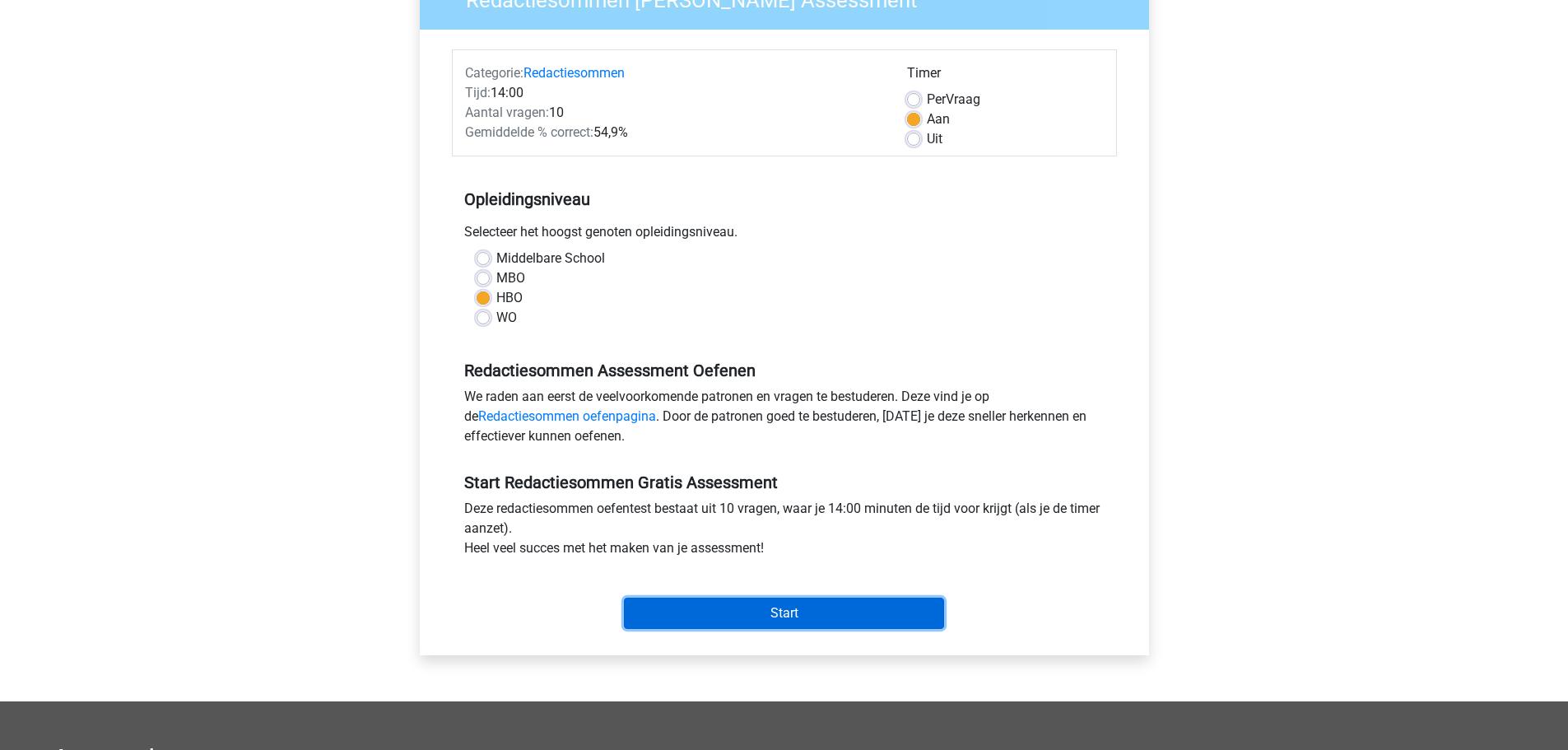
click at [866, 610] on input "Start" at bounding box center [784, 612] width 321 height 31
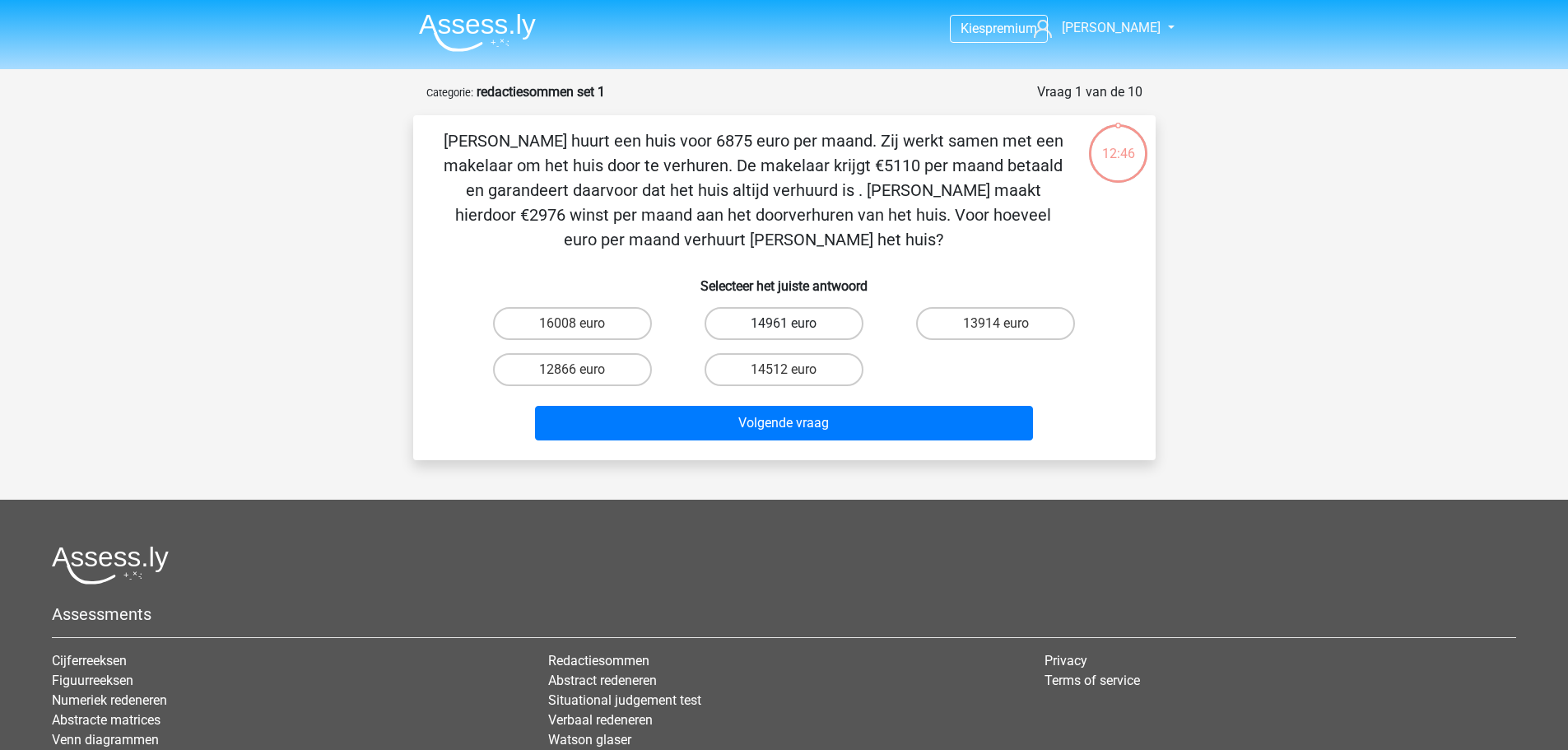
click at [799, 325] on label "14961 euro" at bounding box center [784, 323] width 159 height 33
click at [794, 325] on input "14961 euro" at bounding box center [789, 328] width 11 height 11
radio input "true"
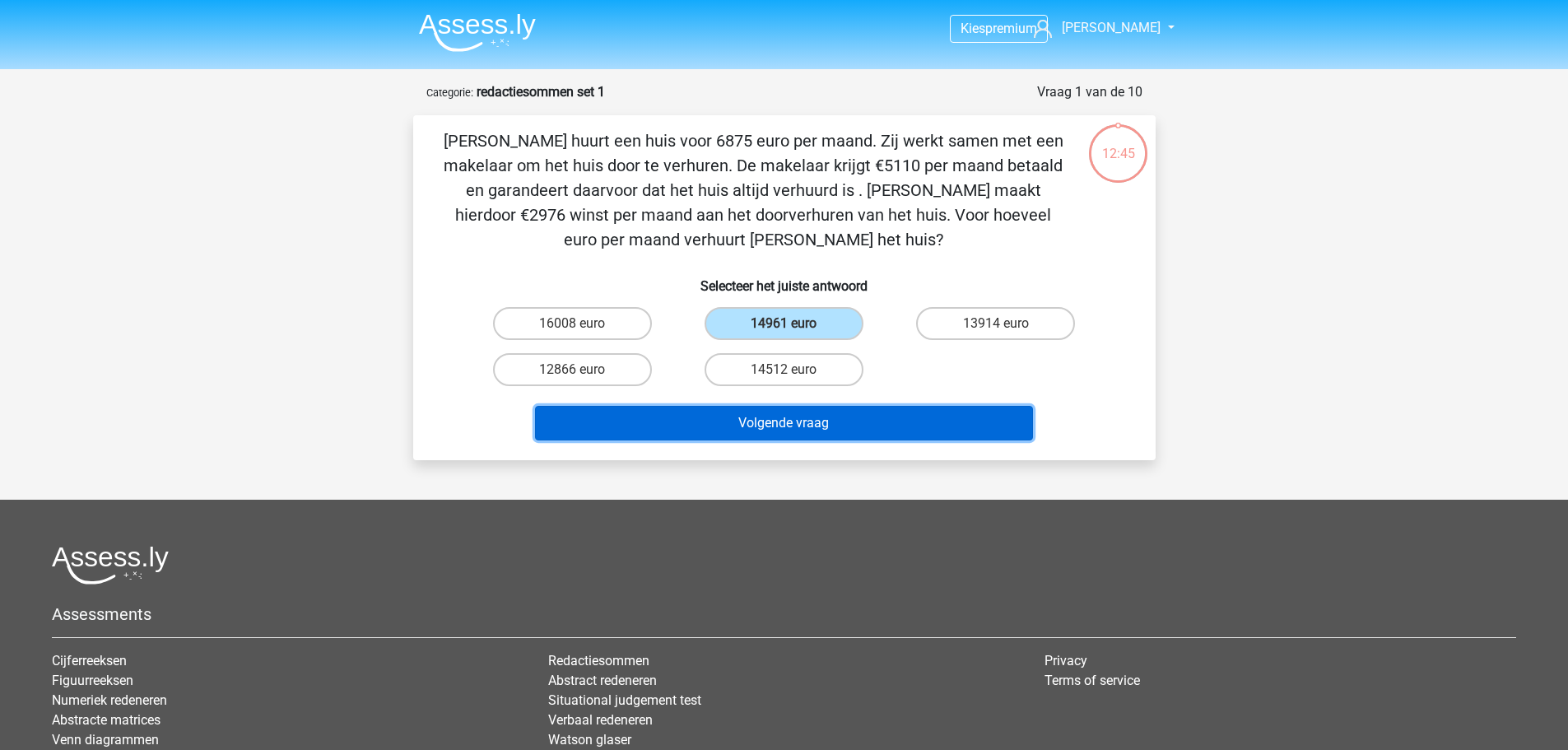
click at [834, 423] on button "Volgende vraag" at bounding box center [784, 422] width 498 height 35
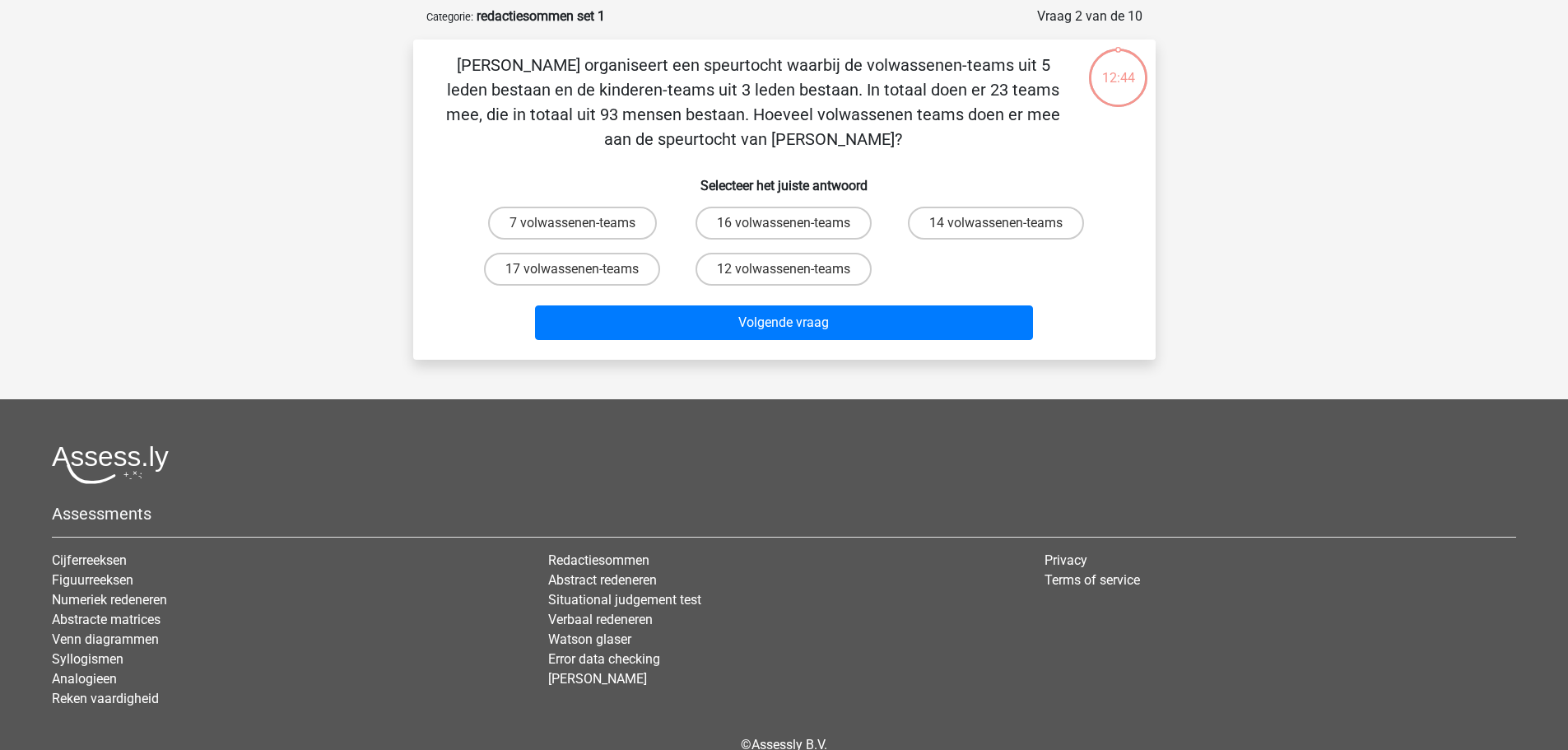
scroll to position [82, 0]
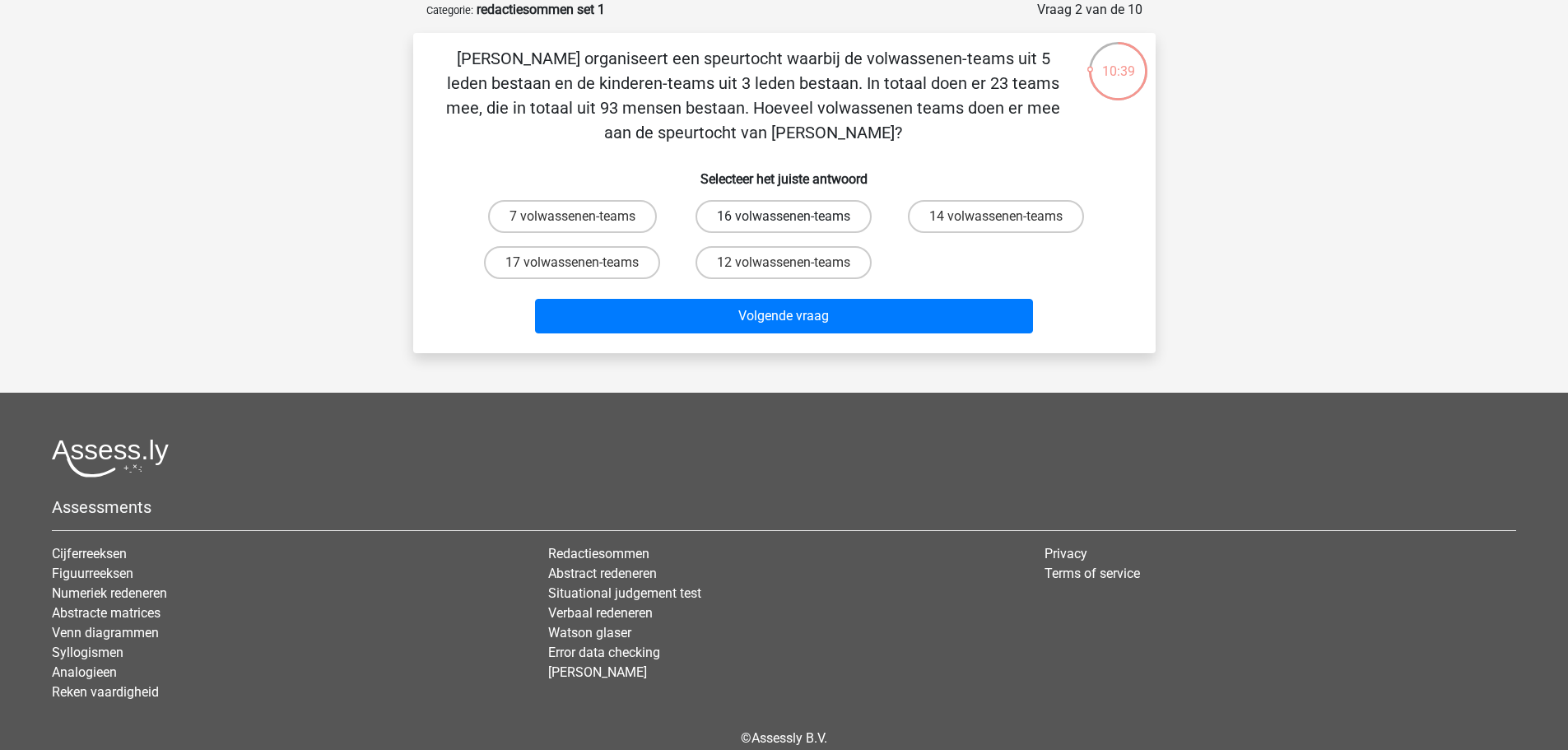
click at [810, 226] on label "16 volwassenen-teams" at bounding box center [784, 216] width 176 height 33
click at [794, 226] on input "16 volwassenen-teams" at bounding box center [789, 222] width 11 height 11
radio input "true"
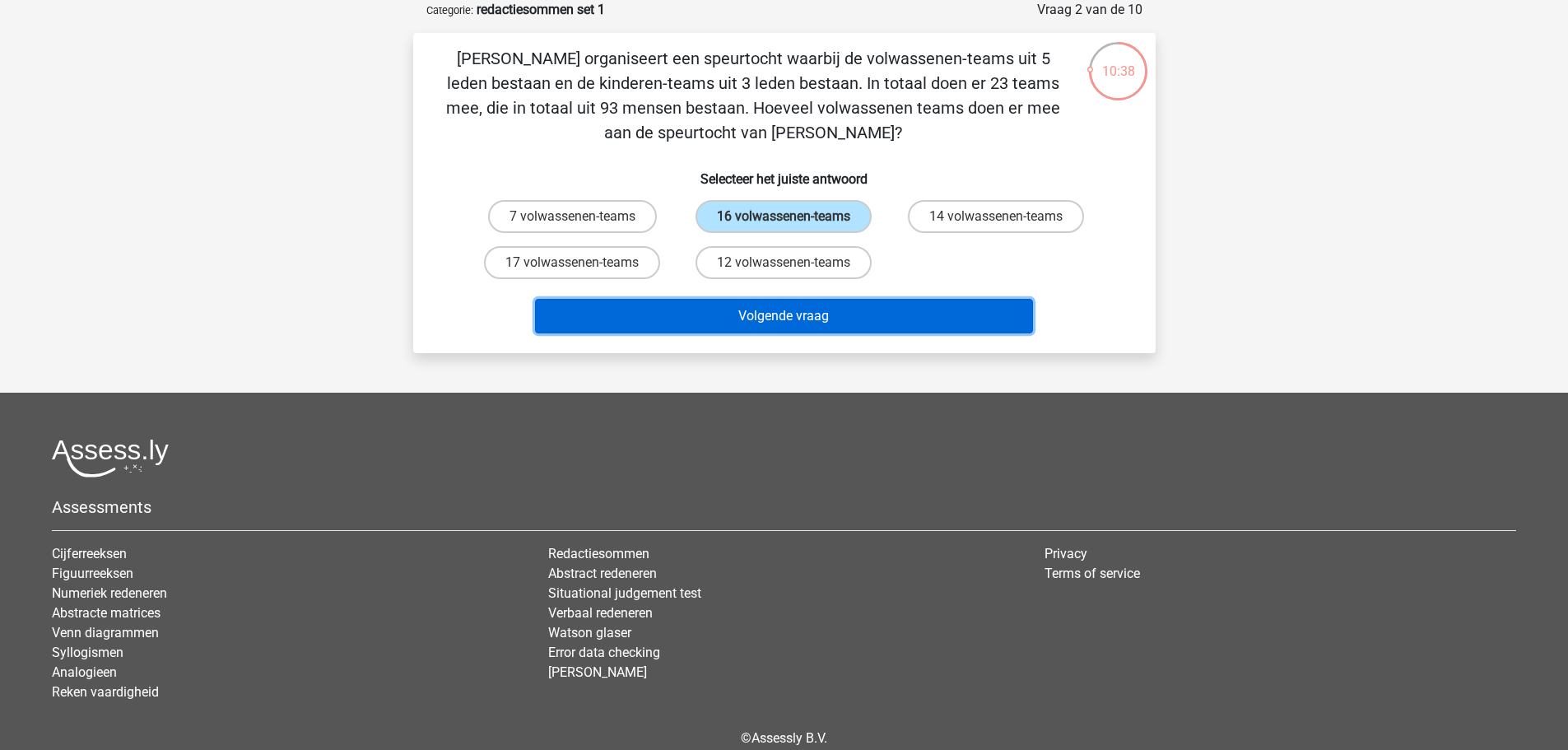
click at [835, 319] on button "Volgende vraag" at bounding box center [784, 316] width 498 height 35
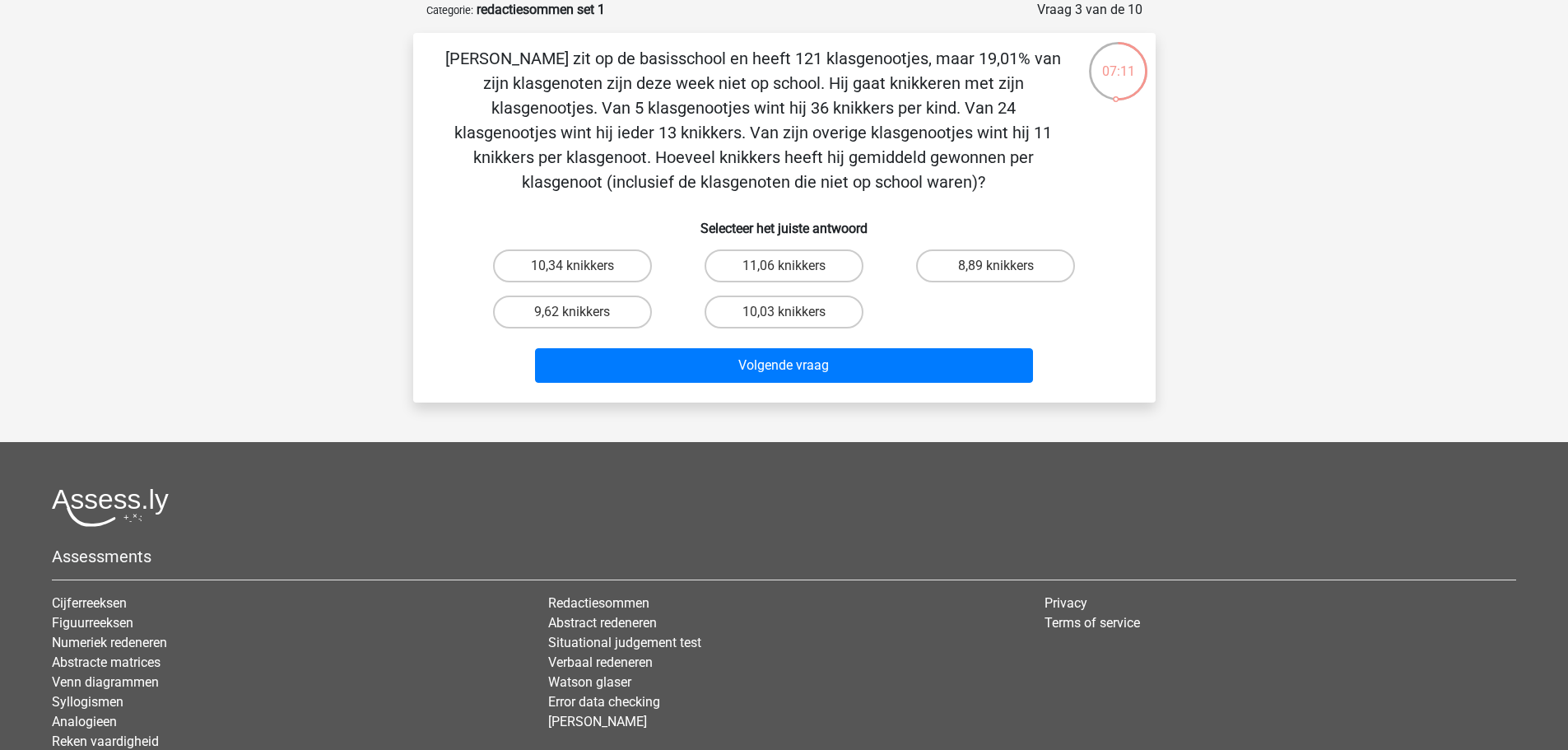
click at [790, 277] on input "11,06 knikkers" at bounding box center [789, 271] width 11 height 11
radio input "true"
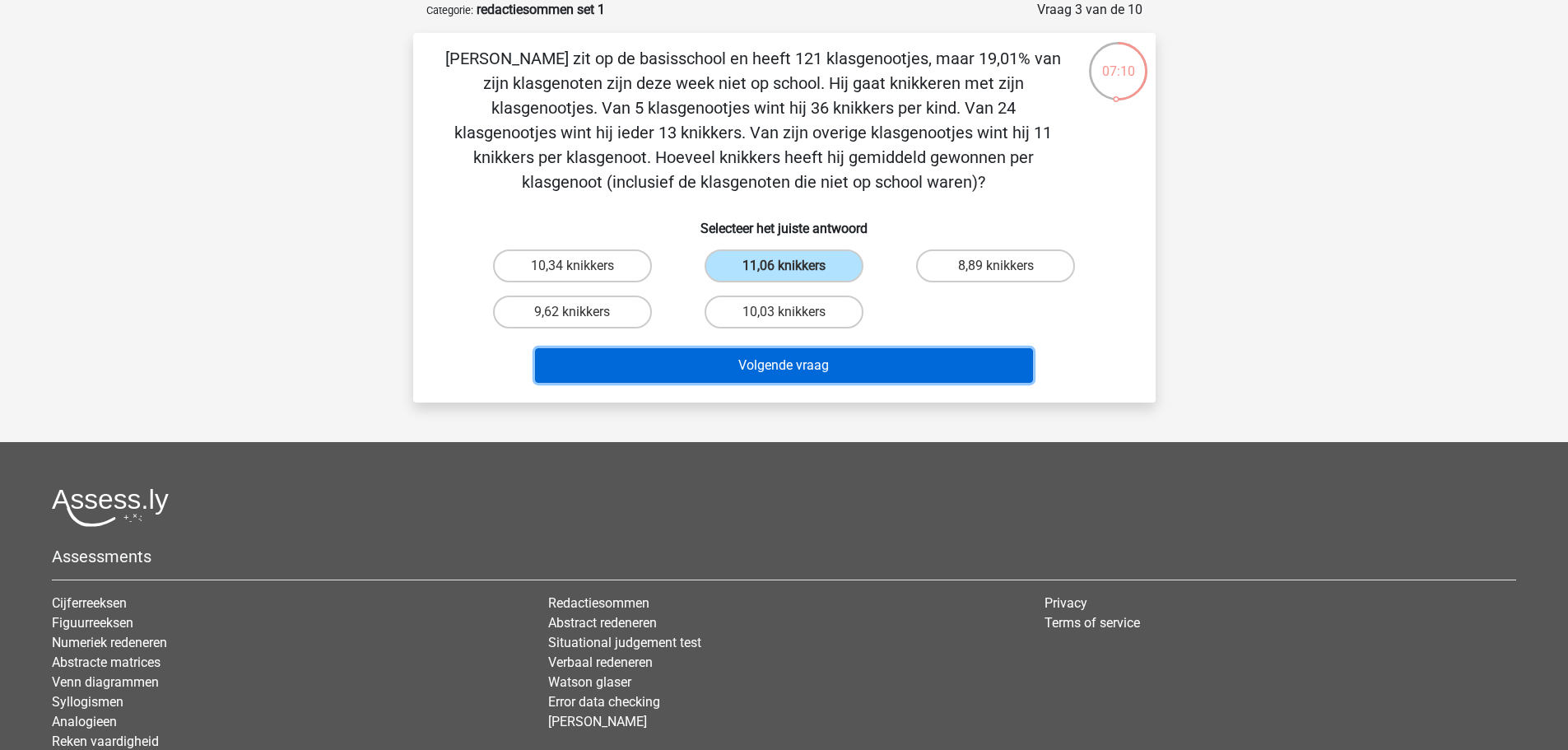
click at [792, 371] on button "Volgende vraag" at bounding box center [784, 365] width 498 height 35
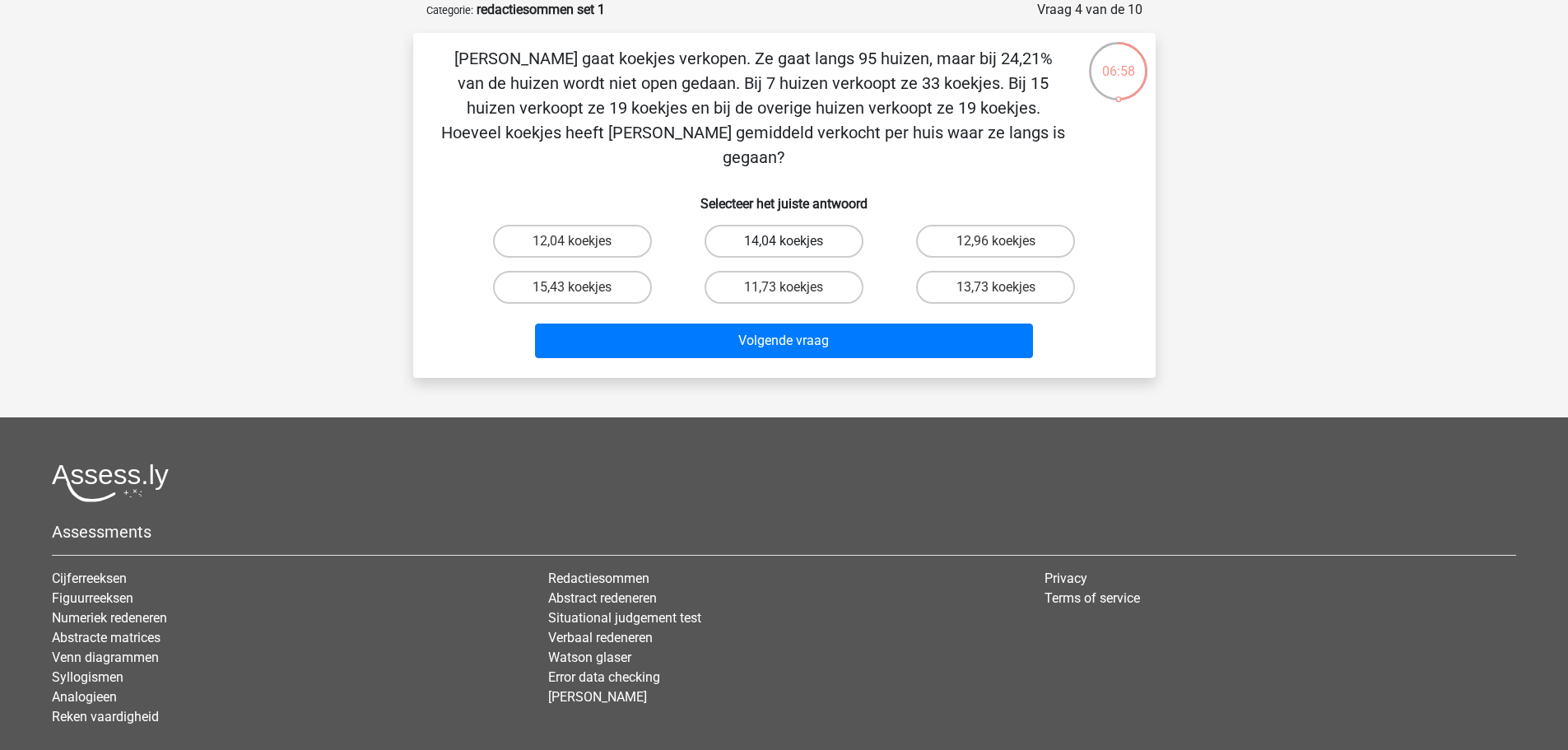
click at [778, 225] on label "14,04 koekjes" at bounding box center [784, 241] width 159 height 33
click at [784, 241] on input "14,04 koekjes" at bounding box center [789, 246] width 11 height 11
radio input "true"
click at [789, 311] on div "Volgende vraag" at bounding box center [784, 337] width 690 height 55
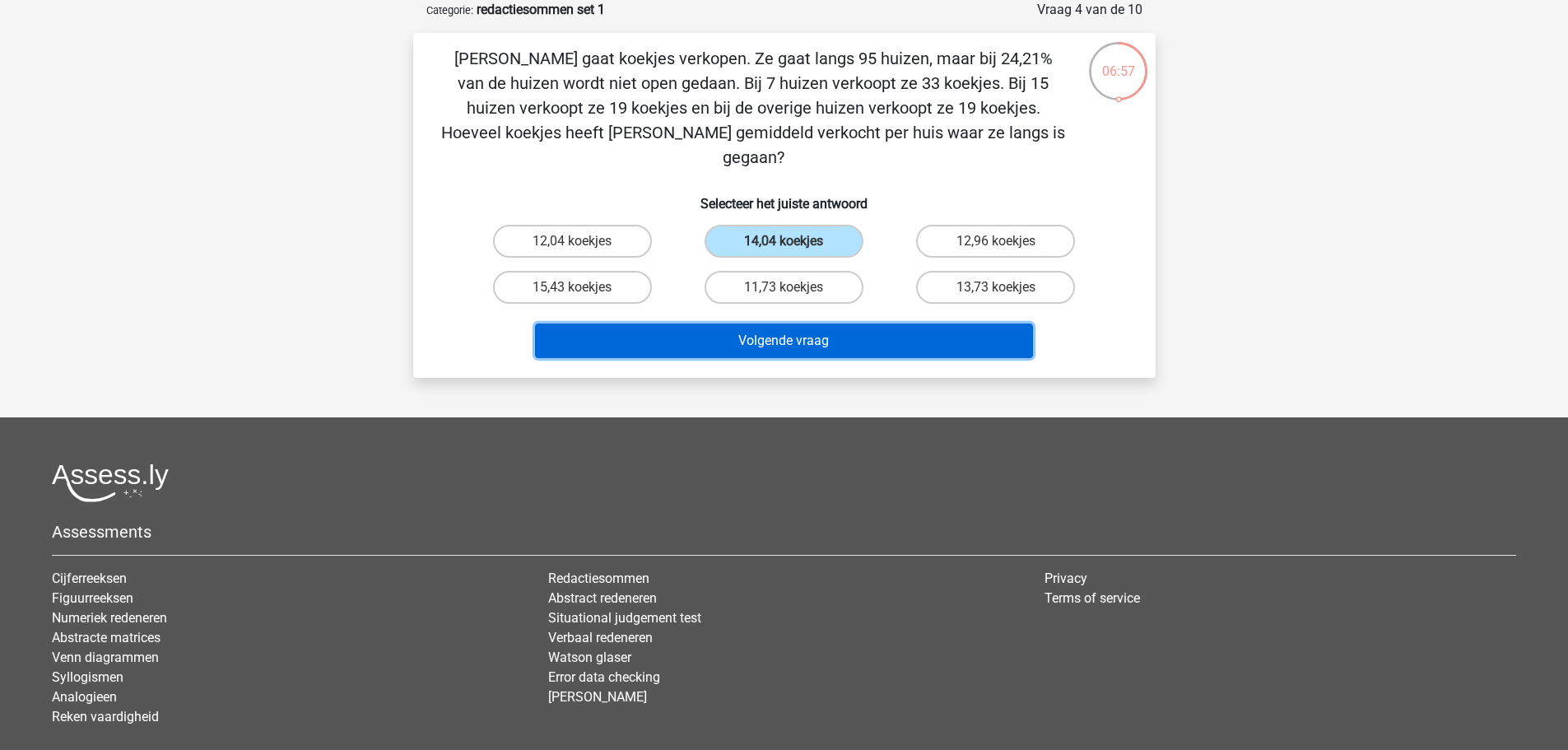
click at [794, 323] on button "Volgende vraag" at bounding box center [784, 340] width 498 height 35
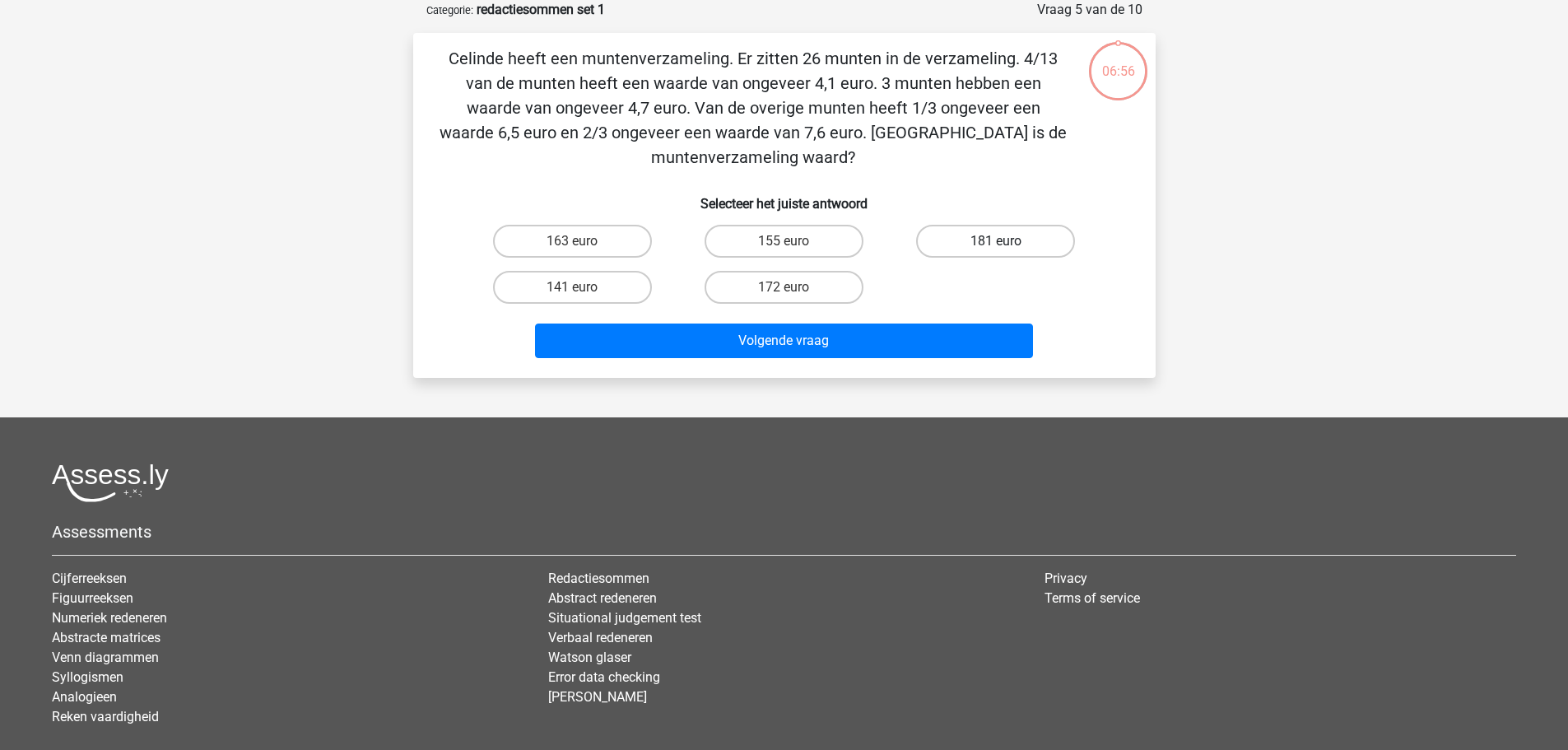
click at [995, 244] on label "181 euro" at bounding box center [995, 241] width 159 height 33
click at [996, 244] on input "181 euro" at bounding box center [1001, 246] width 11 height 11
radio input "true"
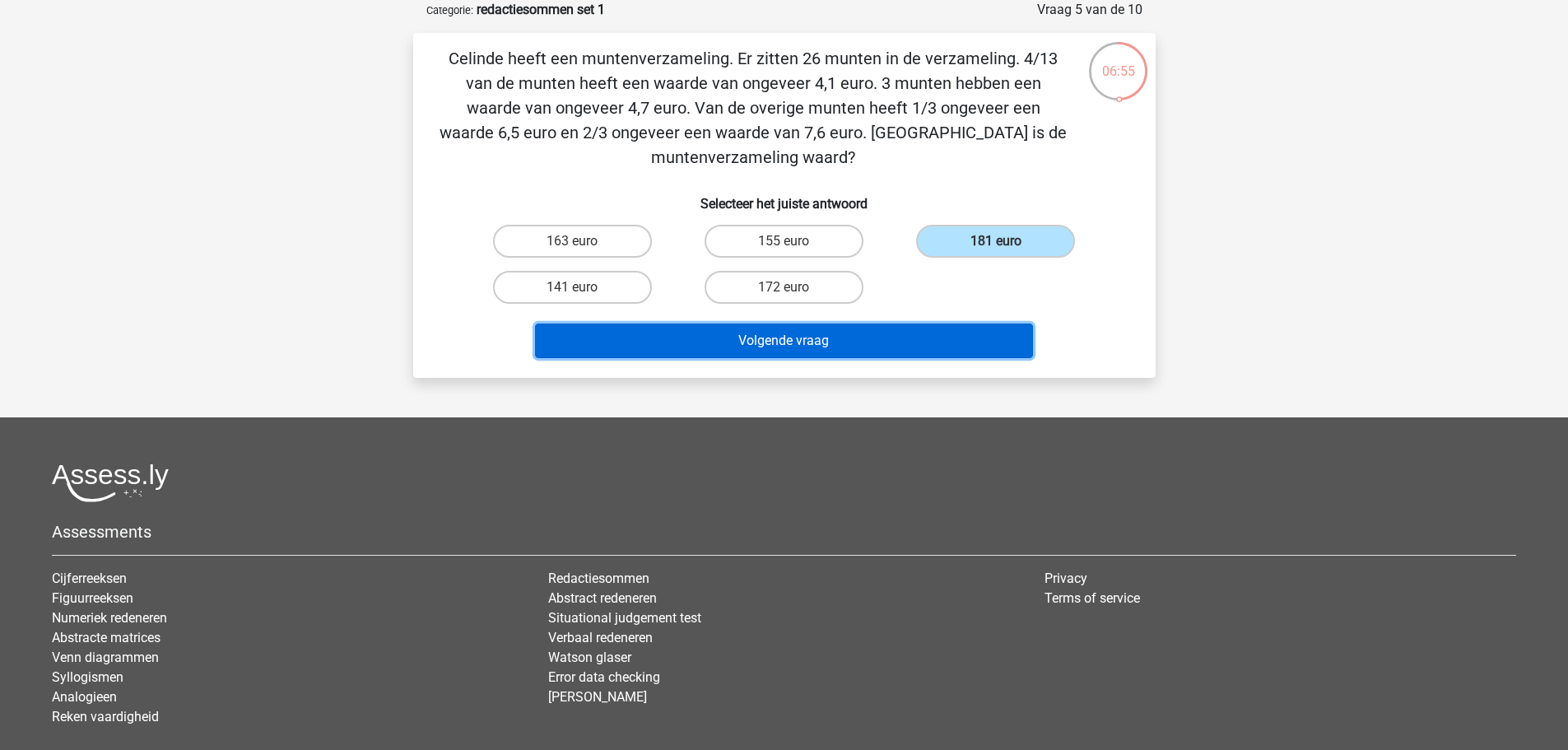
click at [856, 347] on button "Volgende vraag" at bounding box center [784, 340] width 498 height 35
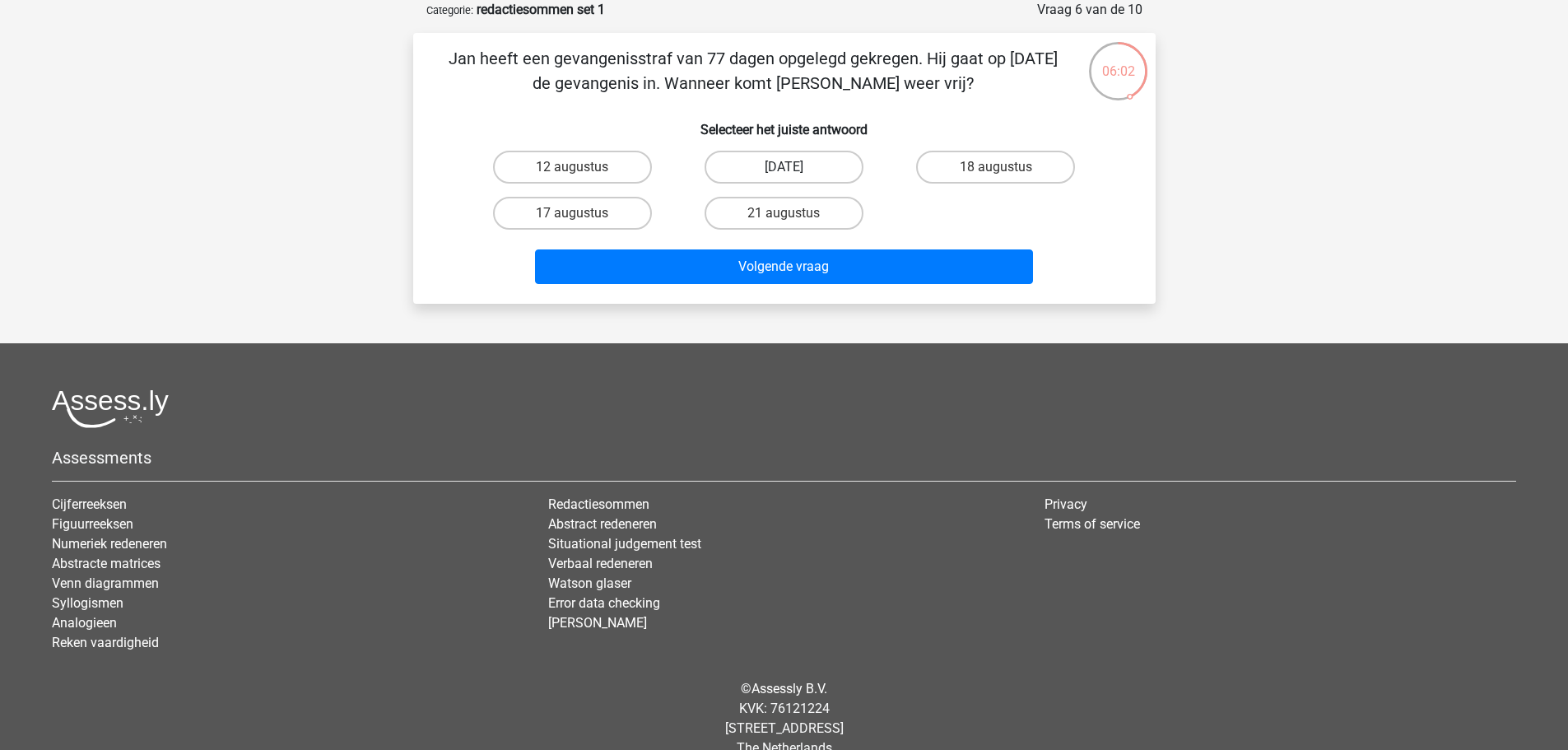
click at [817, 170] on label "13 augustus" at bounding box center [784, 166] width 159 height 33
click at [794, 170] on input "13 augustus" at bounding box center [789, 173] width 11 height 11
radio input "true"
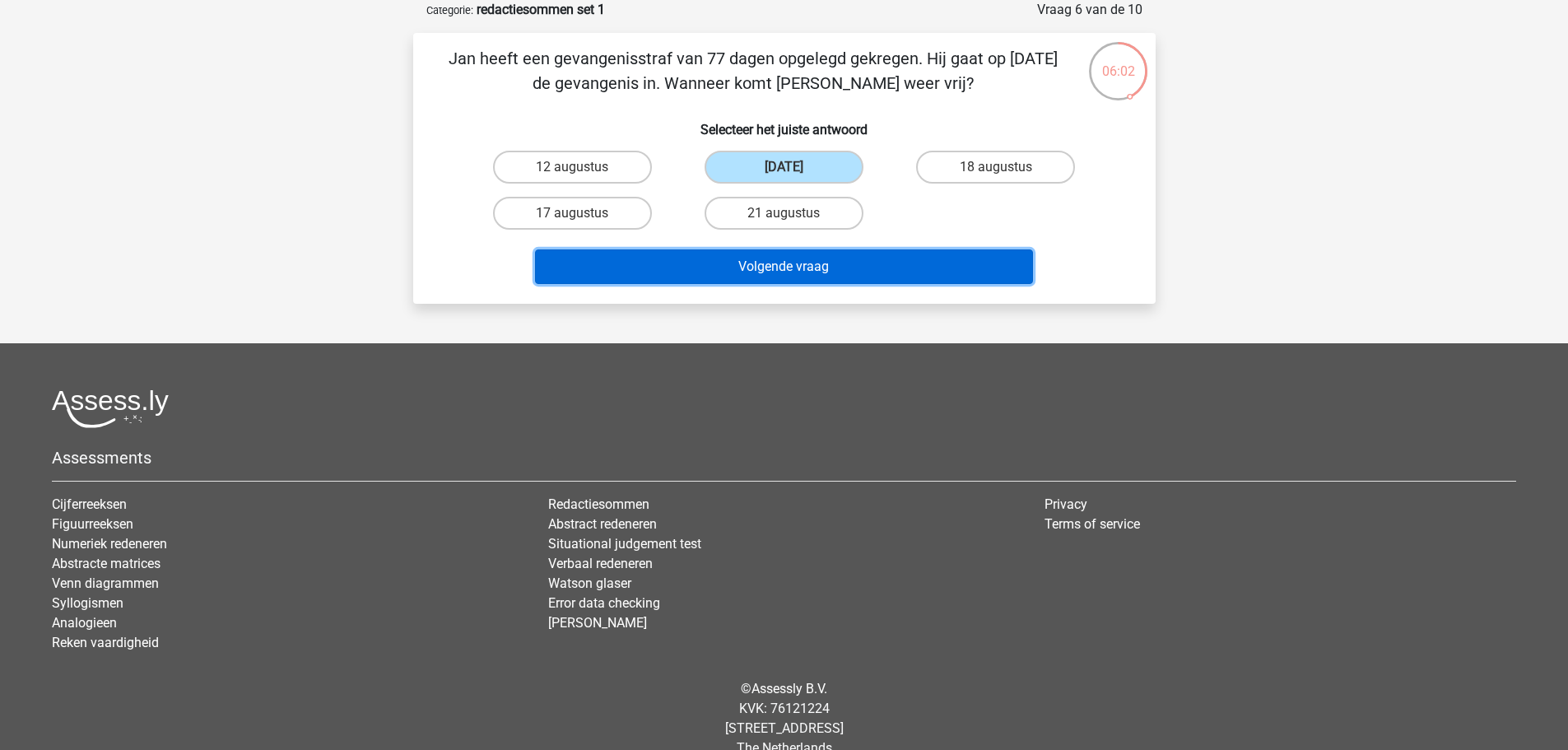
click at [877, 260] on button "Volgende vraag" at bounding box center [784, 267] width 498 height 35
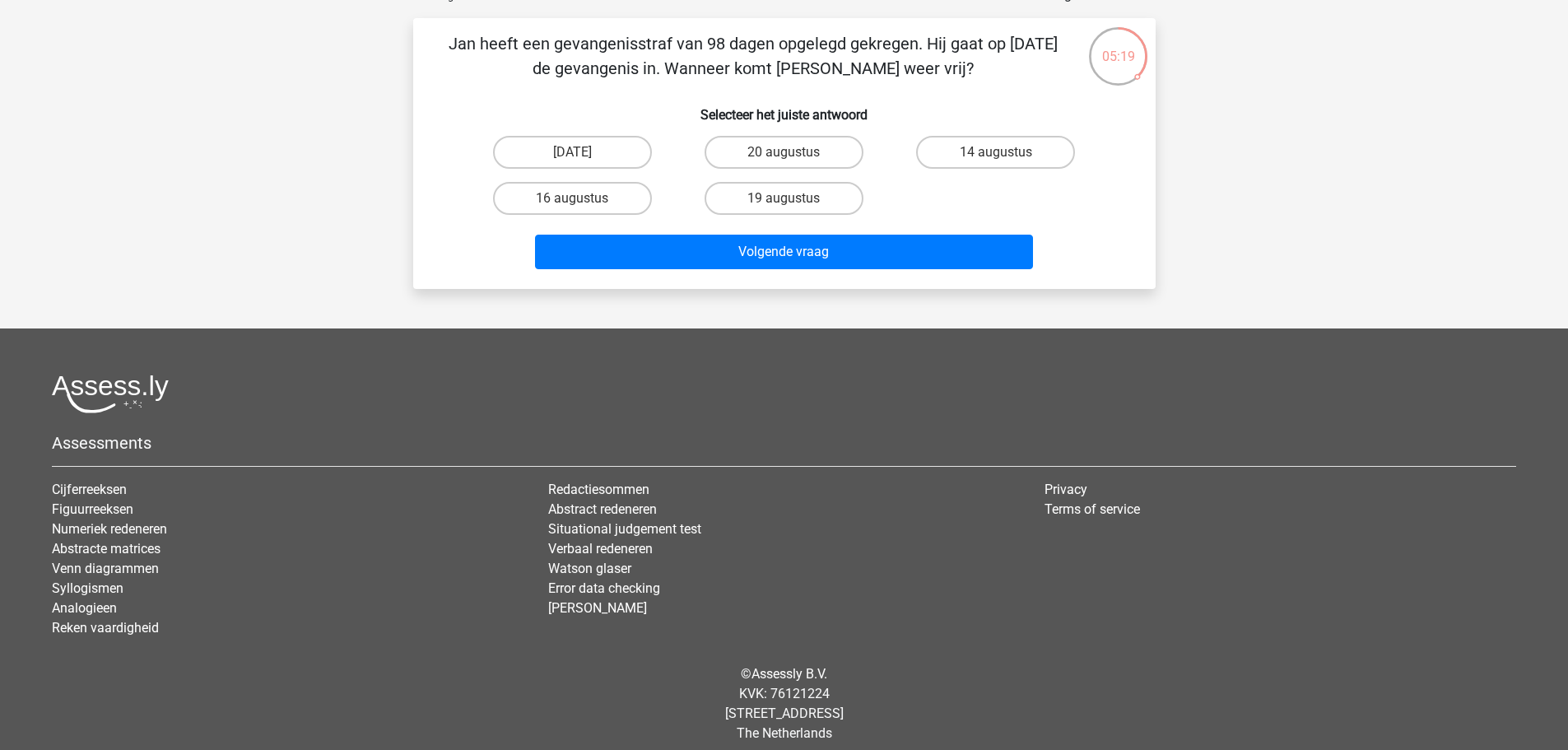
scroll to position [110, 0]
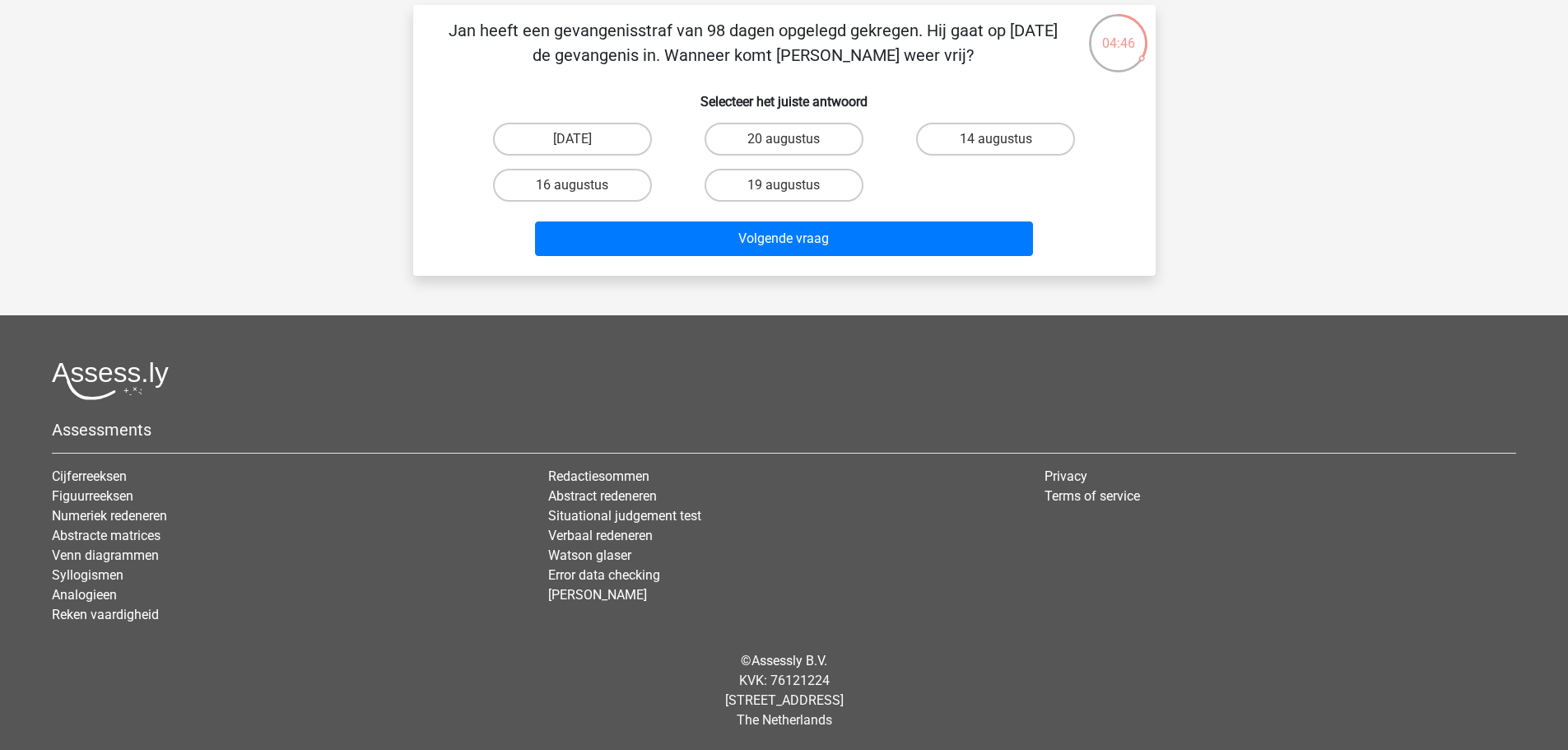
drag, startPoint x: 583, startPoint y: 141, endPoint x: 604, endPoint y: 171, distance: 36.6
click at [583, 142] on input "22 augustus" at bounding box center [578, 144] width 11 height 11
radio input "true"
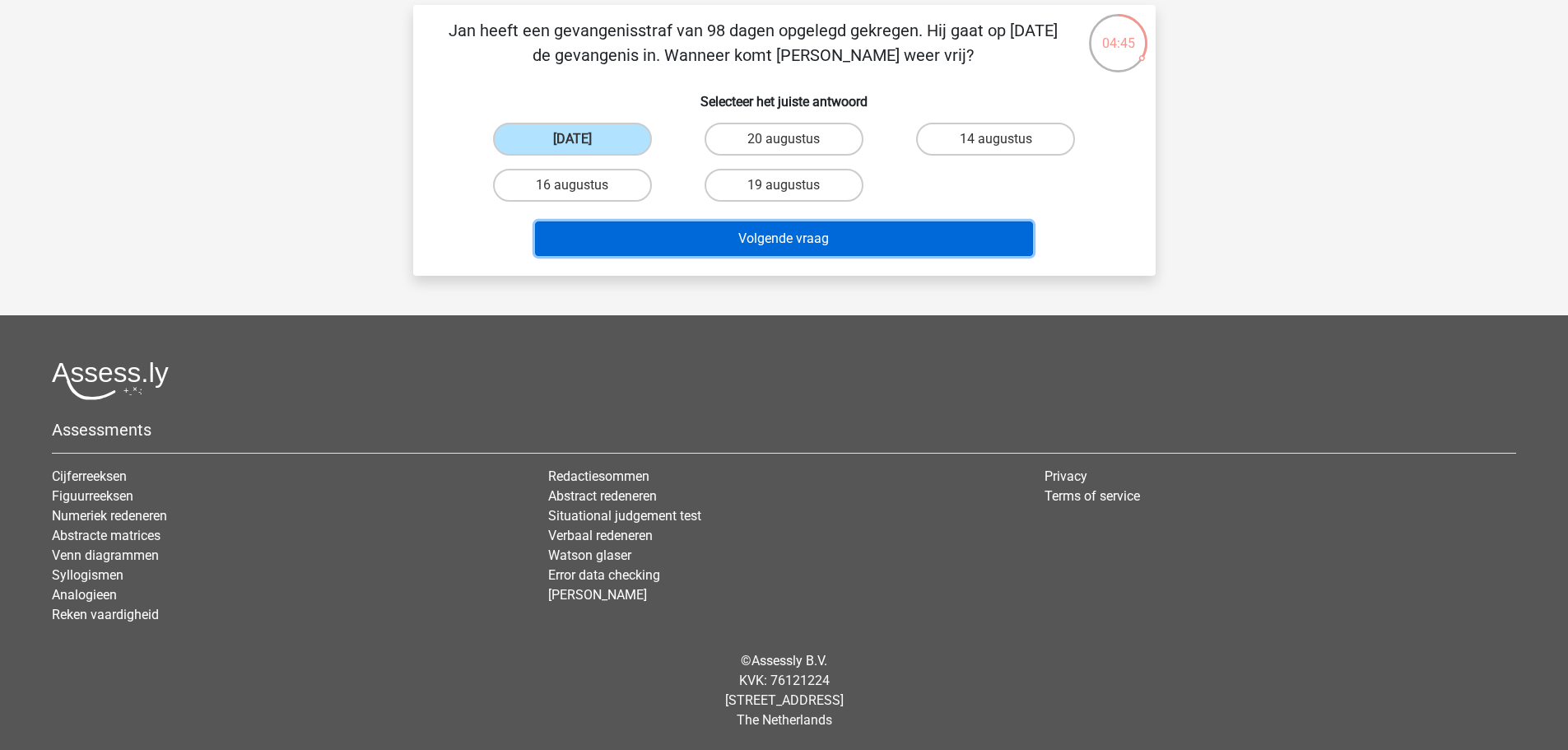
click at [876, 235] on button "Volgende vraag" at bounding box center [784, 238] width 498 height 35
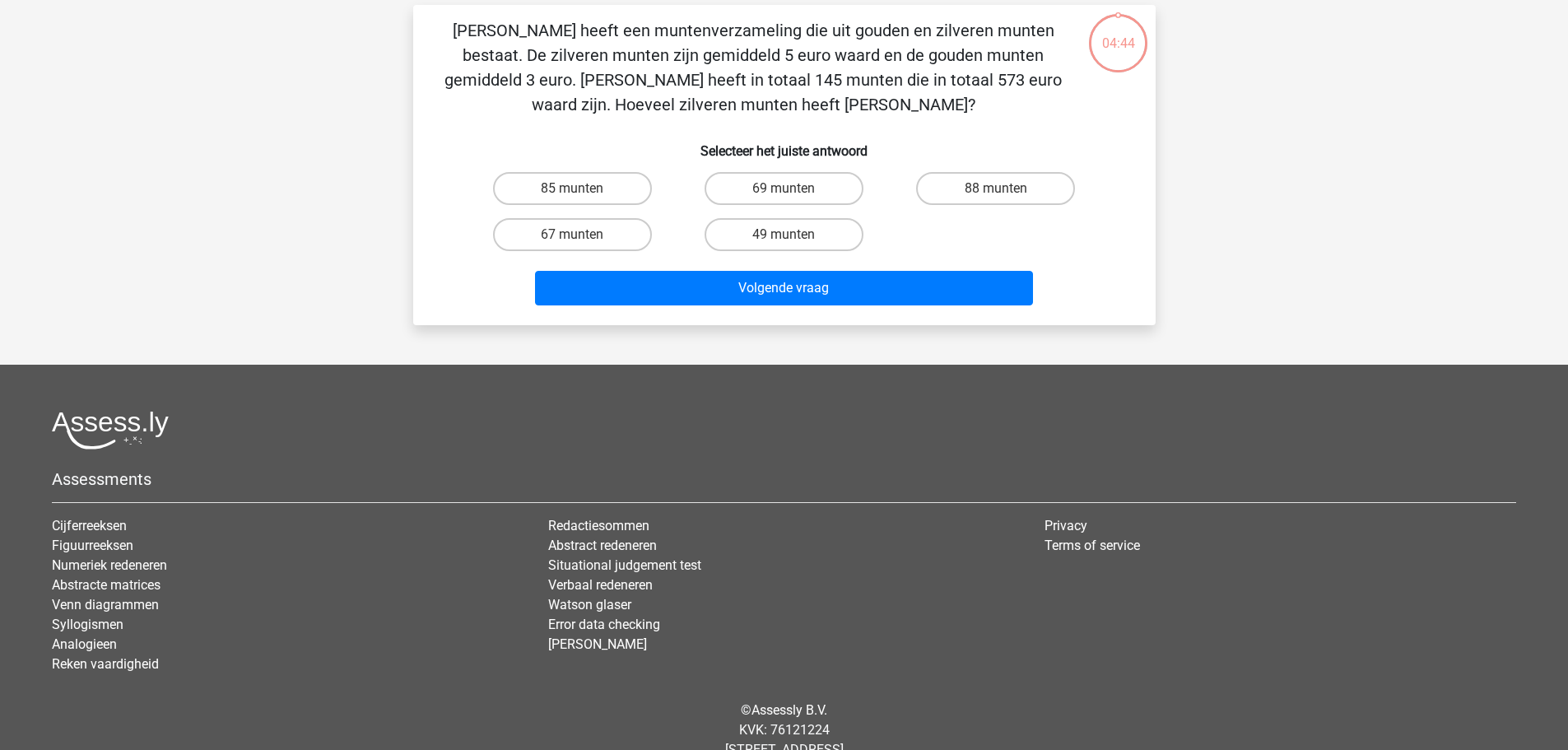
scroll to position [82, 0]
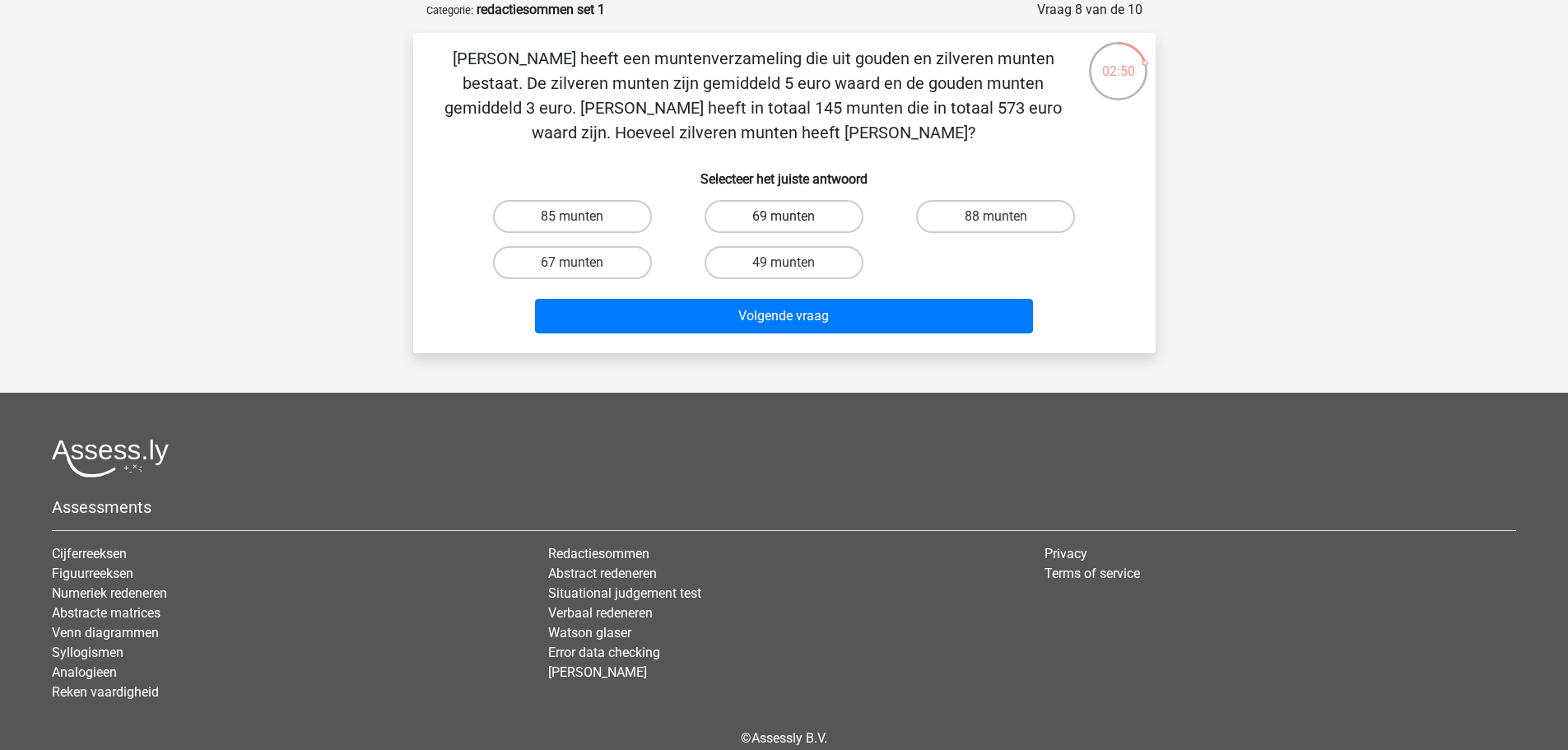
click at [790, 205] on label "69 munten" at bounding box center [784, 216] width 159 height 33
click at [790, 217] on input "69 munten" at bounding box center [789, 222] width 11 height 11
radio input "true"
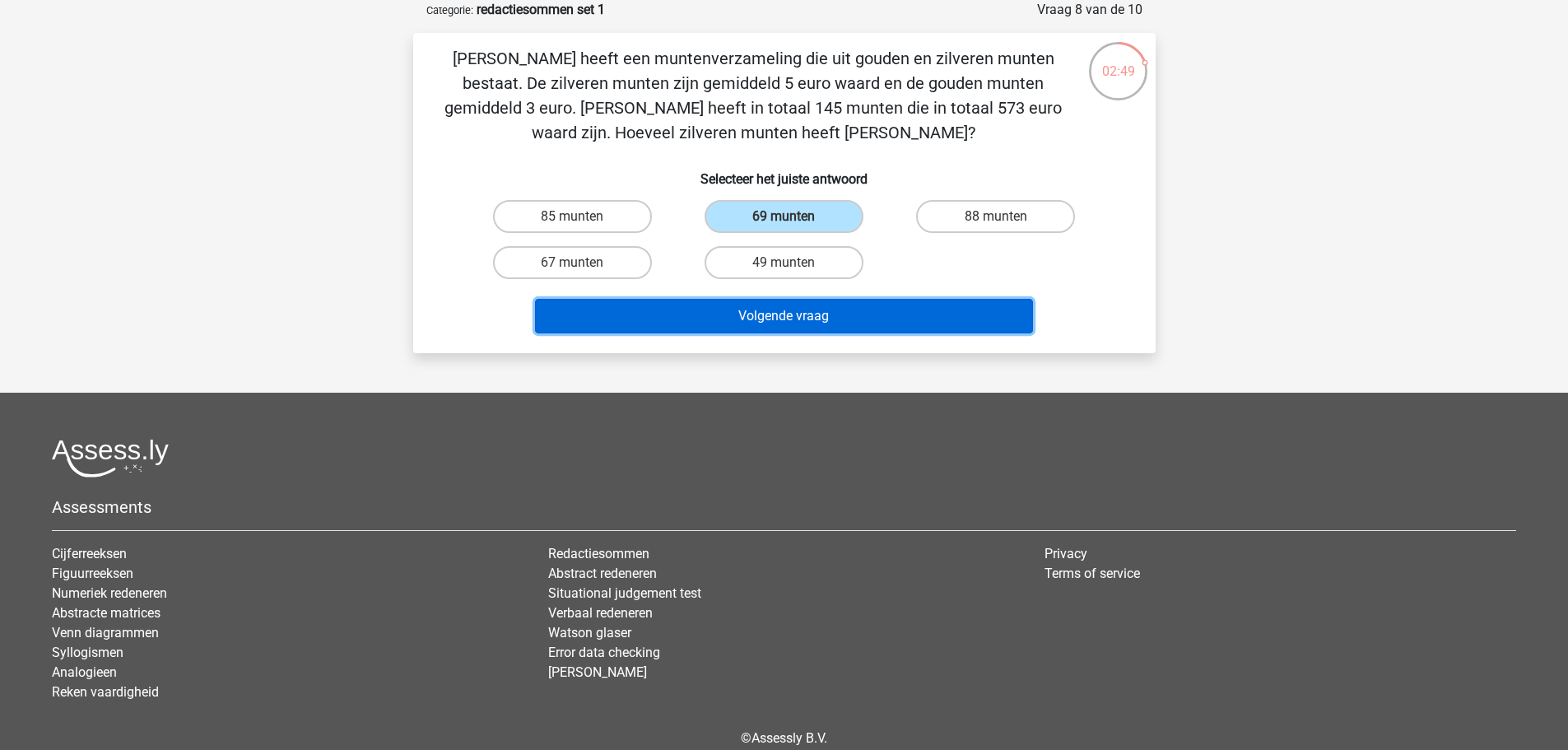
click at [780, 326] on button "Volgende vraag" at bounding box center [784, 316] width 498 height 35
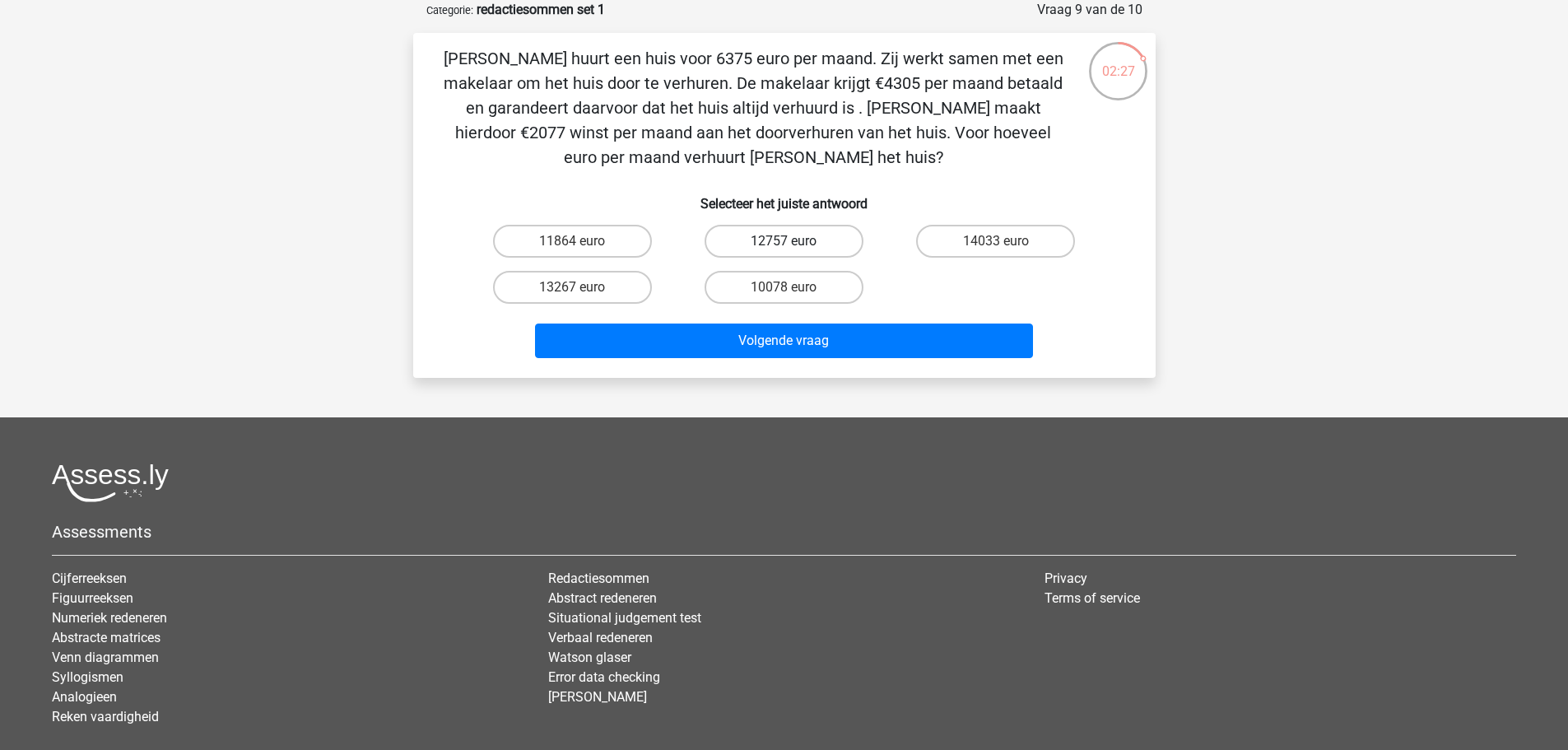
click at [776, 226] on label "12757 euro" at bounding box center [784, 241] width 159 height 33
click at [784, 241] on input "12757 euro" at bounding box center [789, 246] width 11 height 11
radio input "true"
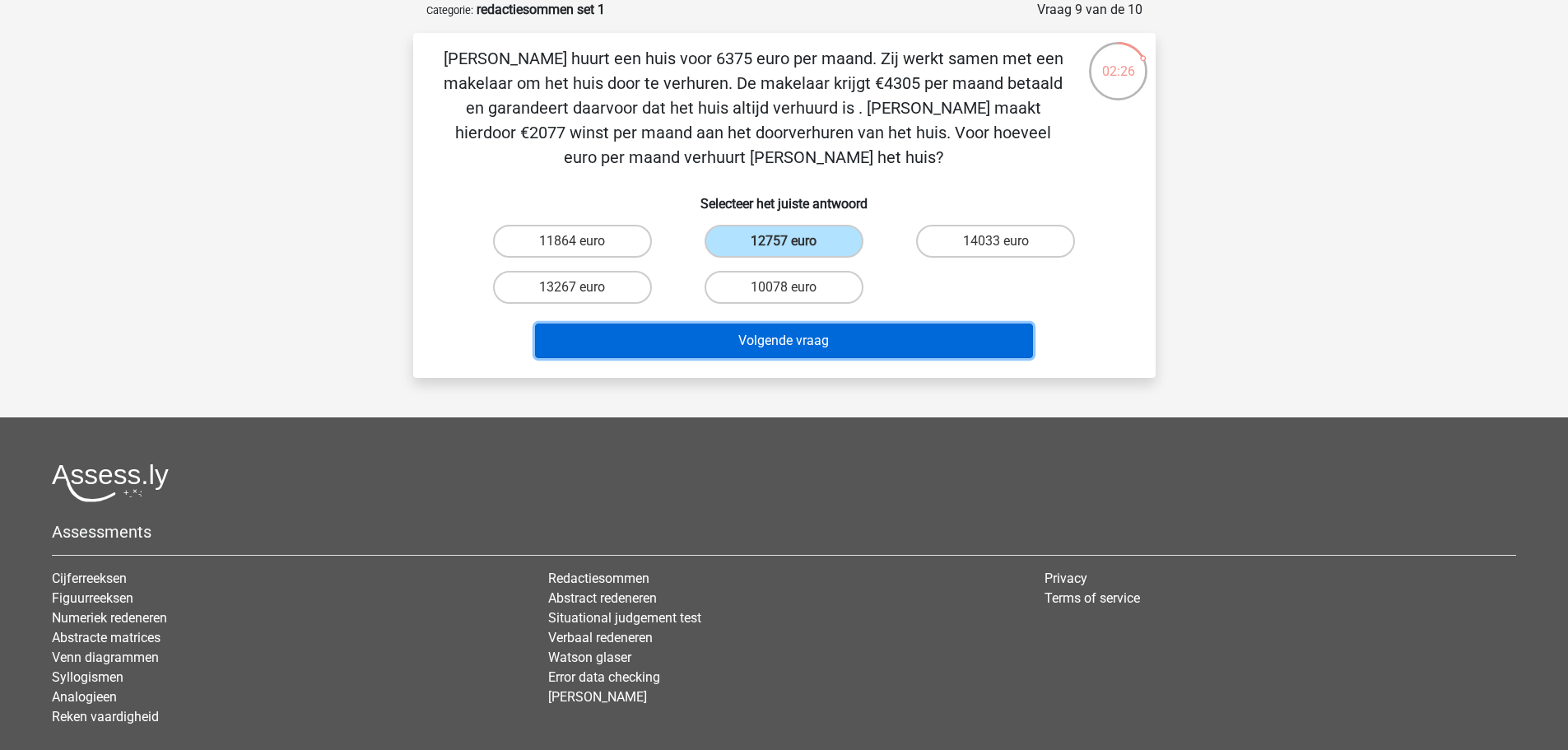
click at [842, 344] on button "Volgende vraag" at bounding box center [784, 340] width 498 height 35
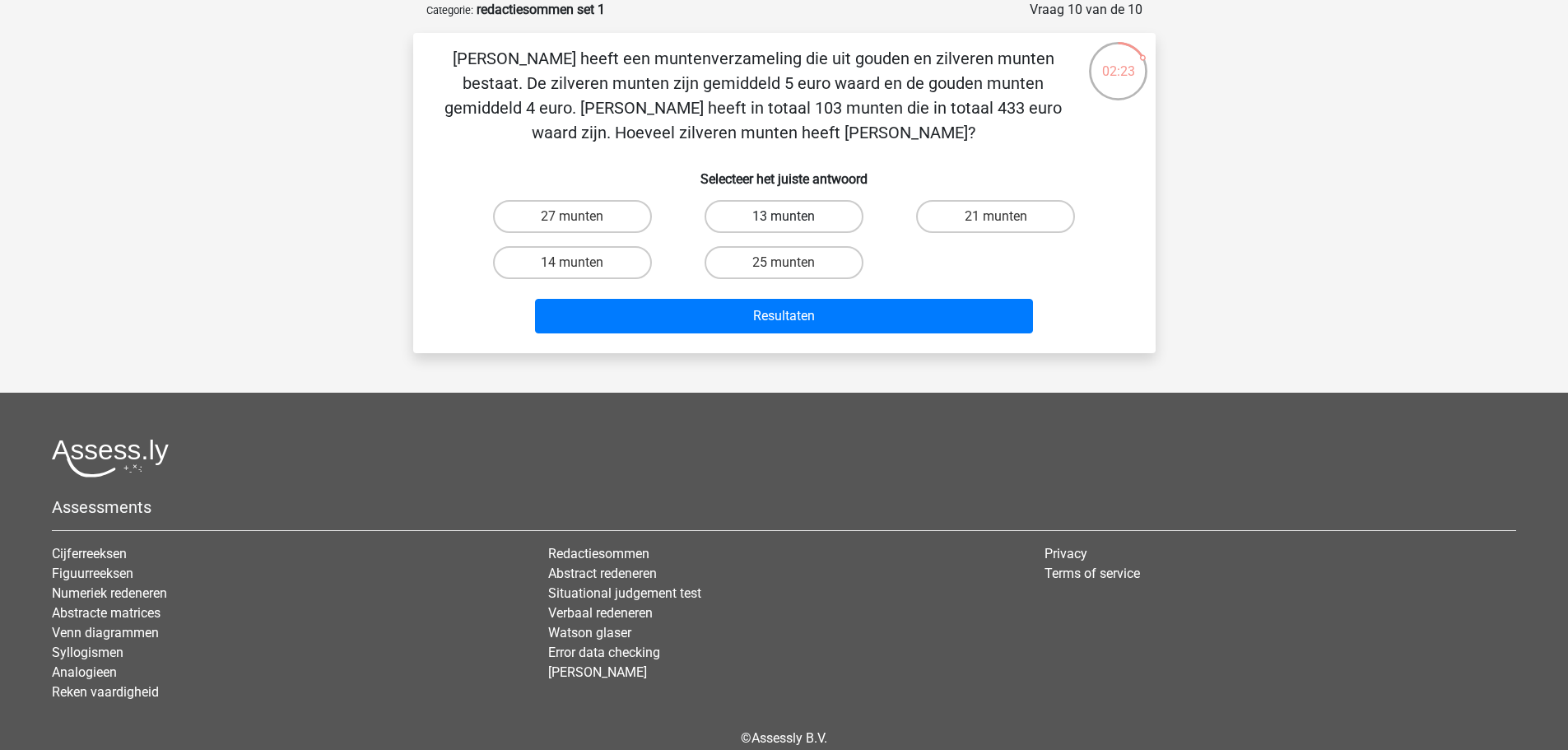
click at [839, 217] on label "13 munten" at bounding box center [784, 216] width 159 height 33
click at [794, 217] on input "13 munten" at bounding box center [789, 222] width 11 height 11
radio input "true"
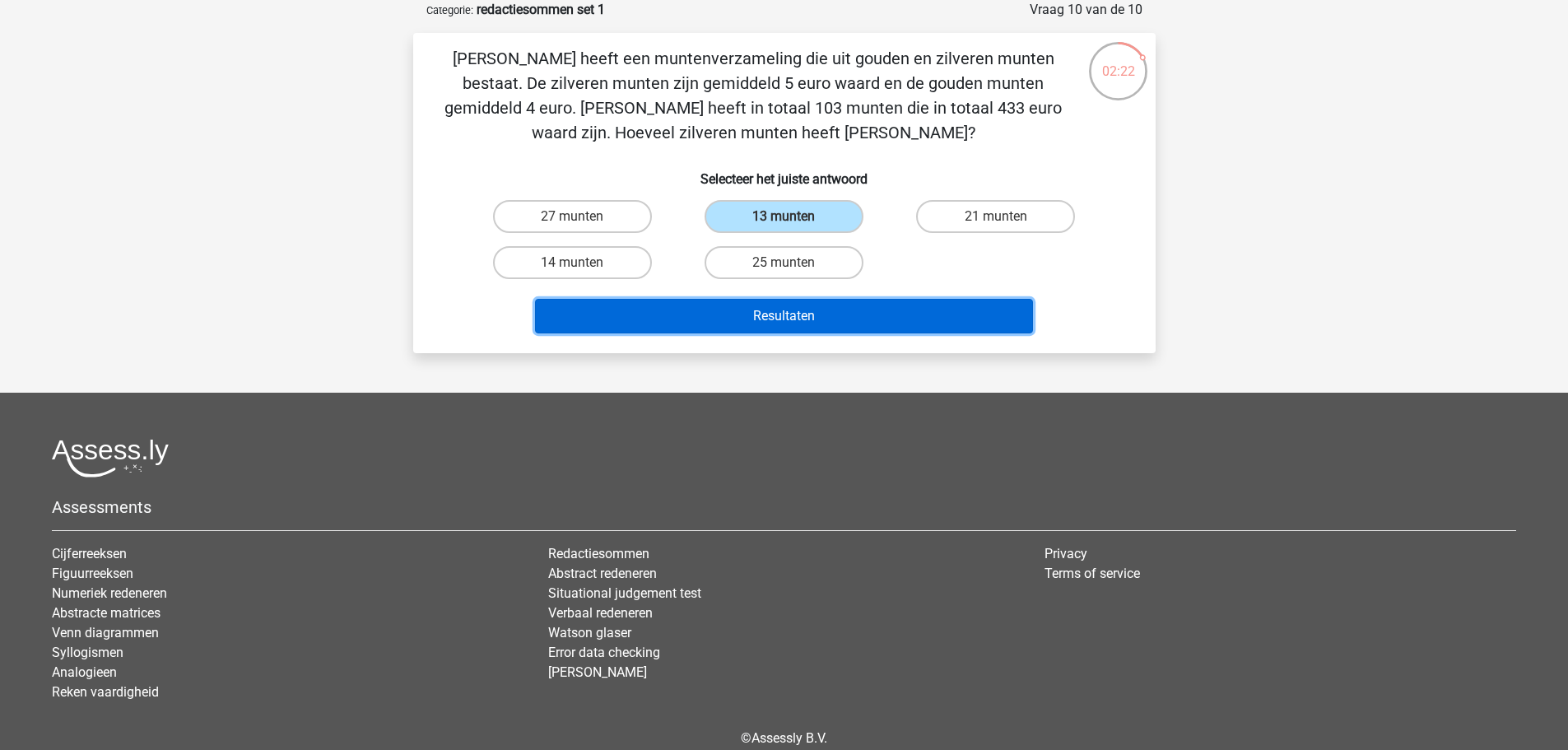
click at [866, 307] on button "Resultaten" at bounding box center [784, 316] width 498 height 35
